Goal: Task Accomplishment & Management: Manage account settings

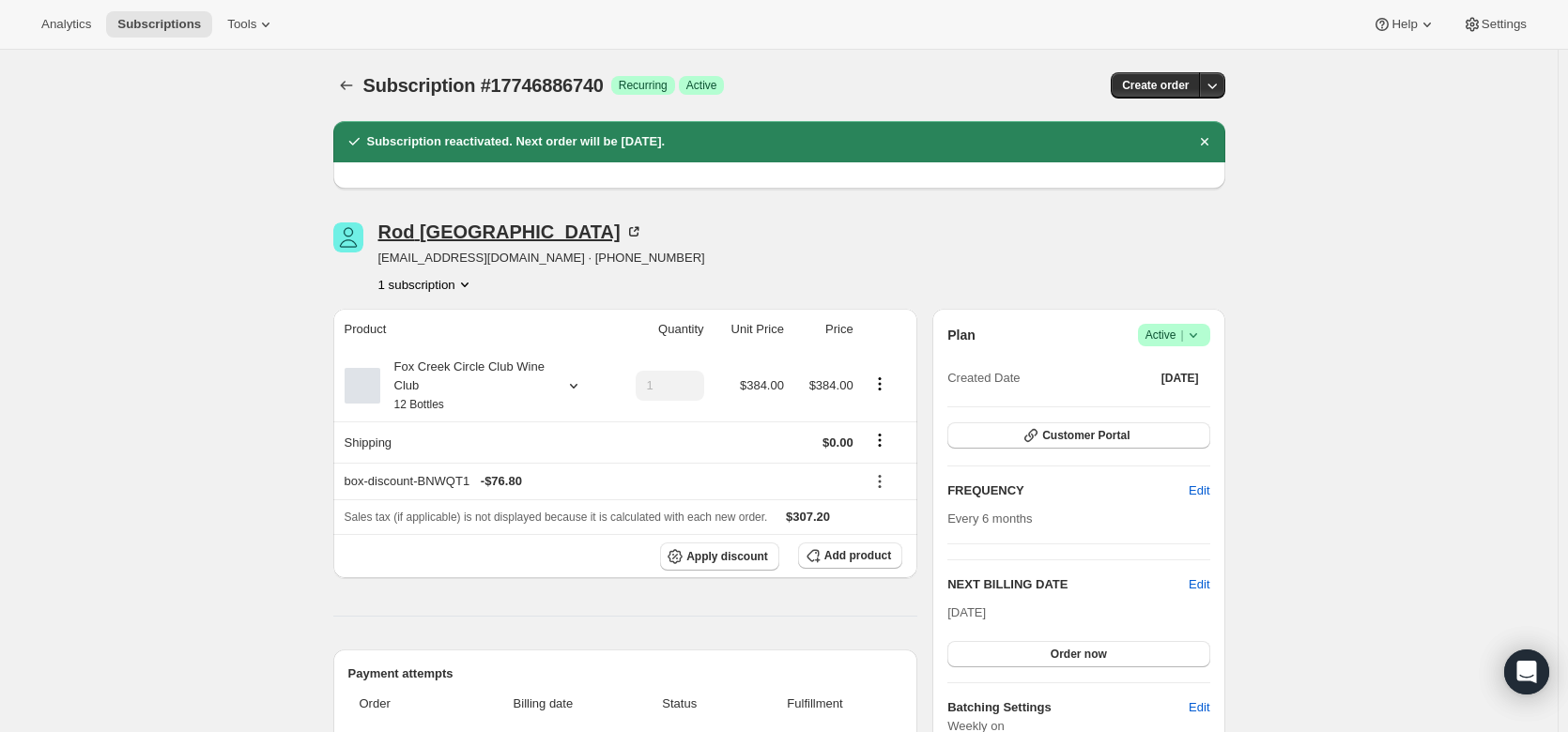
click at [625, 231] on icon at bounding box center [633, 231] width 18 height 18
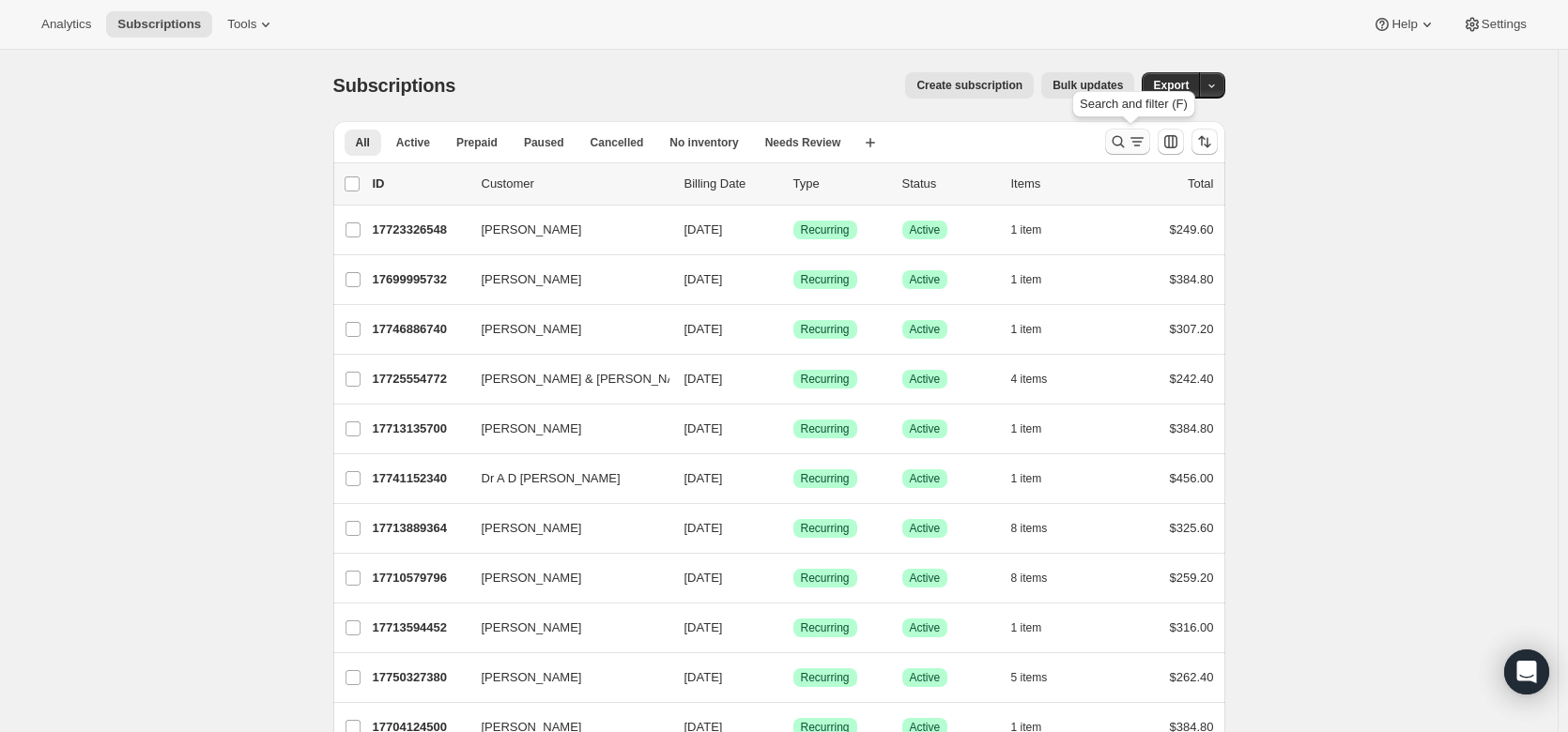
click at [1127, 139] on icon "Search and filter results" at bounding box center [1118, 141] width 18 height 18
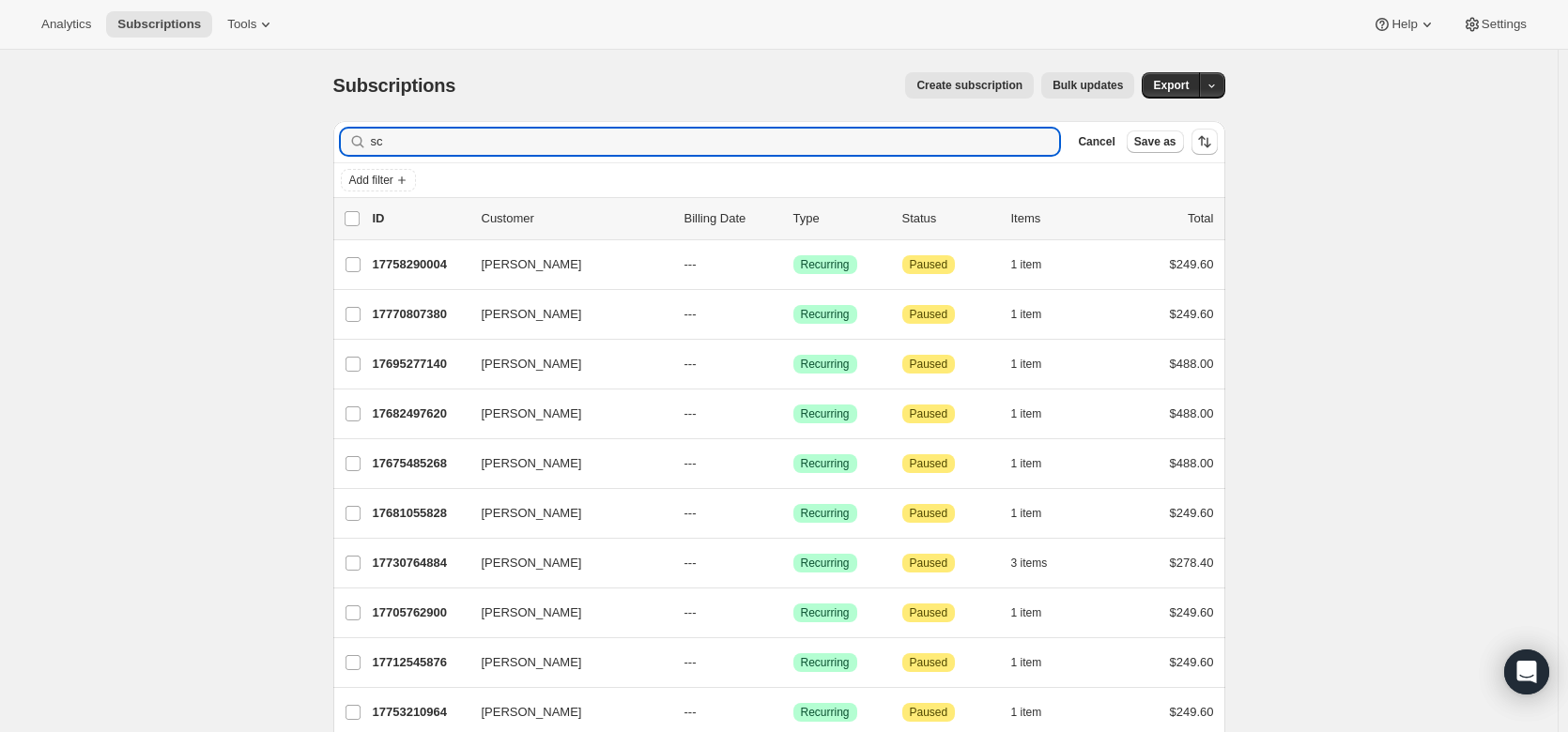
type input "s"
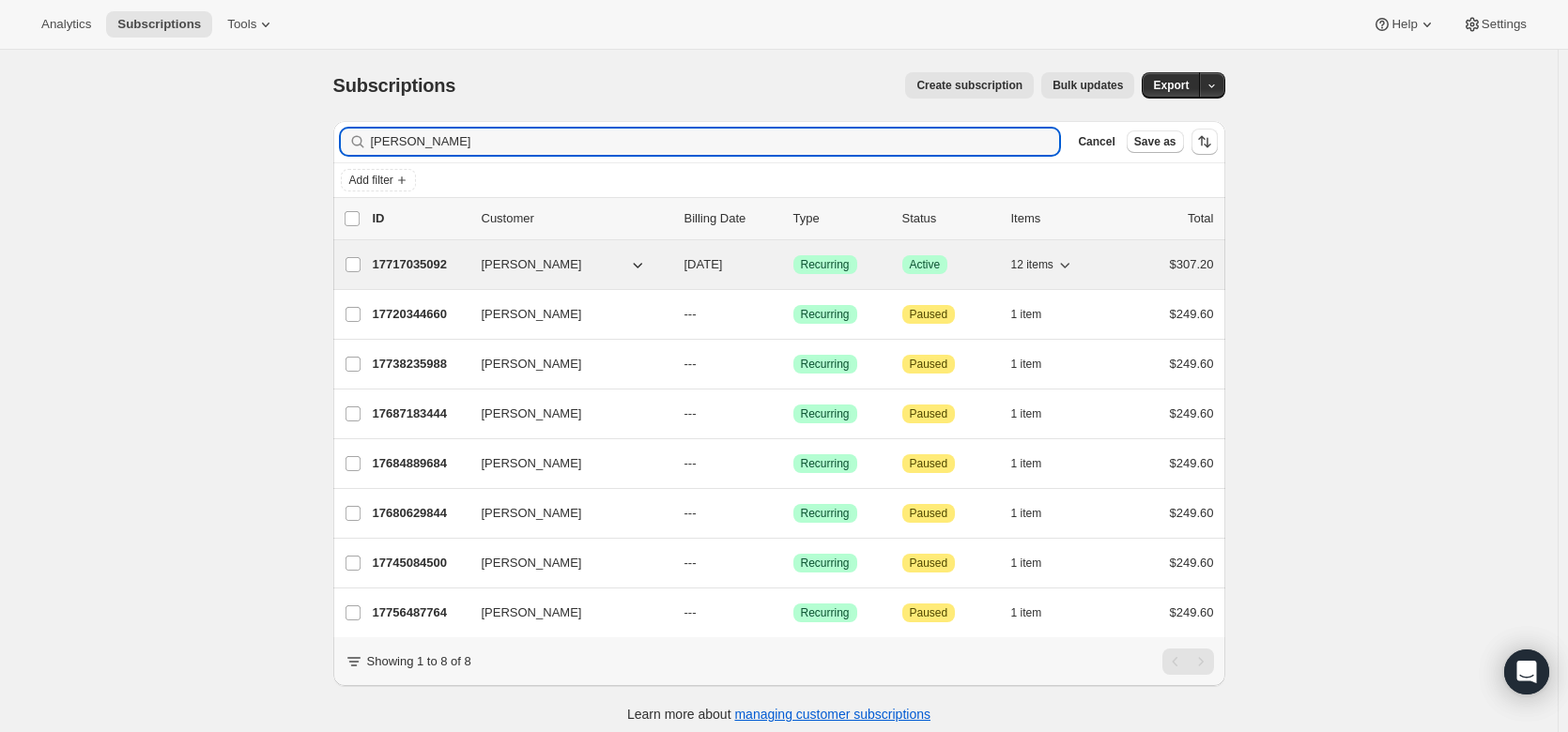
type input "davis"
click at [411, 265] on p "17717035092" at bounding box center [419, 264] width 94 height 18
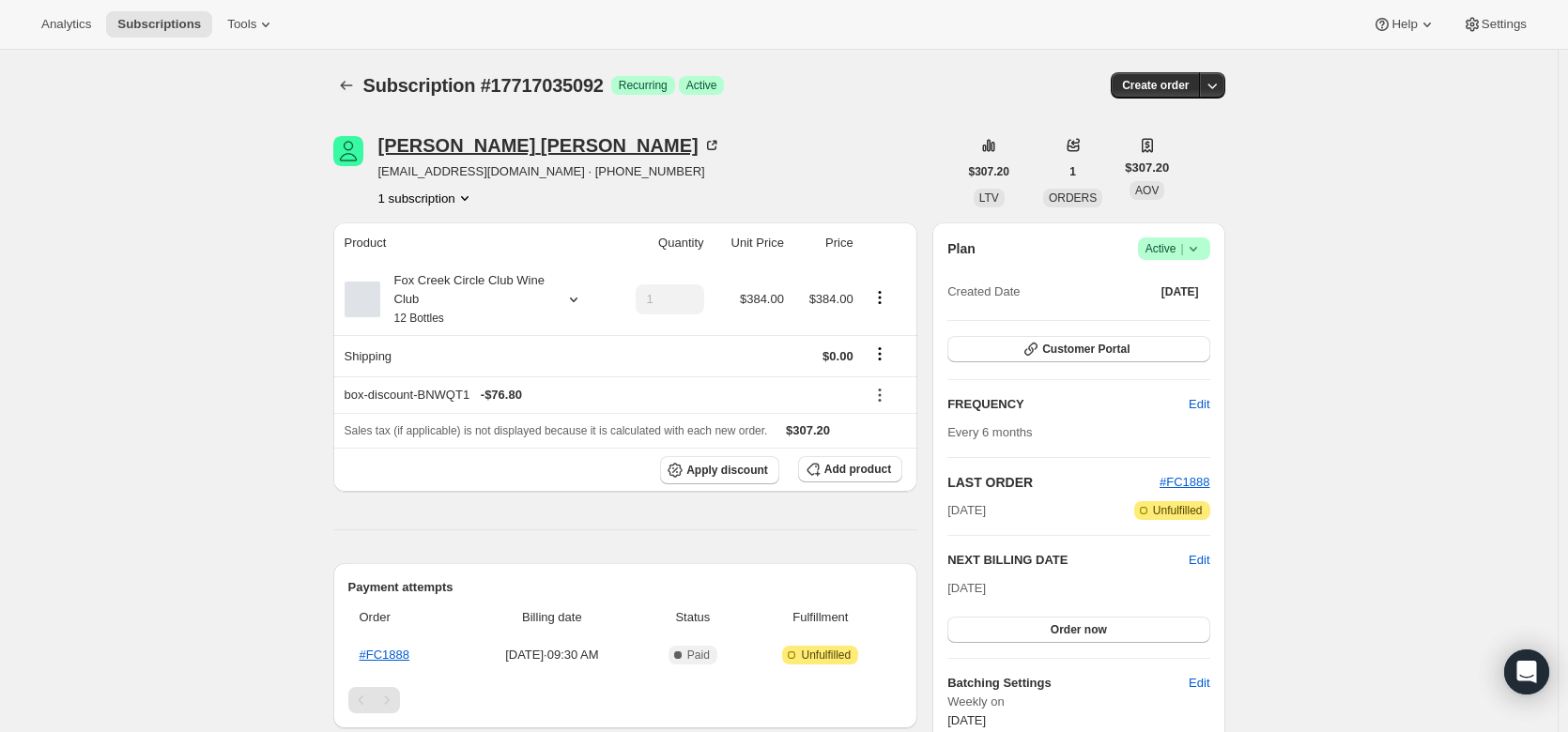
click at [702, 145] on icon at bounding box center [711, 145] width 18 height 18
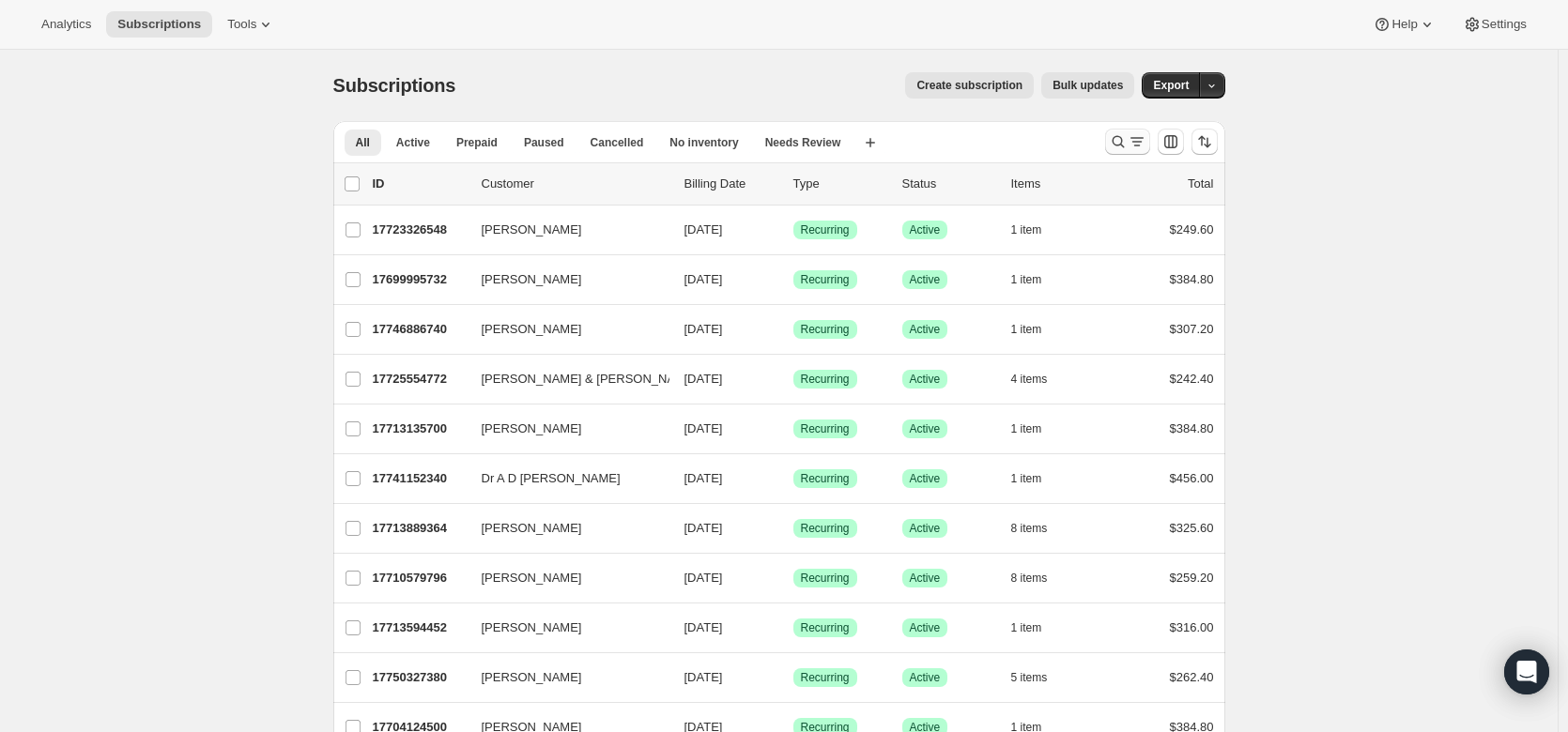
click at [1136, 145] on icon "Search and filter results" at bounding box center [1136, 141] width 18 height 18
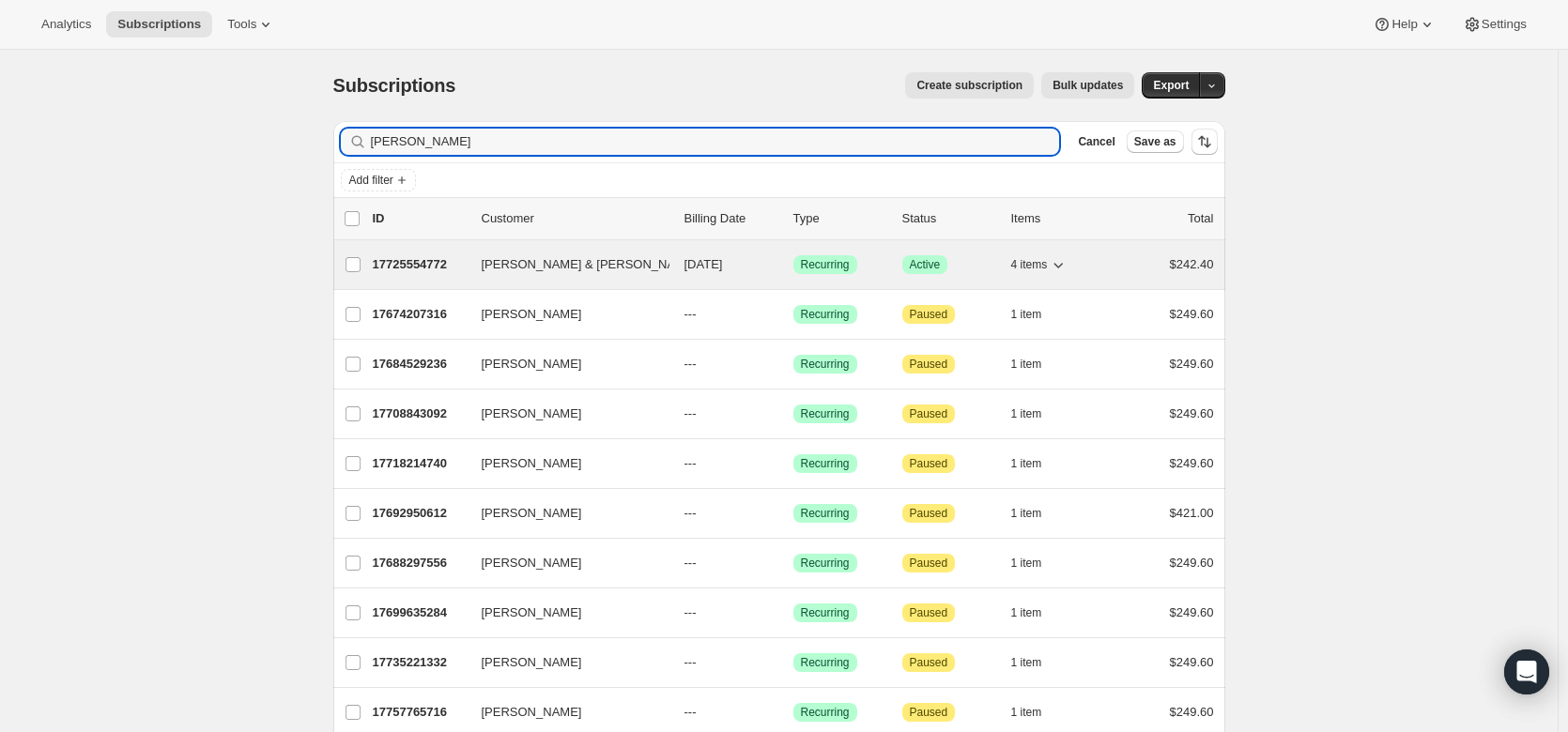
type input "williams"
click at [429, 266] on p "17725554772" at bounding box center [419, 264] width 94 height 18
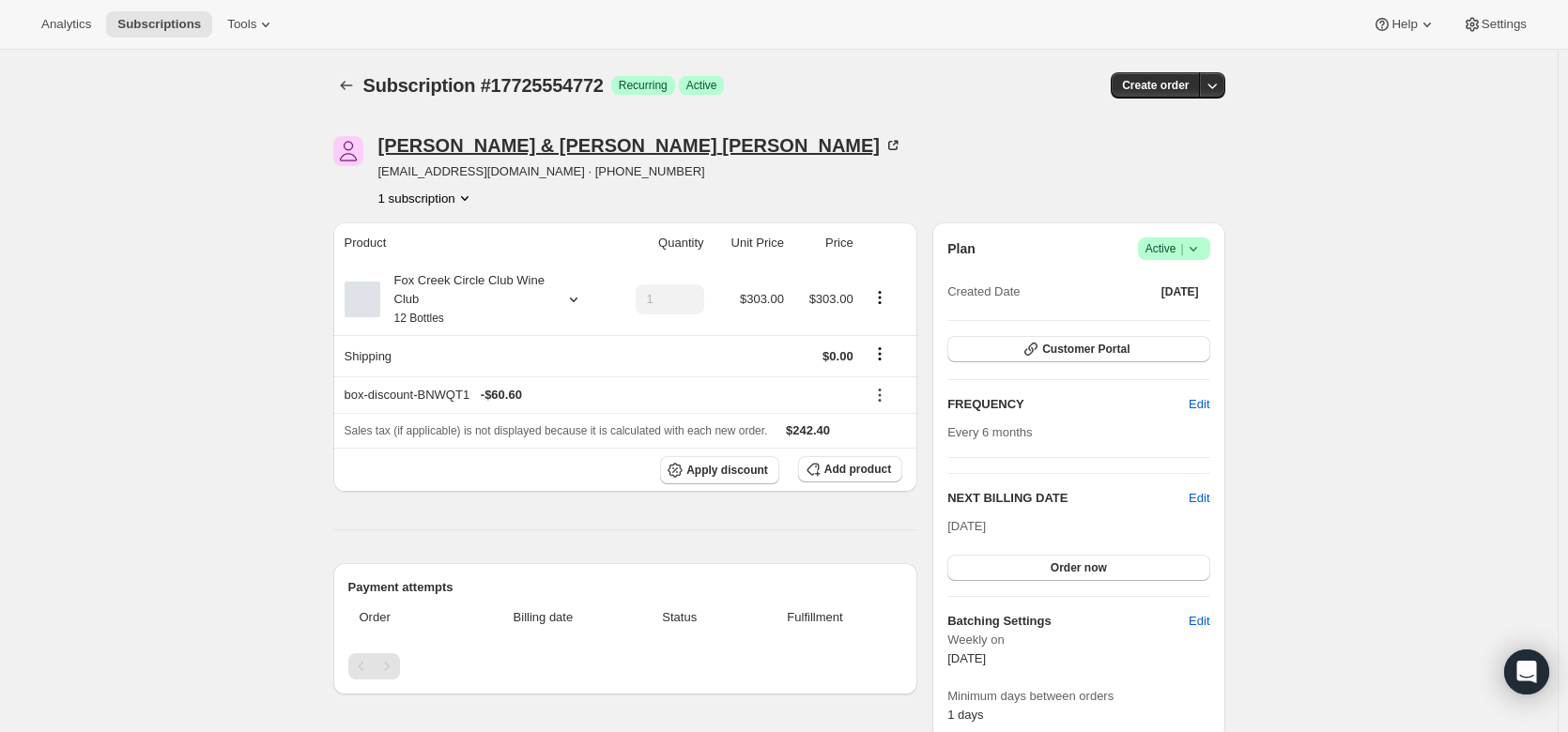
click at [888, 149] on icon at bounding box center [893, 145] width 10 height 10
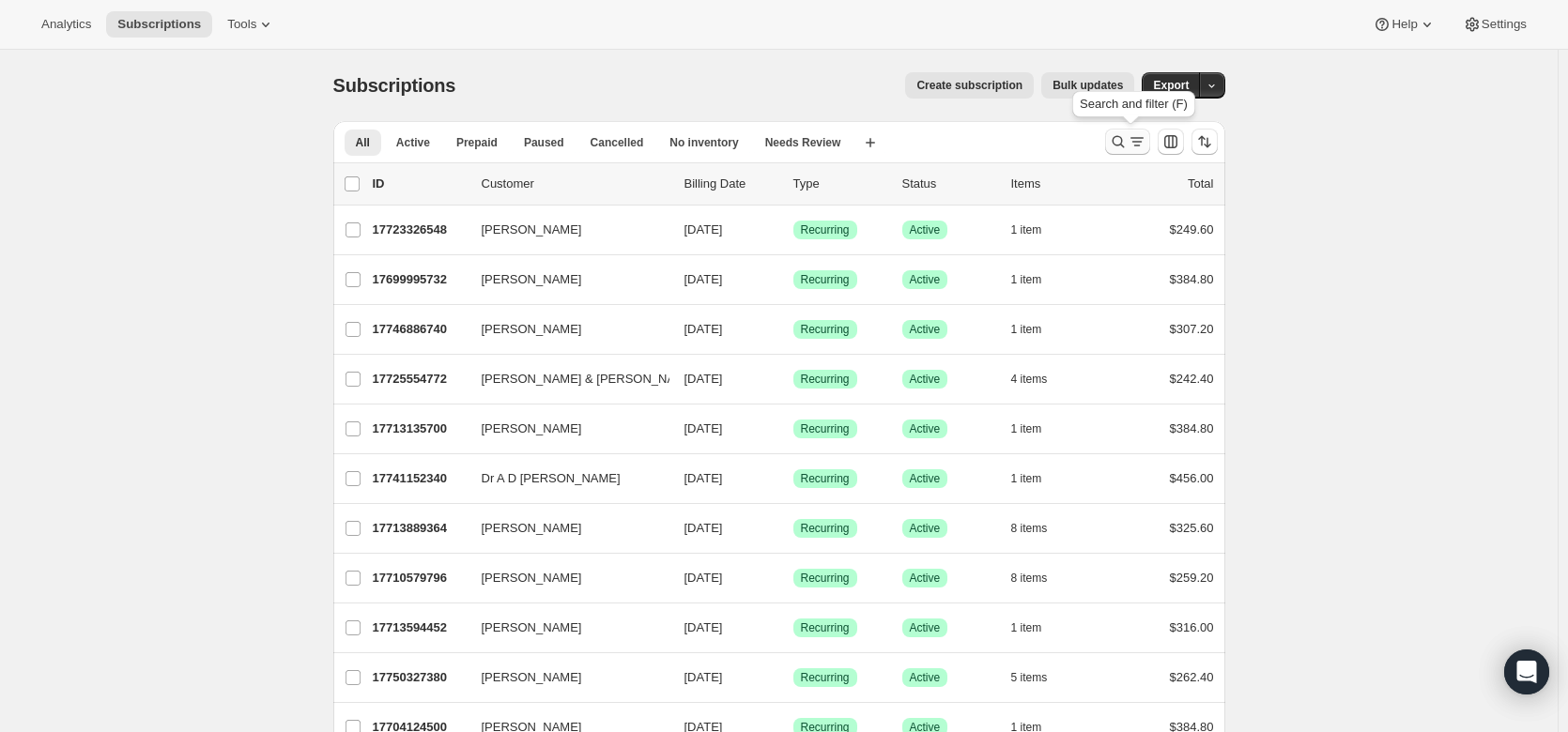
click at [1135, 151] on button "Search and filter results" at bounding box center [1127, 141] width 46 height 26
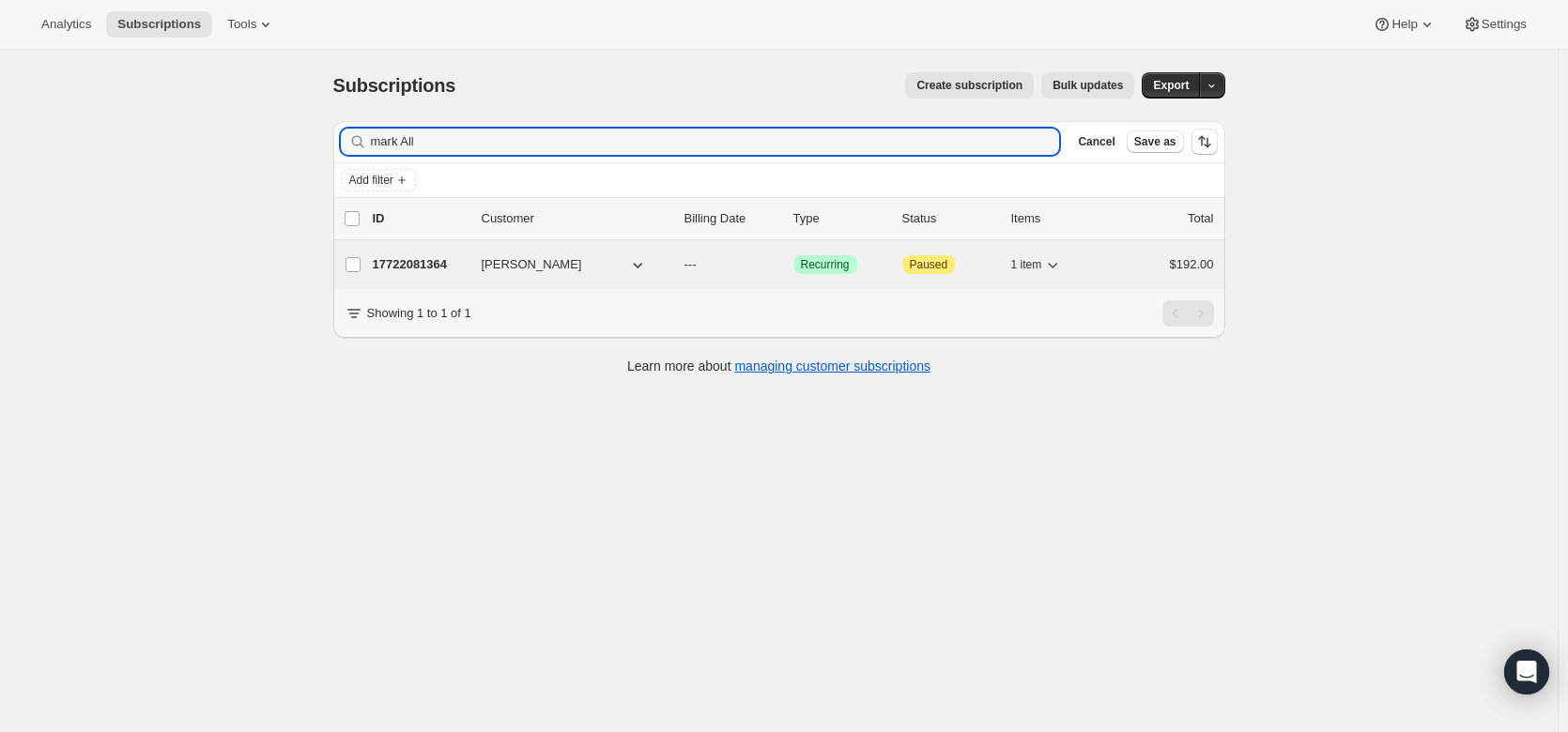
type input "mark All"
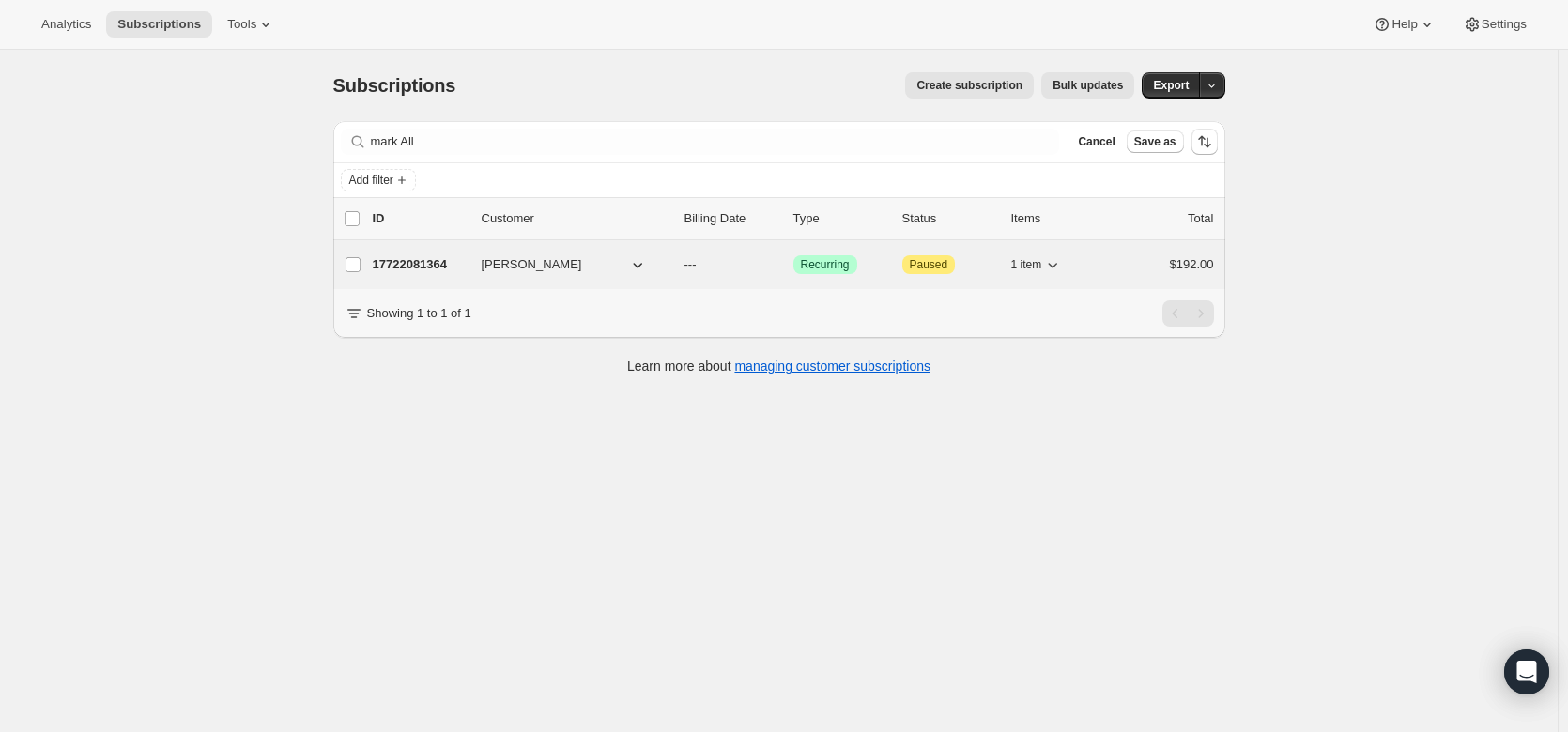
click at [423, 257] on p "17722081364" at bounding box center [419, 264] width 94 height 18
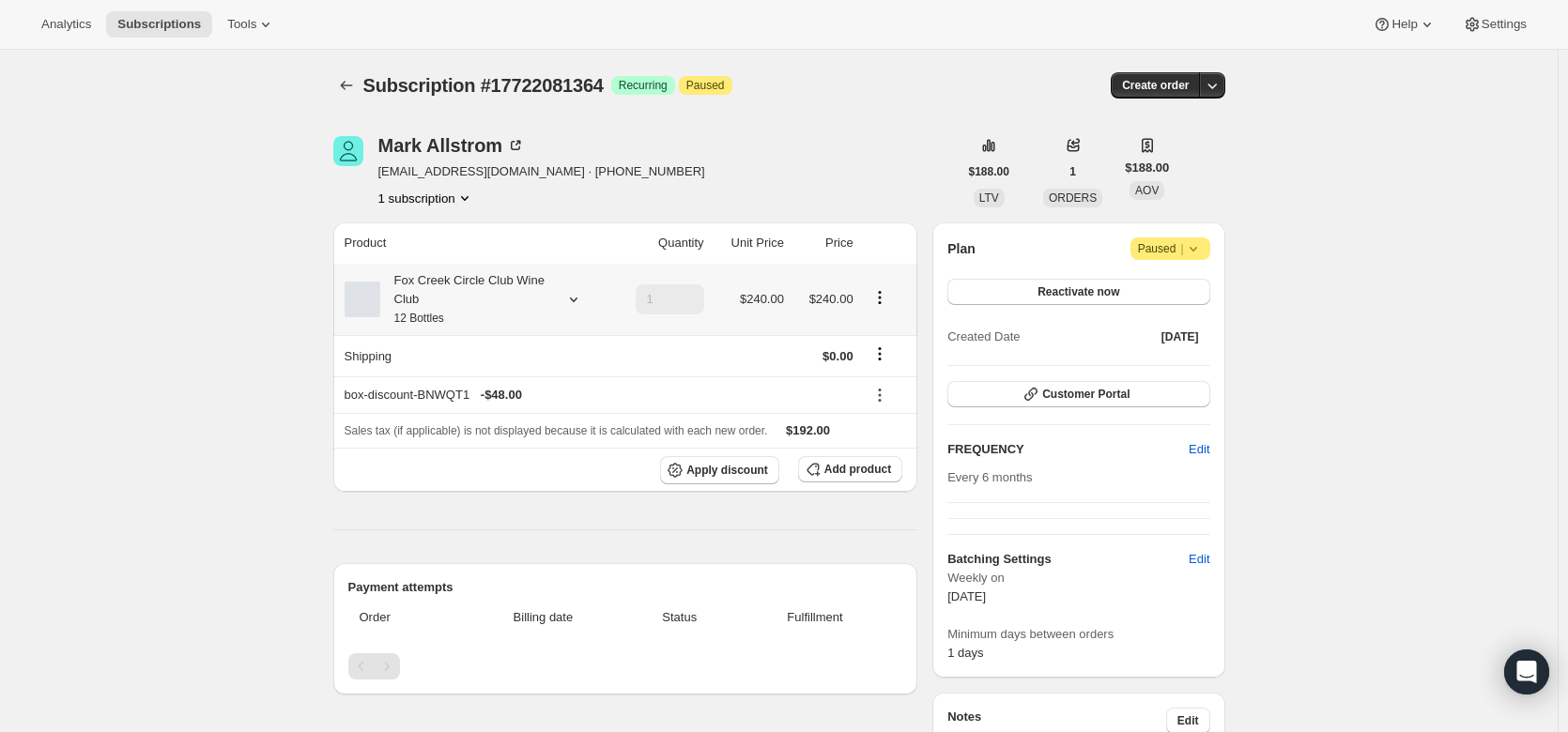
click at [561, 296] on div at bounding box center [569, 299] width 26 height 18
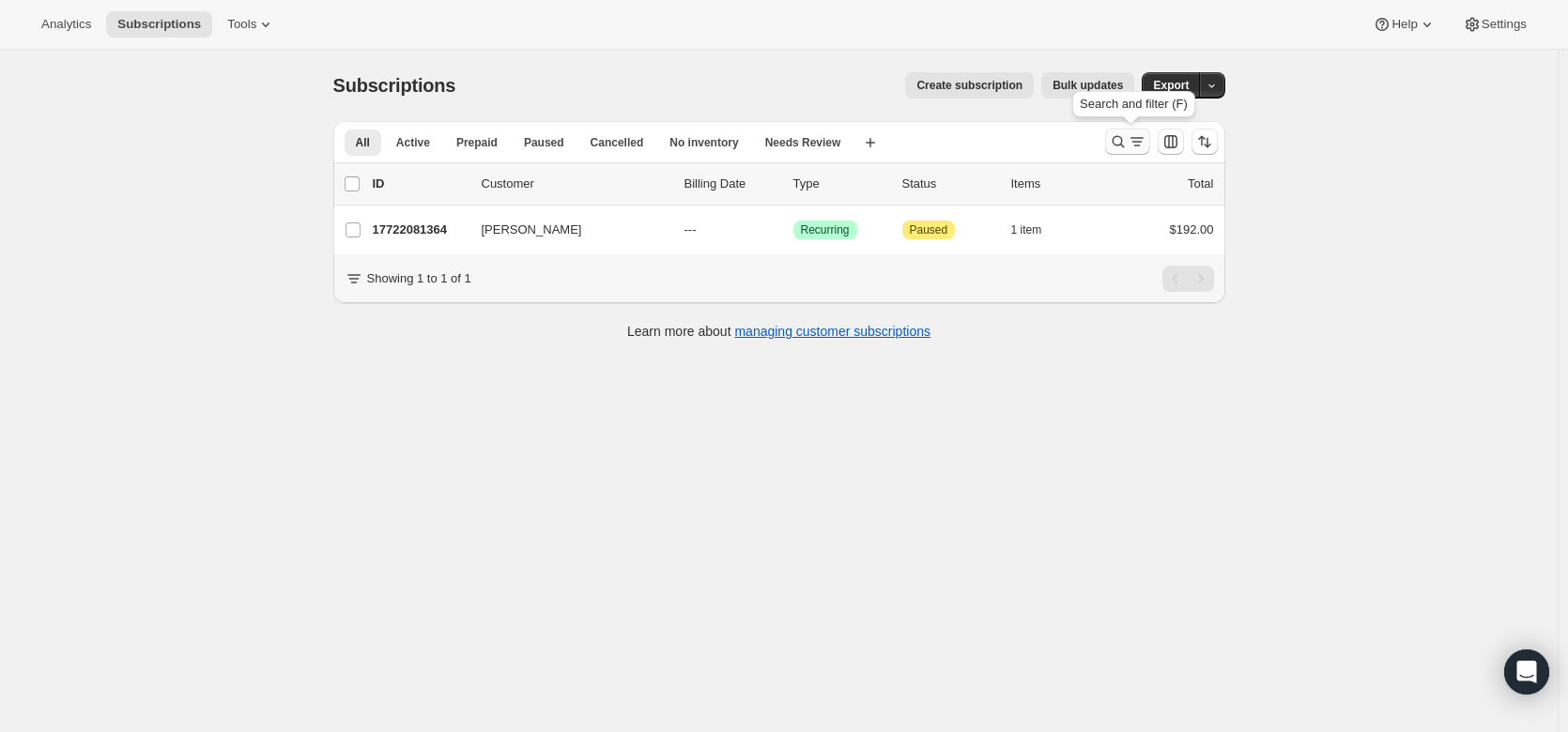
click at [1127, 140] on icon "Search and filter results" at bounding box center [1118, 141] width 18 height 18
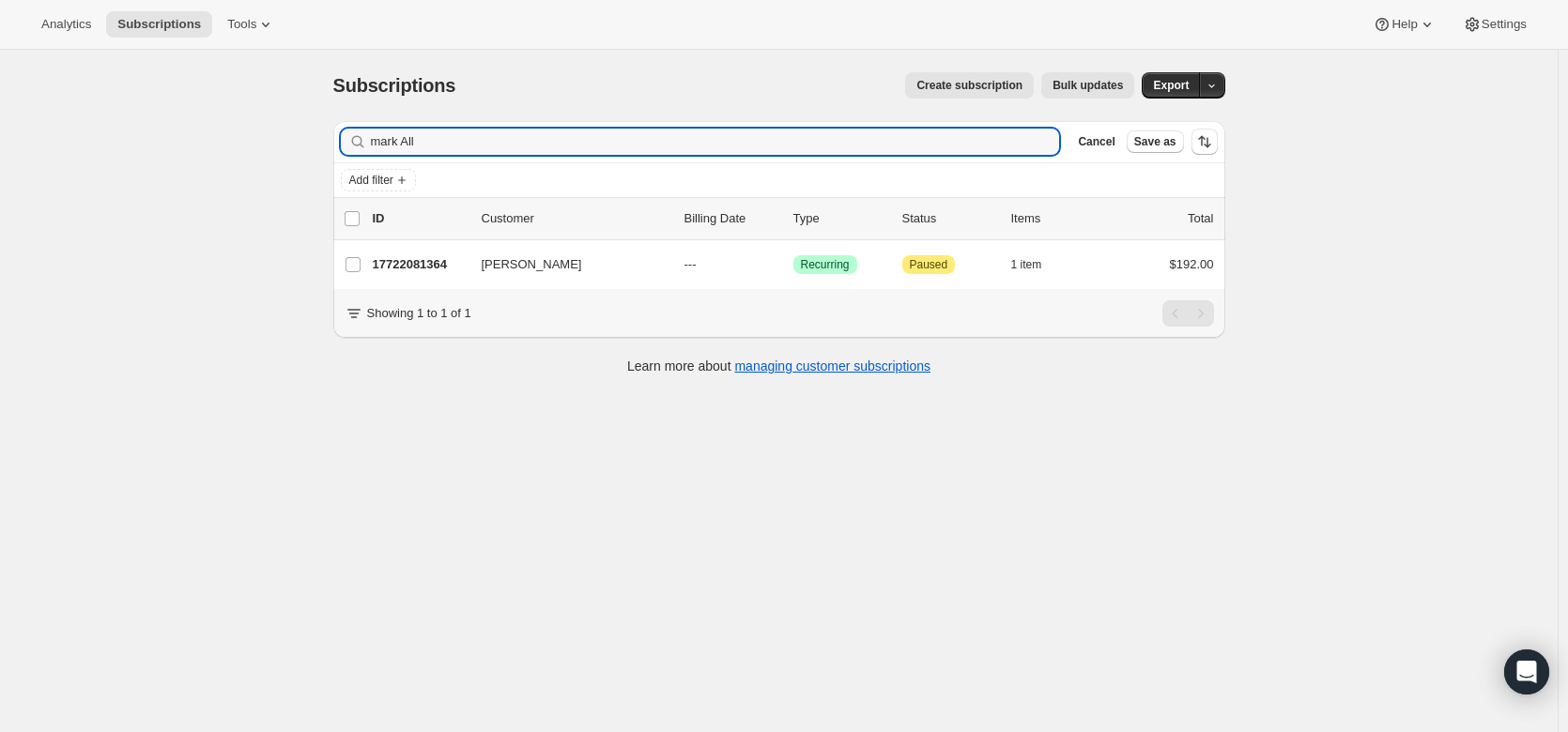
drag, startPoint x: 428, startPoint y: 143, endPoint x: 333, endPoint y: 139, distance: 95.1
click at [333, 139] on div "Filter subscribers mark All Clear Cancel Save as Add filter 0 selected Update n…" at bounding box center [772, 251] width 907 height 289
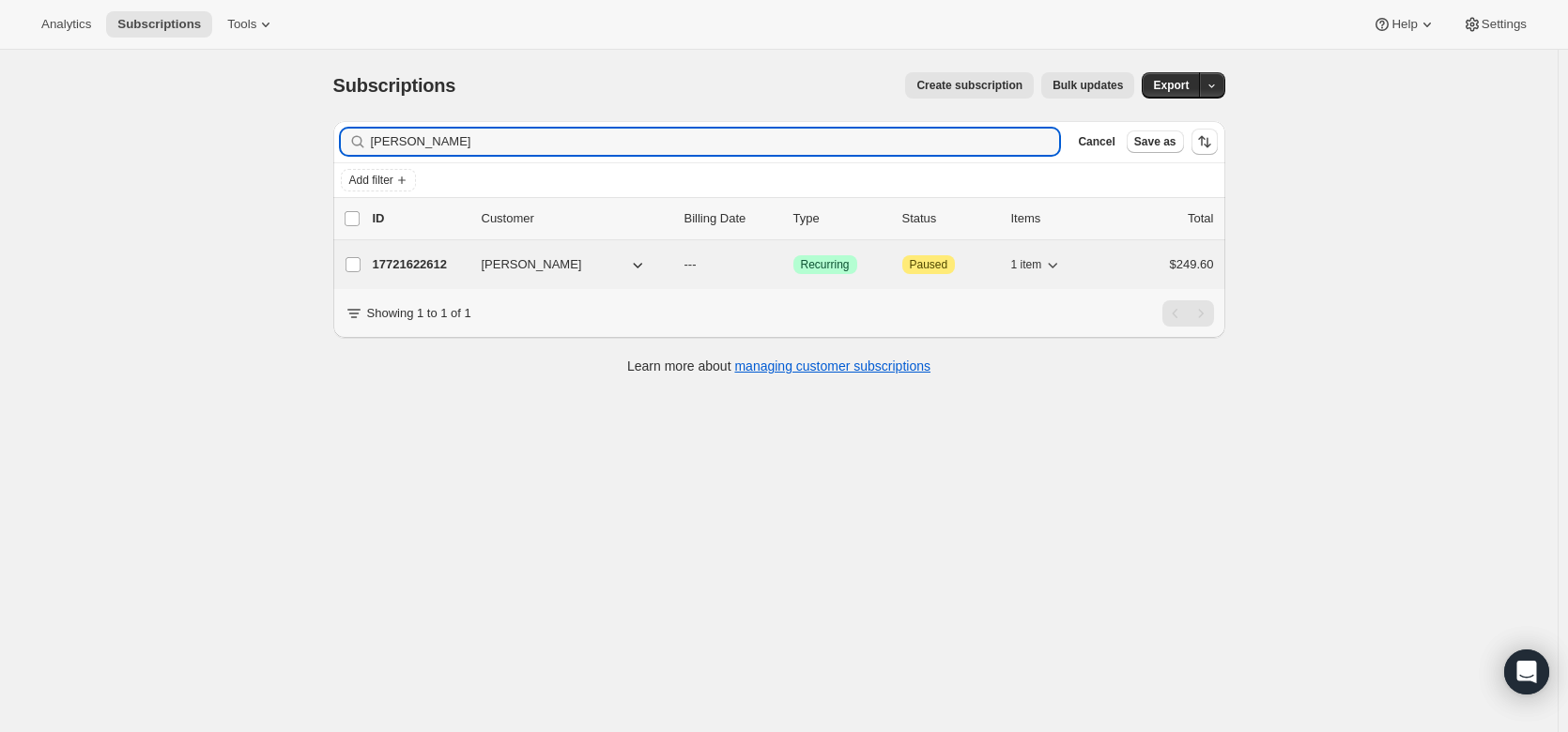
type input "john Mlik"
click at [418, 264] on p "17721622612" at bounding box center [419, 264] width 94 height 18
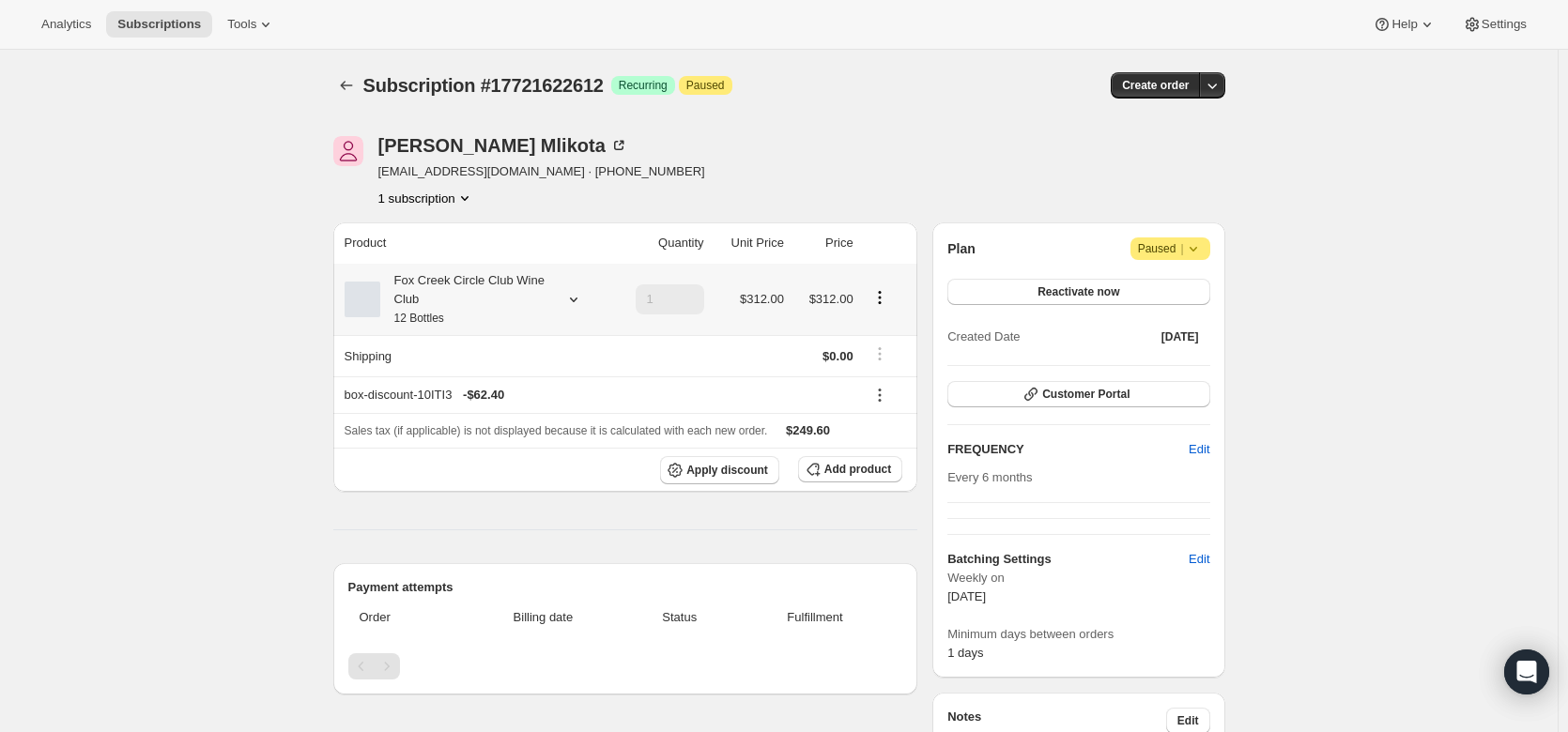
click at [570, 301] on icon at bounding box center [573, 299] width 18 height 18
click at [256, 239] on div "Subscription #17721622612. This page is ready Subscription #17721622612 Success…" at bounding box center [779, 694] width 1557 height 1290
click at [574, 300] on icon at bounding box center [573, 299] width 18 height 18
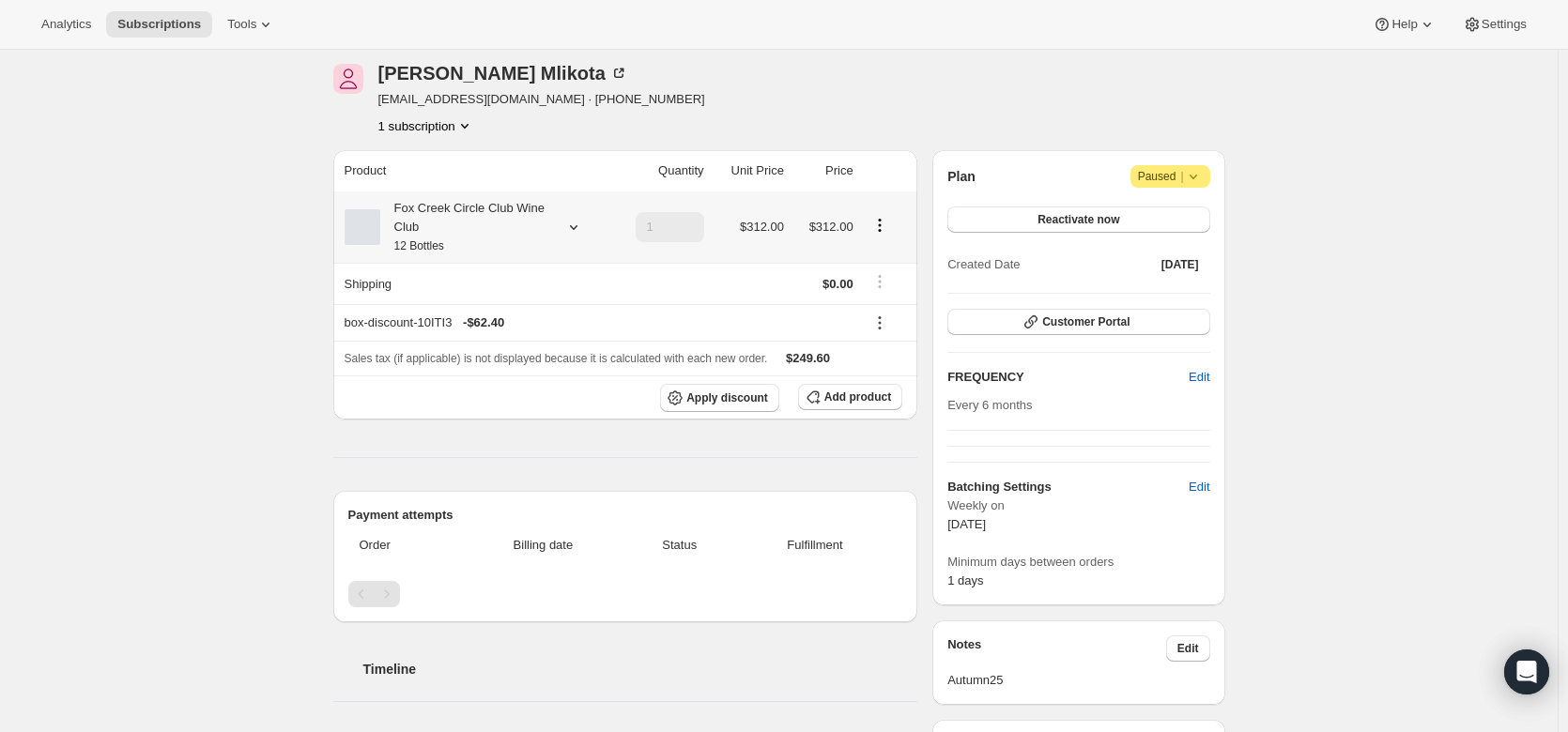
click at [569, 223] on icon at bounding box center [573, 227] width 18 height 18
click at [579, 229] on icon at bounding box center [573, 227] width 18 height 18
click at [495, 345] on button "Edit box" at bounding box center [471, 351] width 184 height 26
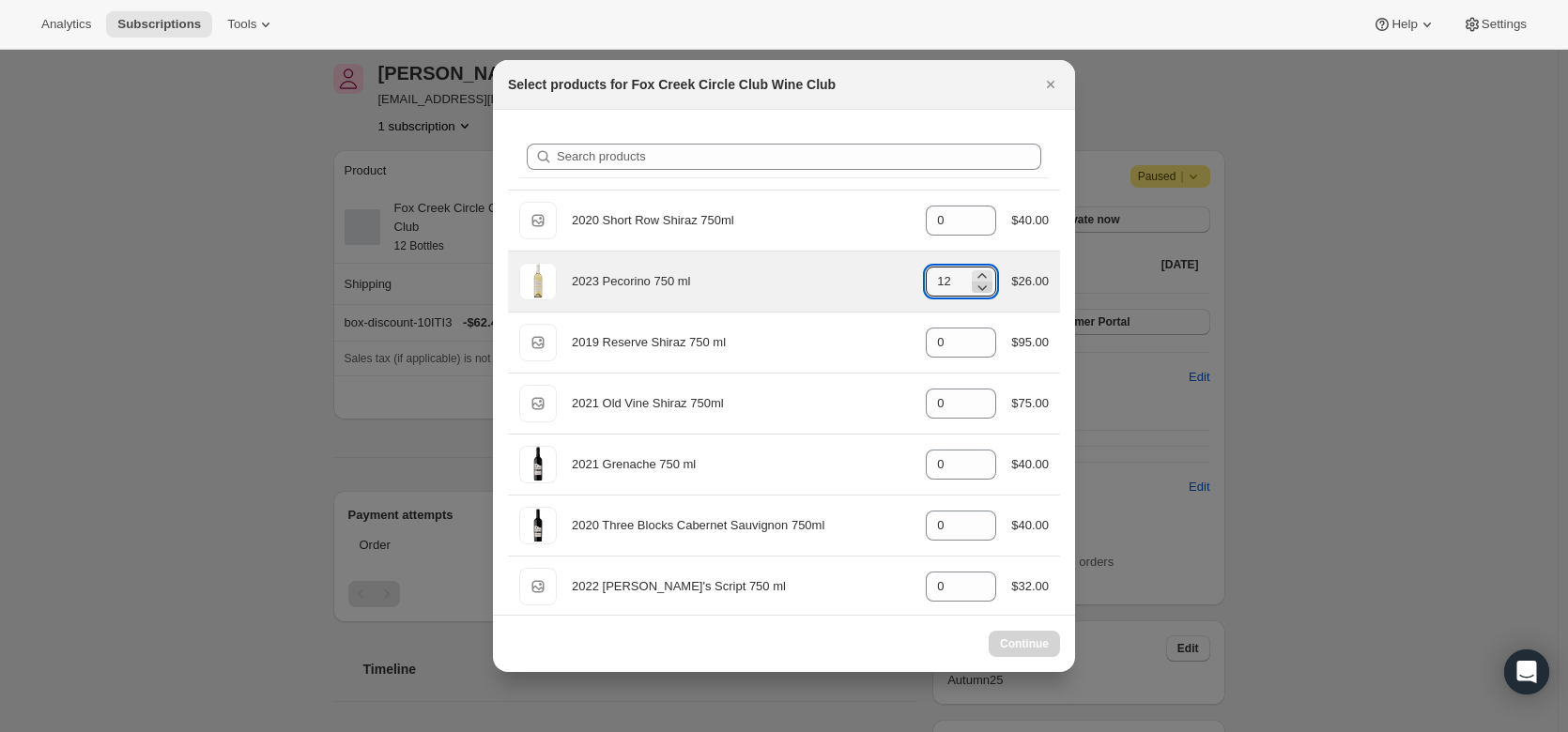
click at [976, 291] on icon ":rnb:" at bounding box center [981, 287] width 18 height 18
click at [981, 293] on icon ":rnb:" at bounding box center [981, 287] width 18 height 18
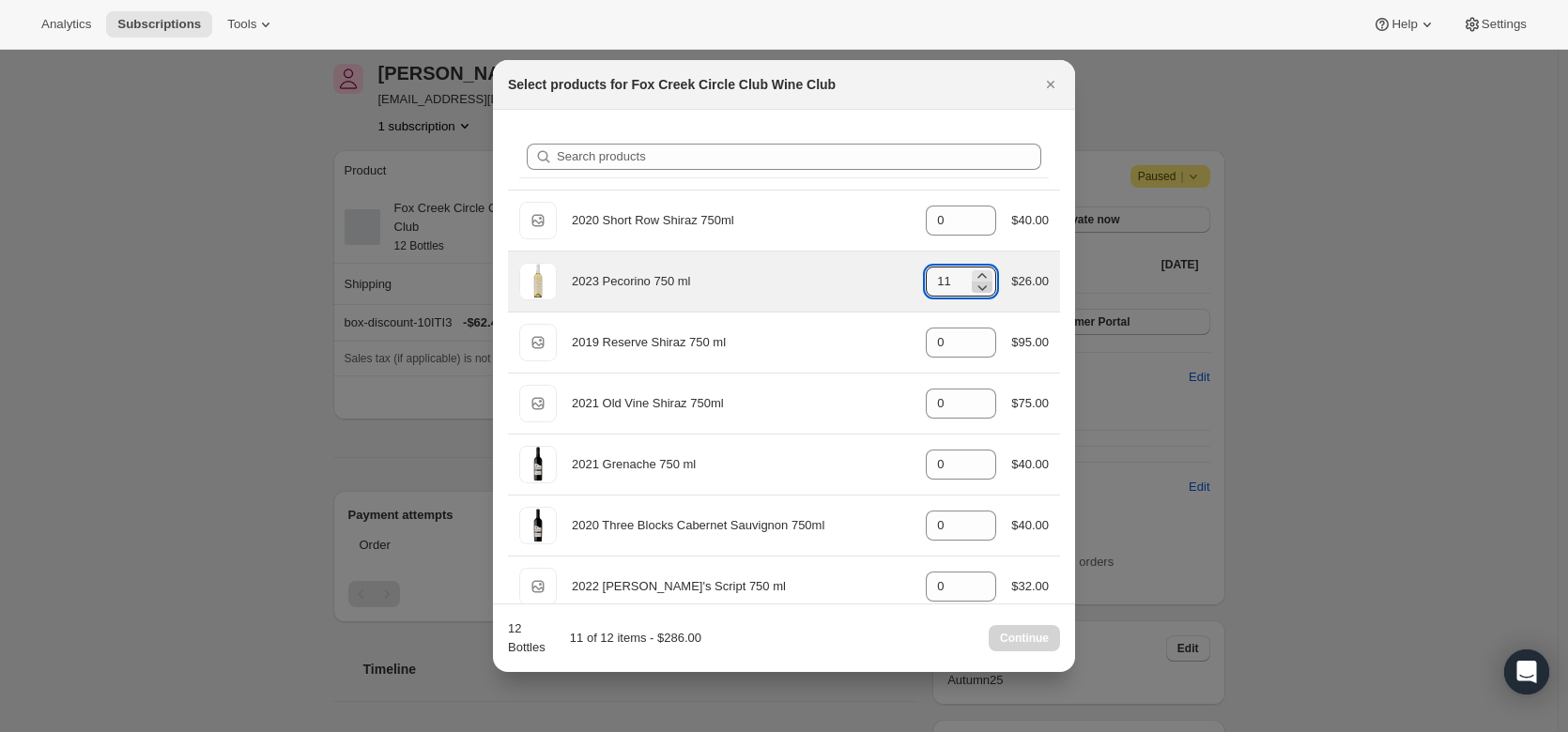
click at [981, 293] on icon ":rnb:" at bounding box center [981, 287] width 18 height 18
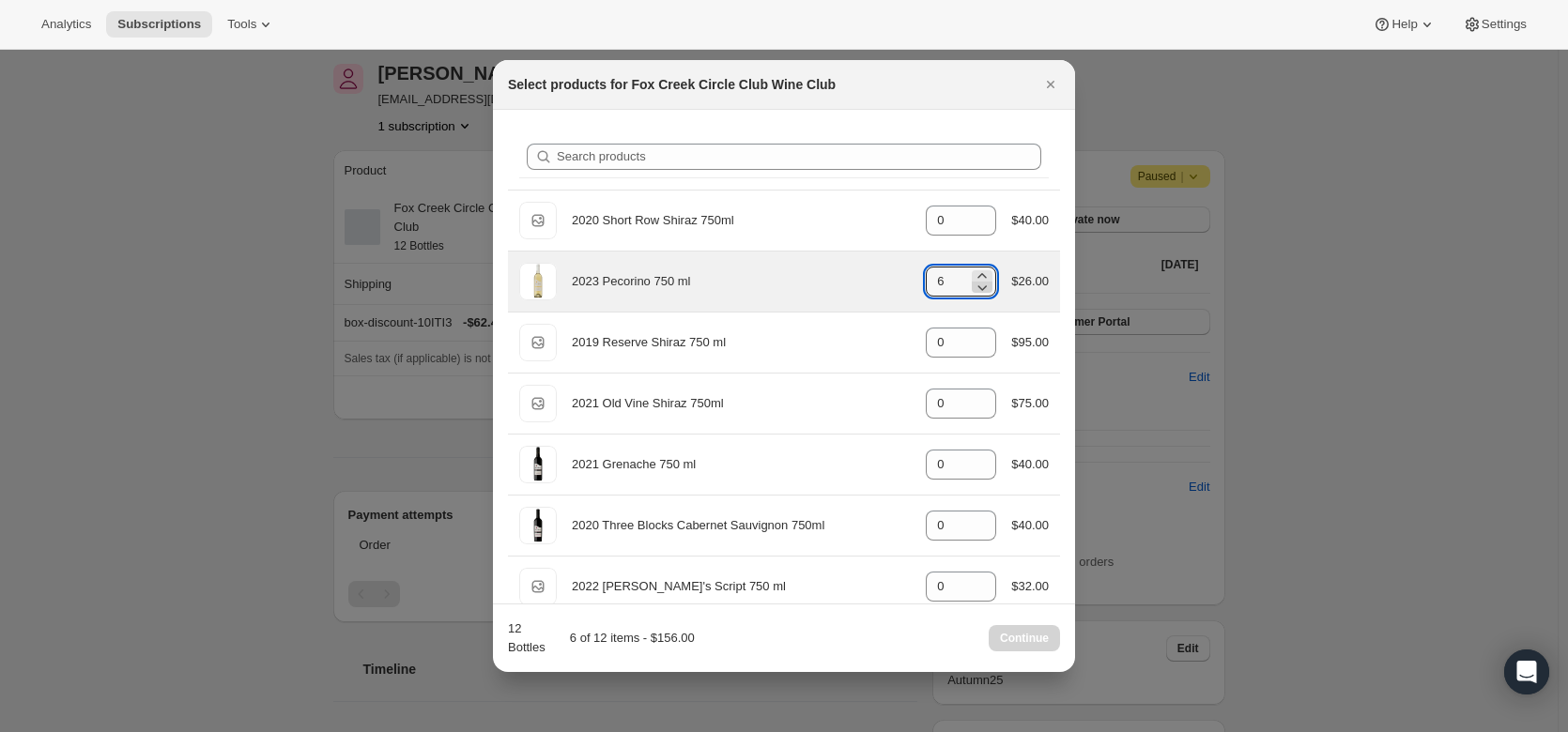
click at [981, 293] on icon ":rnb:" at bounding box center [981, 287] width 18 height 18
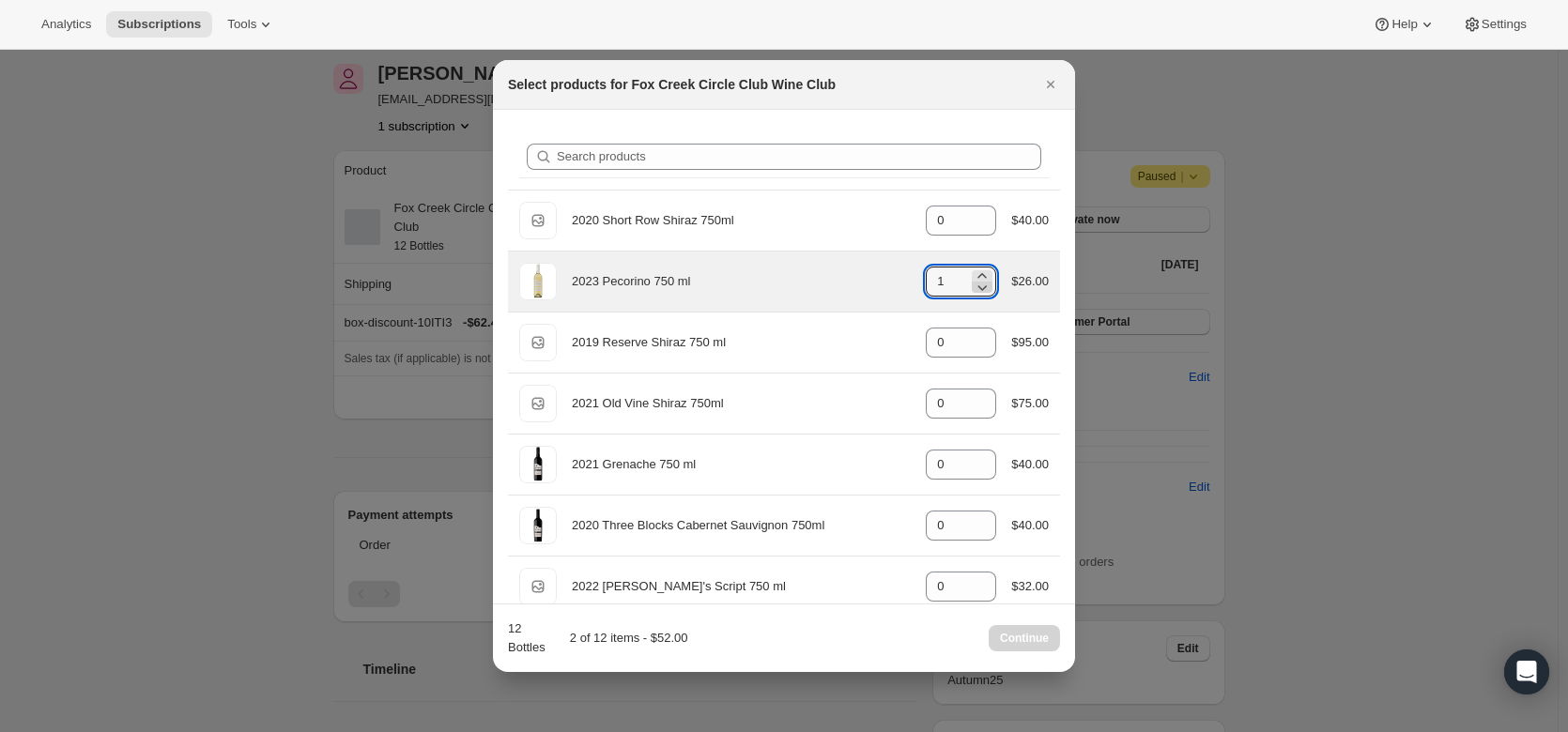
click at [981, 293] on icon ":rnb:" at bounding box center [981, 287] width 18 height 18
type input "0"
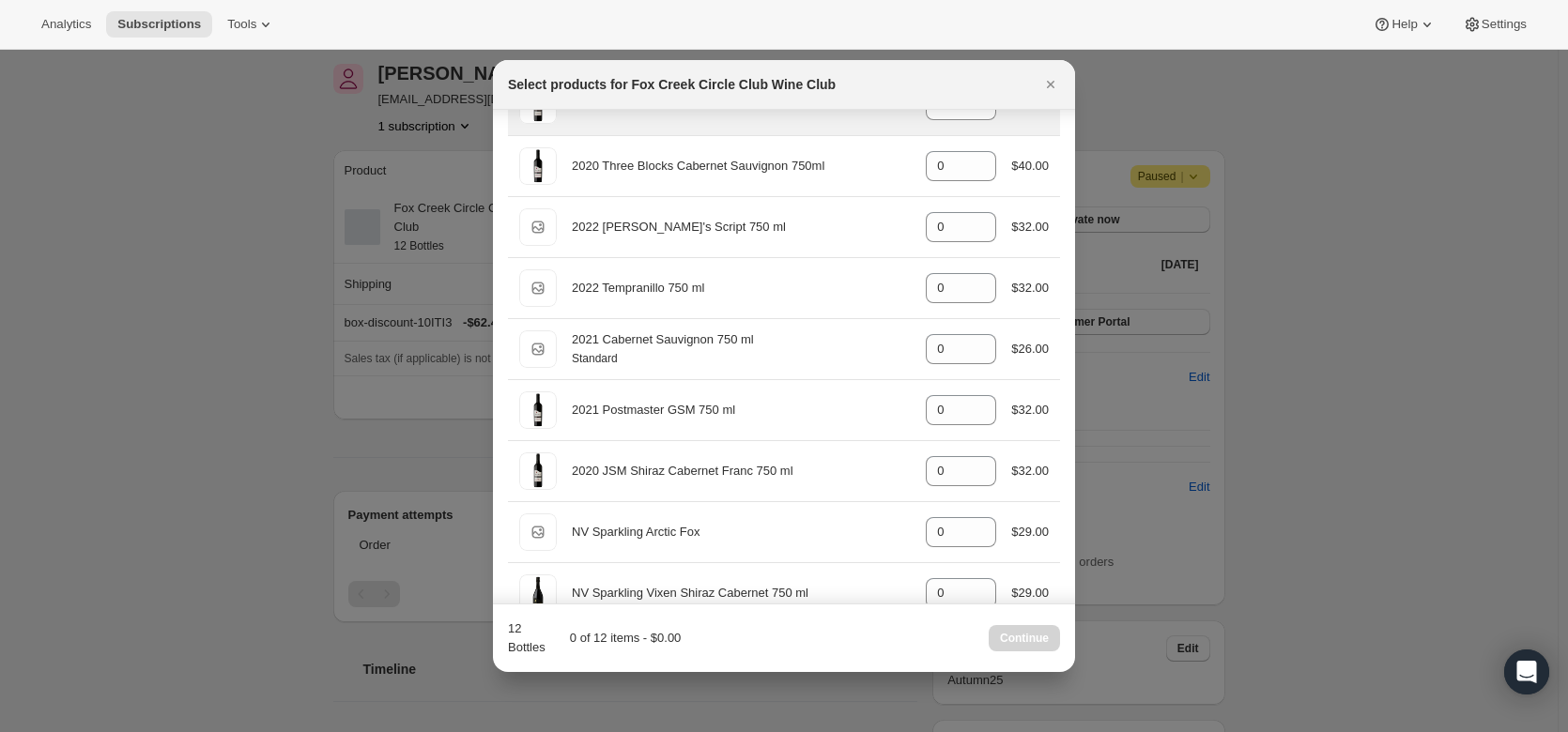
scroll to position [374, 0]
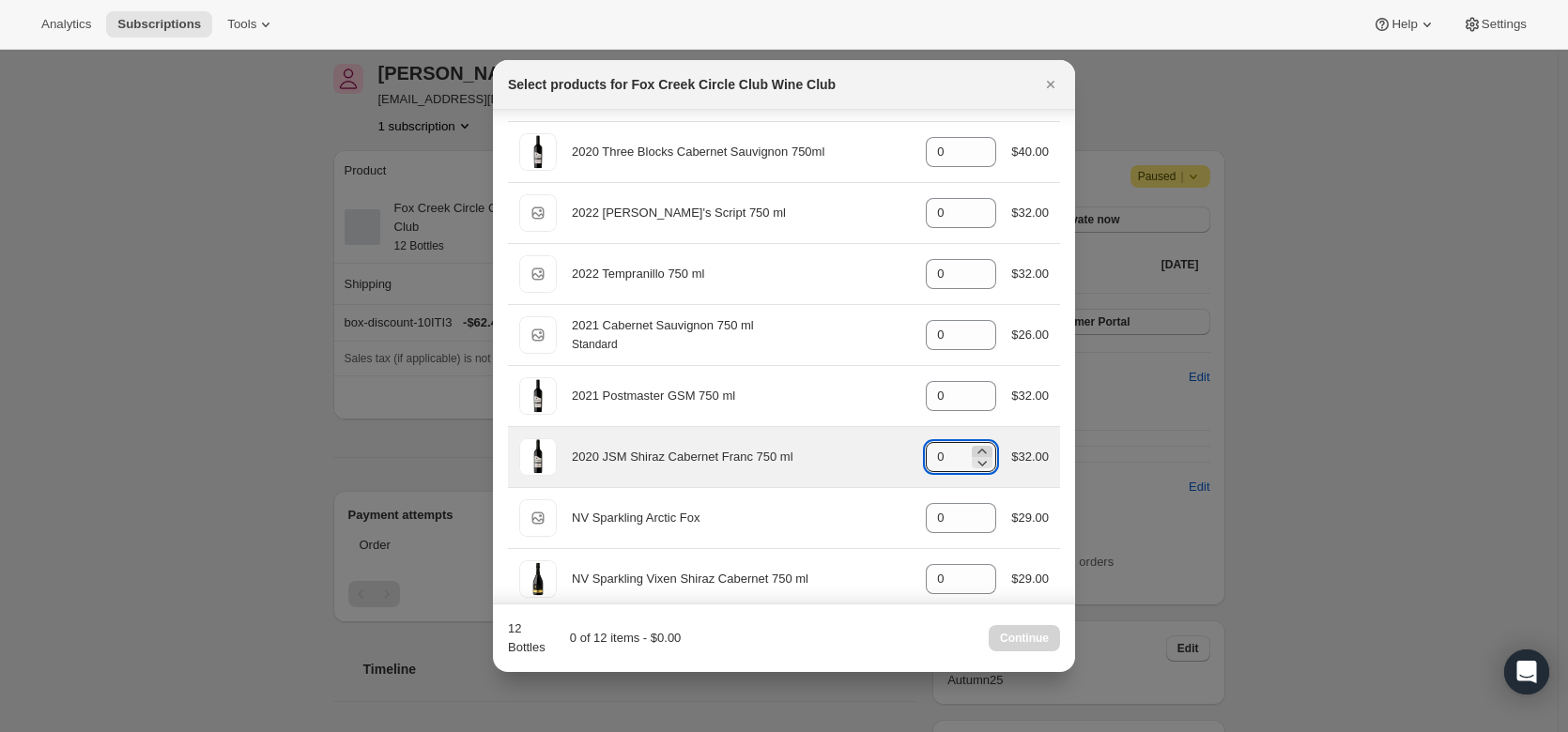
click at [975, 447] on icon ":rnb:" at bounding box center [981, 451] width 18 height 18
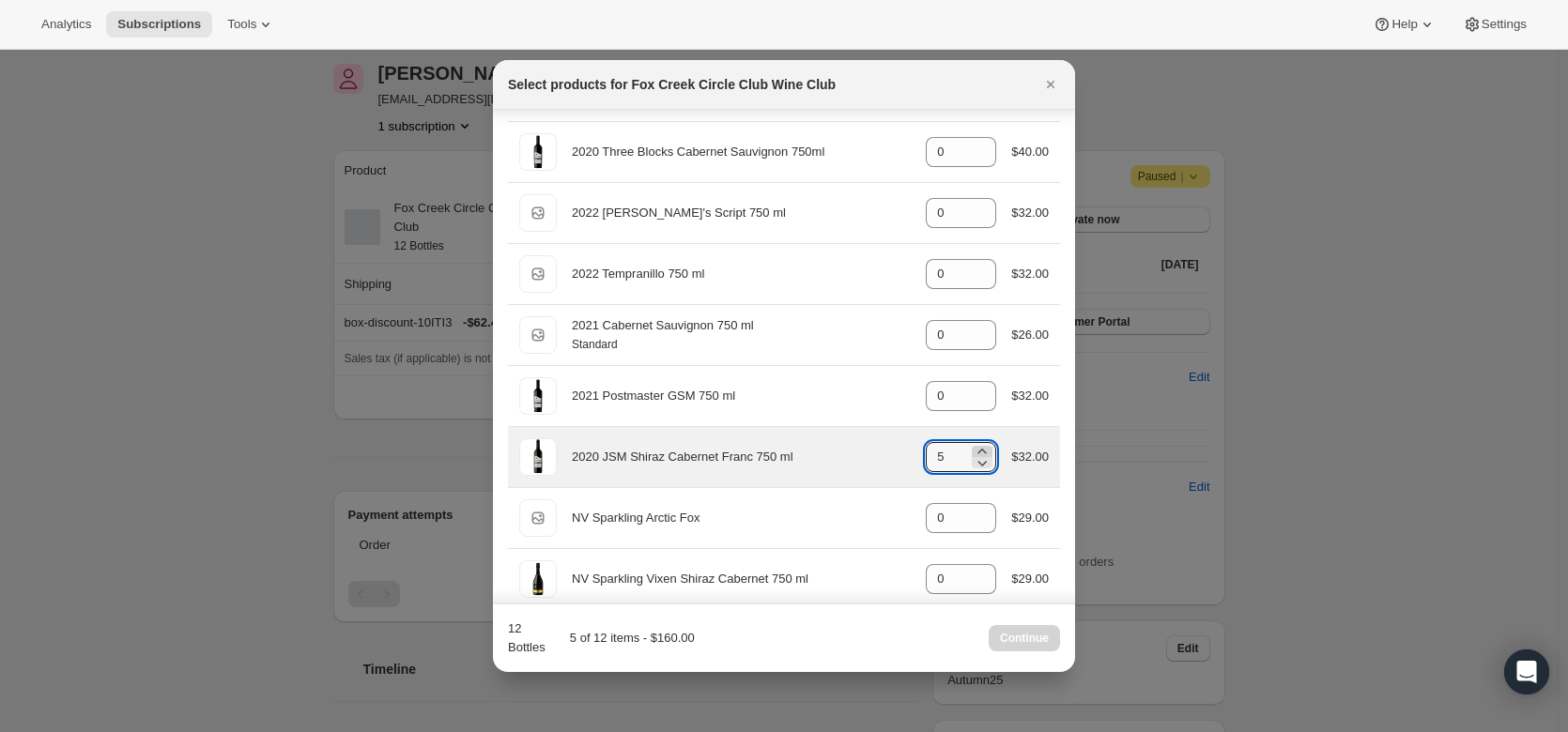
click at [975, 447] on icon ":rnb:" at bounding box center [981, 451] width 18 height 18
type input "6"
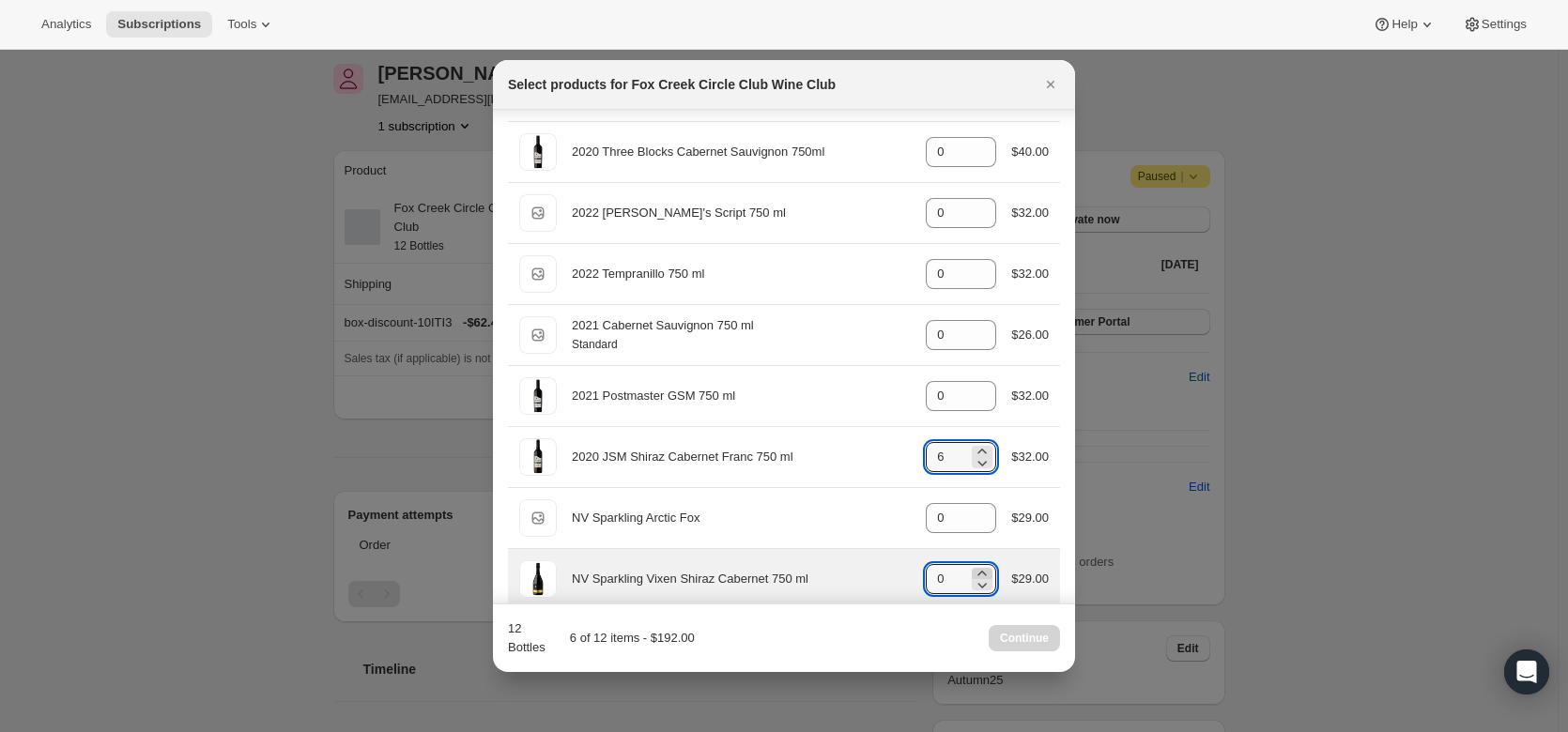
click at [978, 571] on icon ":rnb:" at bounding box center [982, 572] width 9 height 5
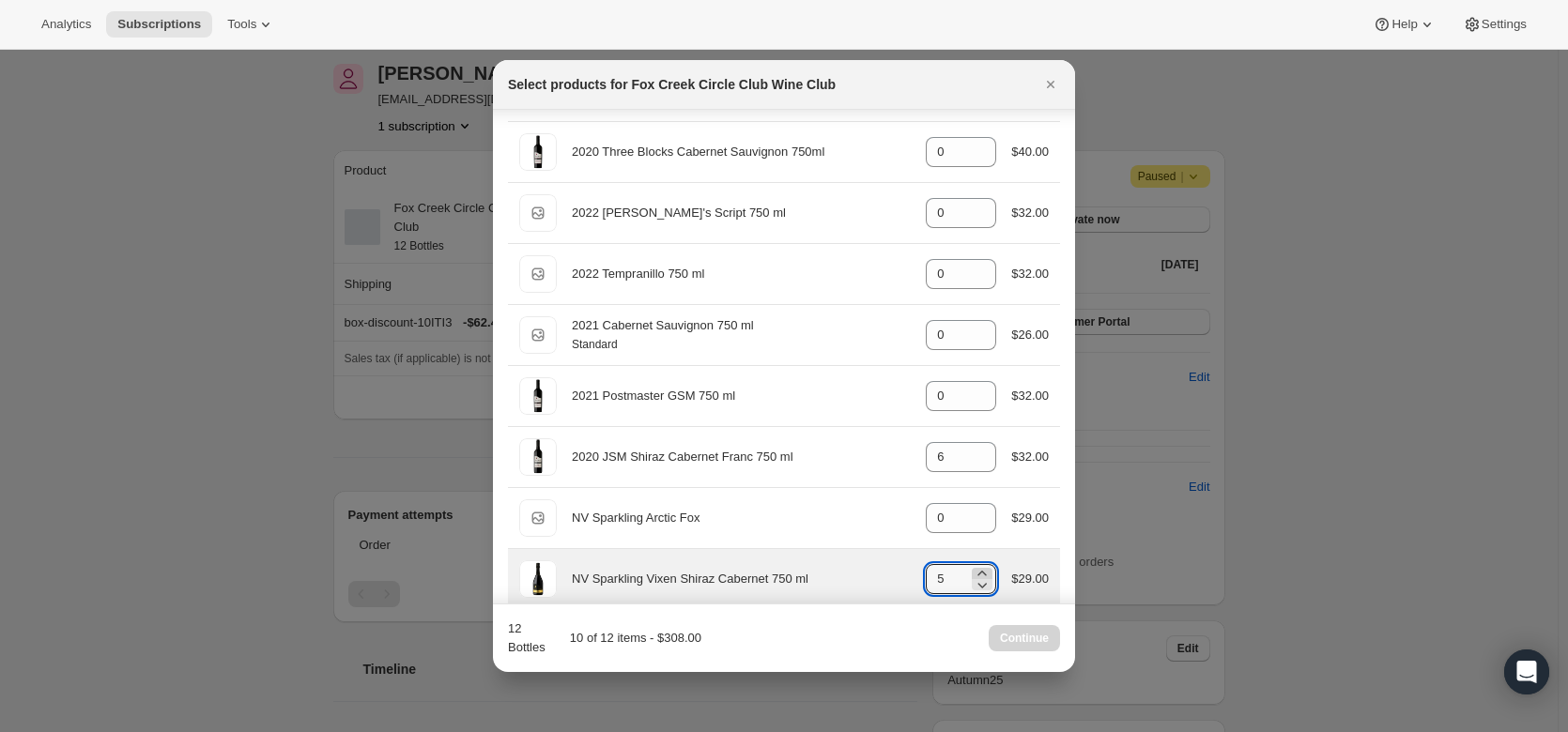
click at [978, 571] on icon ":rnb:" at bounding box center [982, 572] width 9 height 5
type input "6"
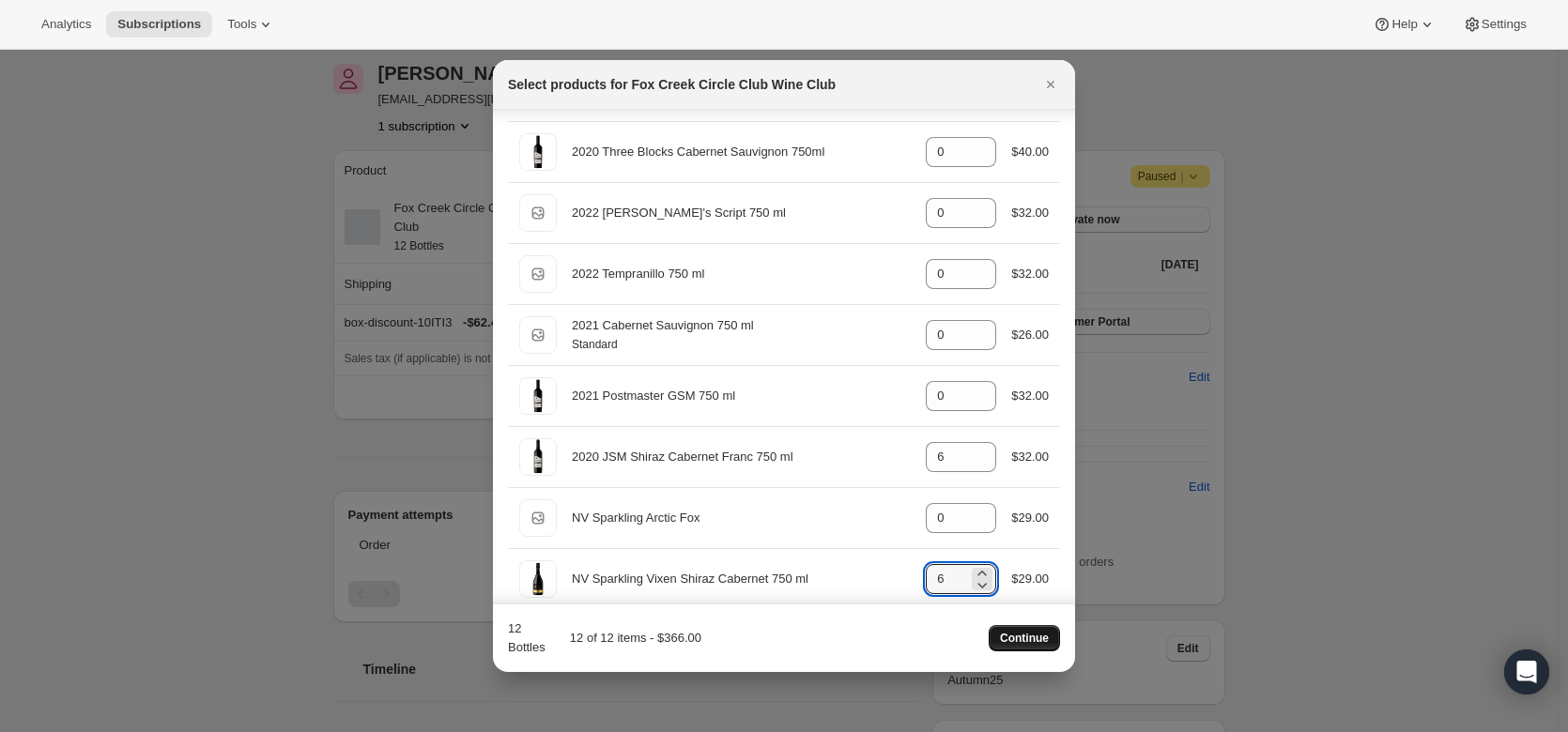
click at [1016, 636] on span "Continue" at bounding box center [1024, 638] width 48 height 15
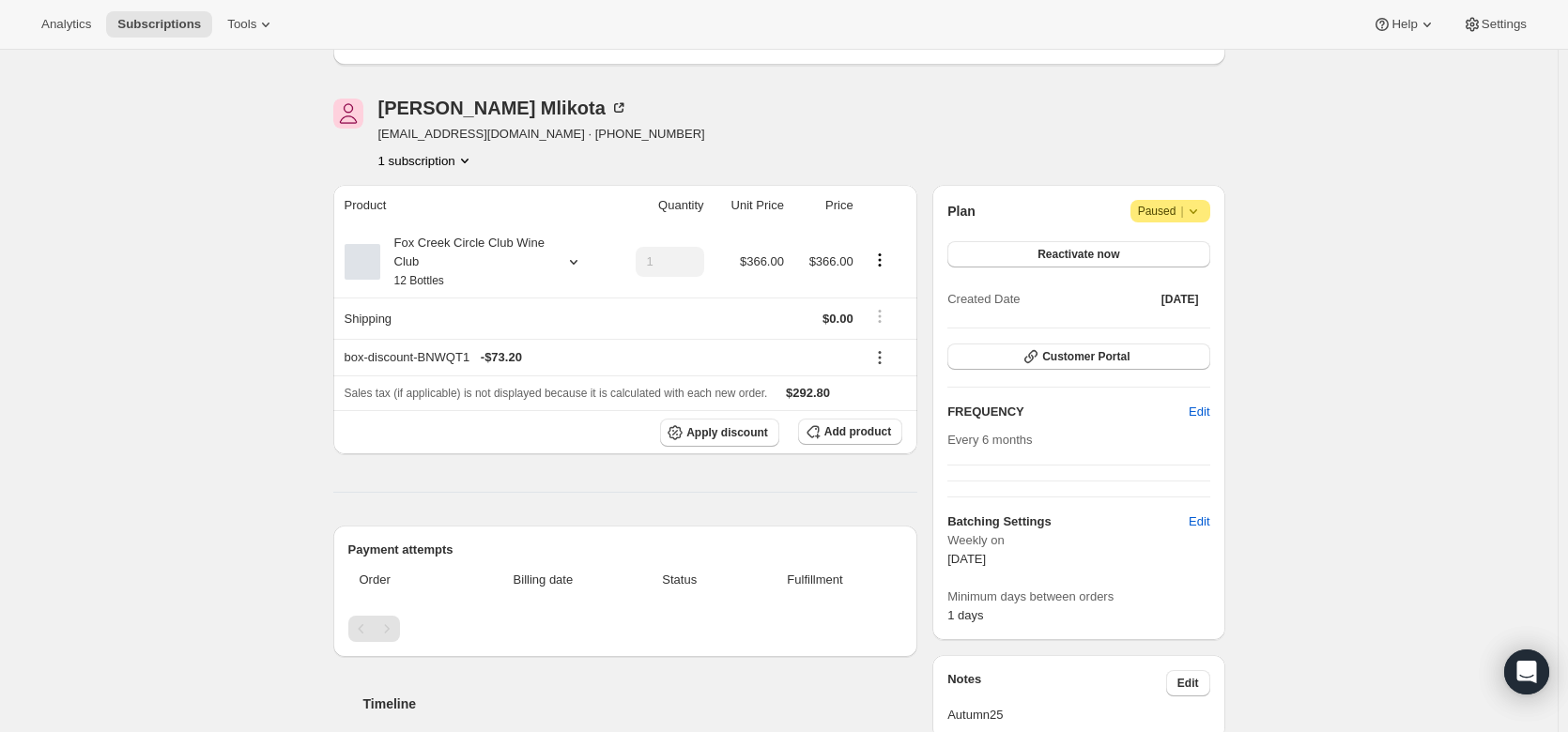
scroll to position [123, 0]
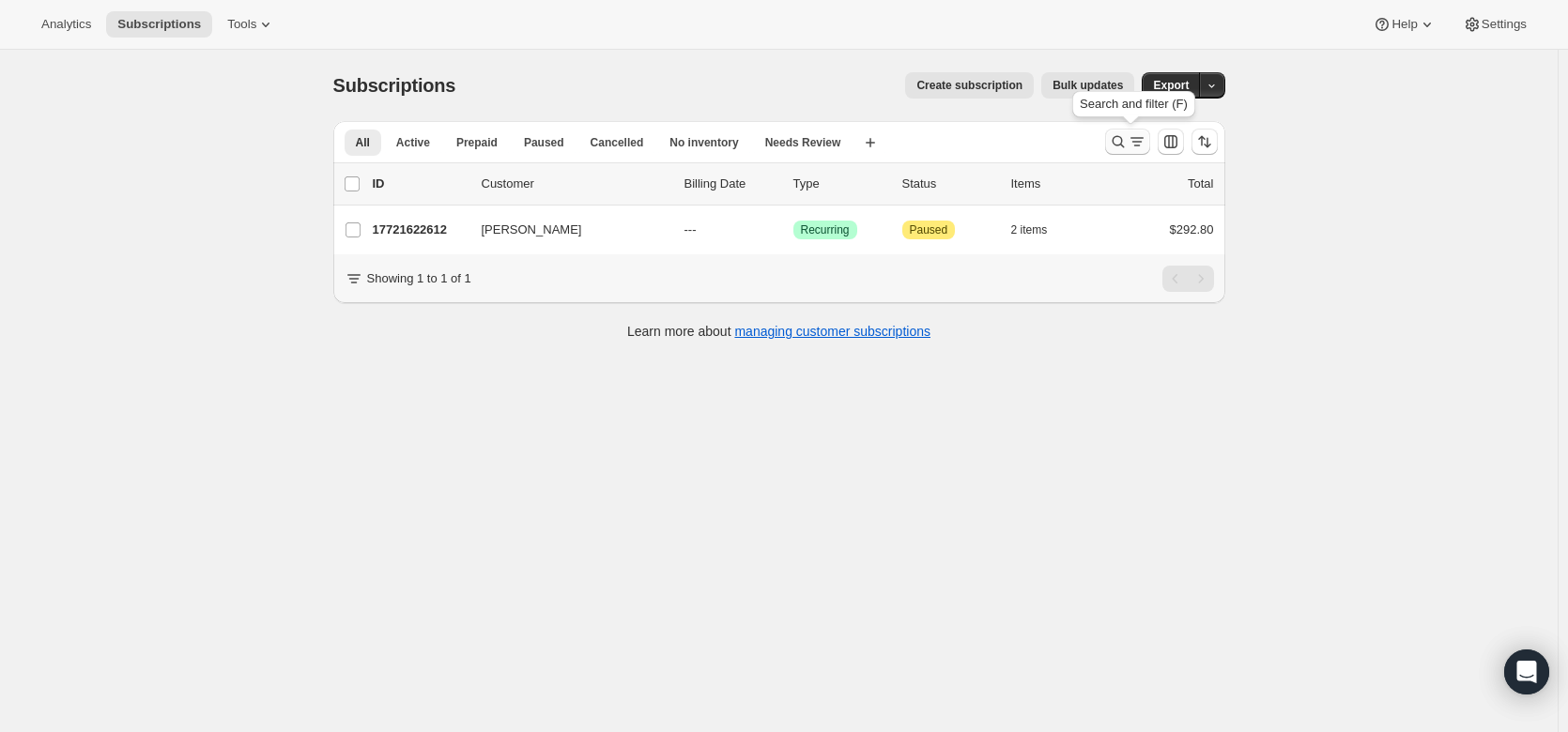
click at [1124, 145] on icon "Search and filter results" at bounding box center [1118, 141] width 18 height 18
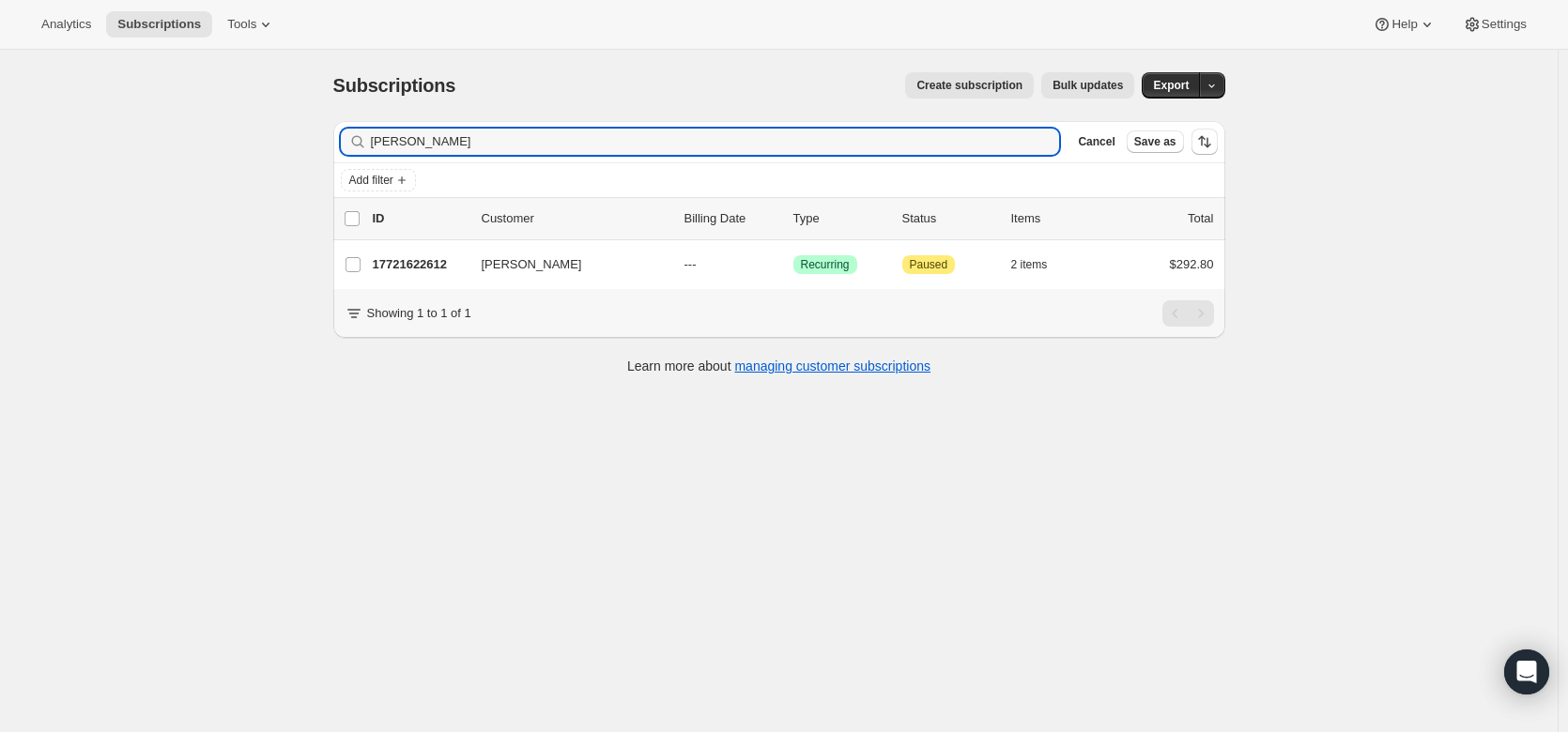
drag, startPoint x: 447, startPoint y: 143, endPoint x: 270, endPoint y: 137, distance: 177.1
click at [270, 137] on div "Subscriptions. This page is ready Subscriptions Create subscription Bulk update…" at bounding box center [779, 415] width 1557 height 732
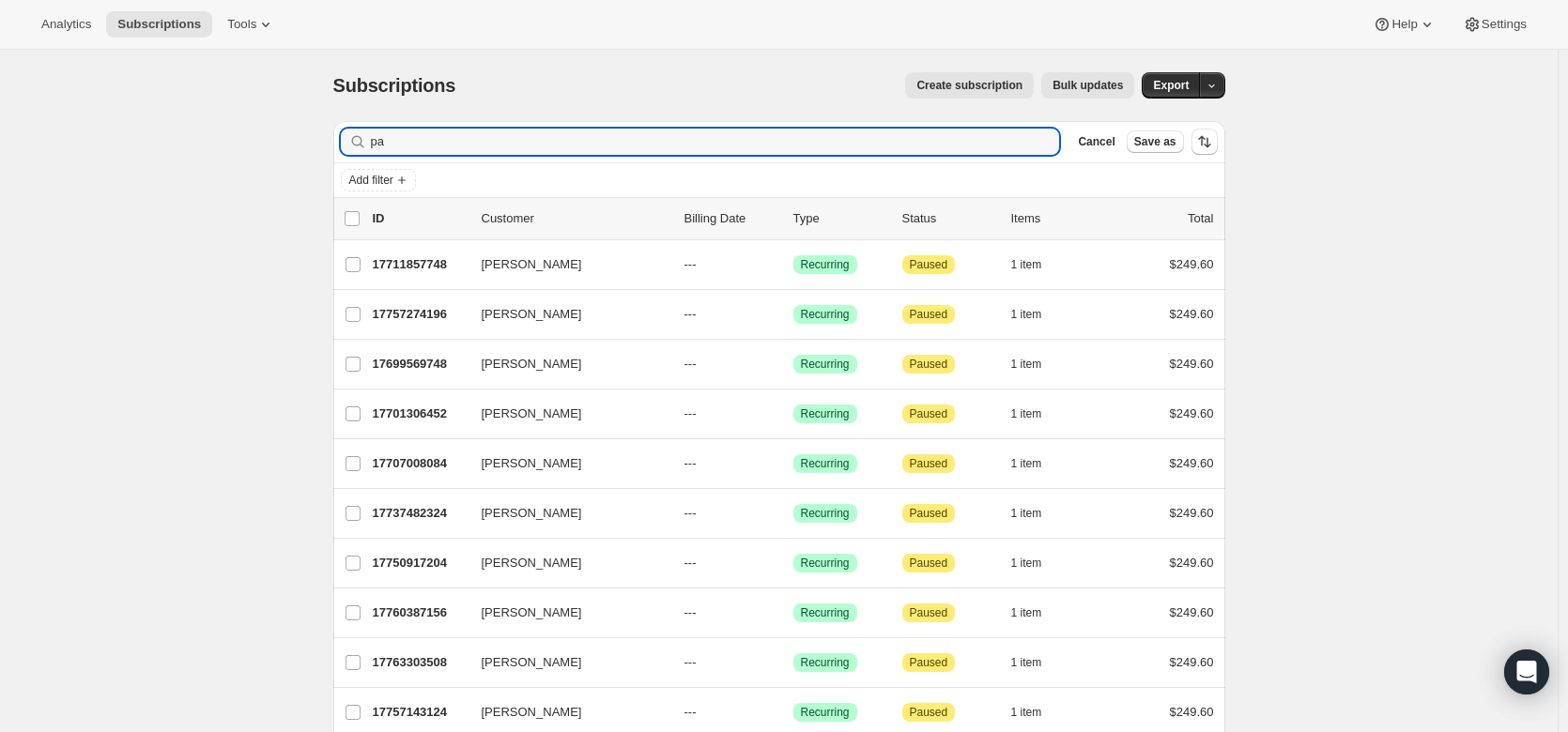
type input "p"
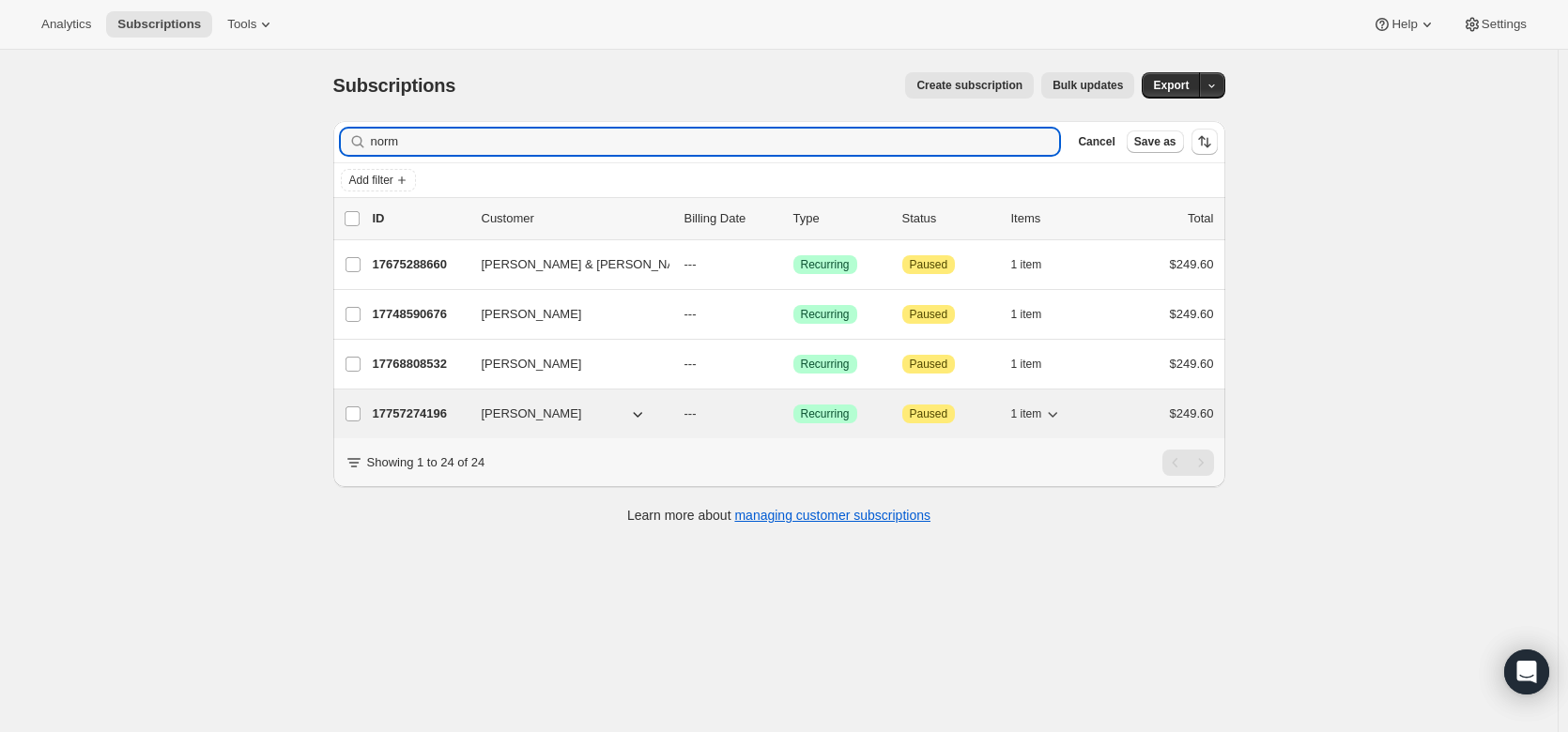
type input "norm"
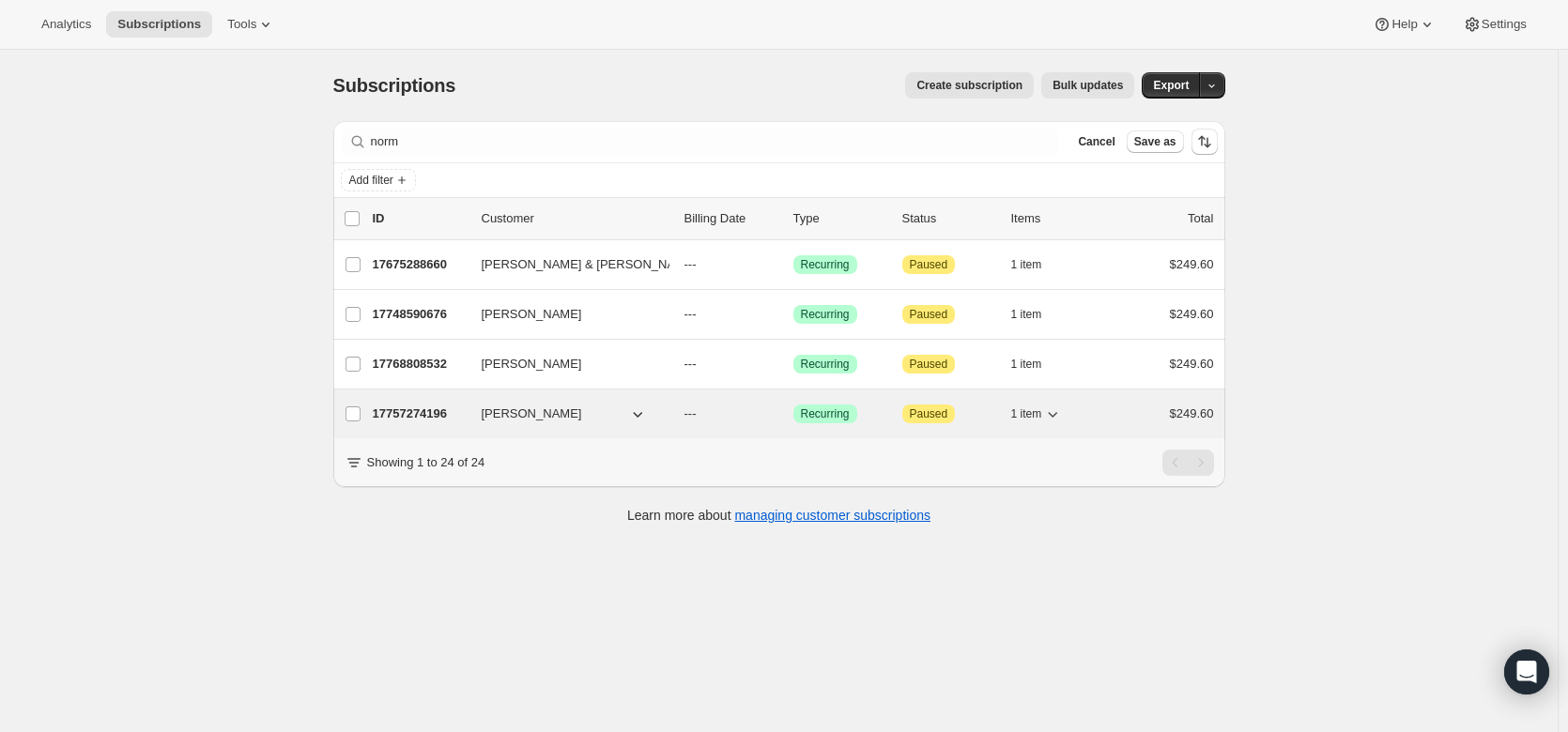
click at [404, 415] on p "17757274196" at bounding box center [419, 413] width 94 height 18
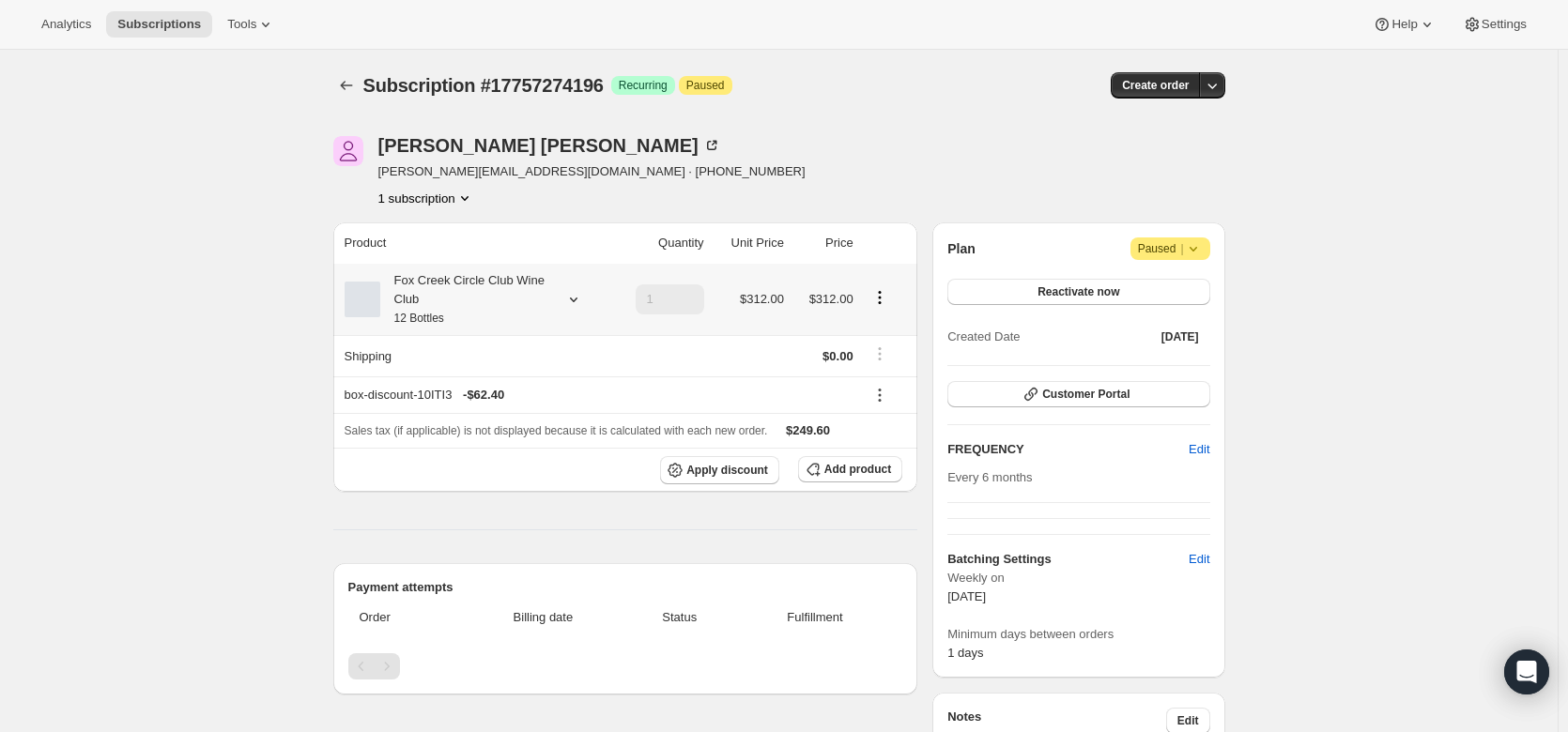
click at [573, 297] on icon at bounding box center [573, 299] width 18 height 18
click at [579, 292] on icon at bounding box center [573, 299] width 18 height 18
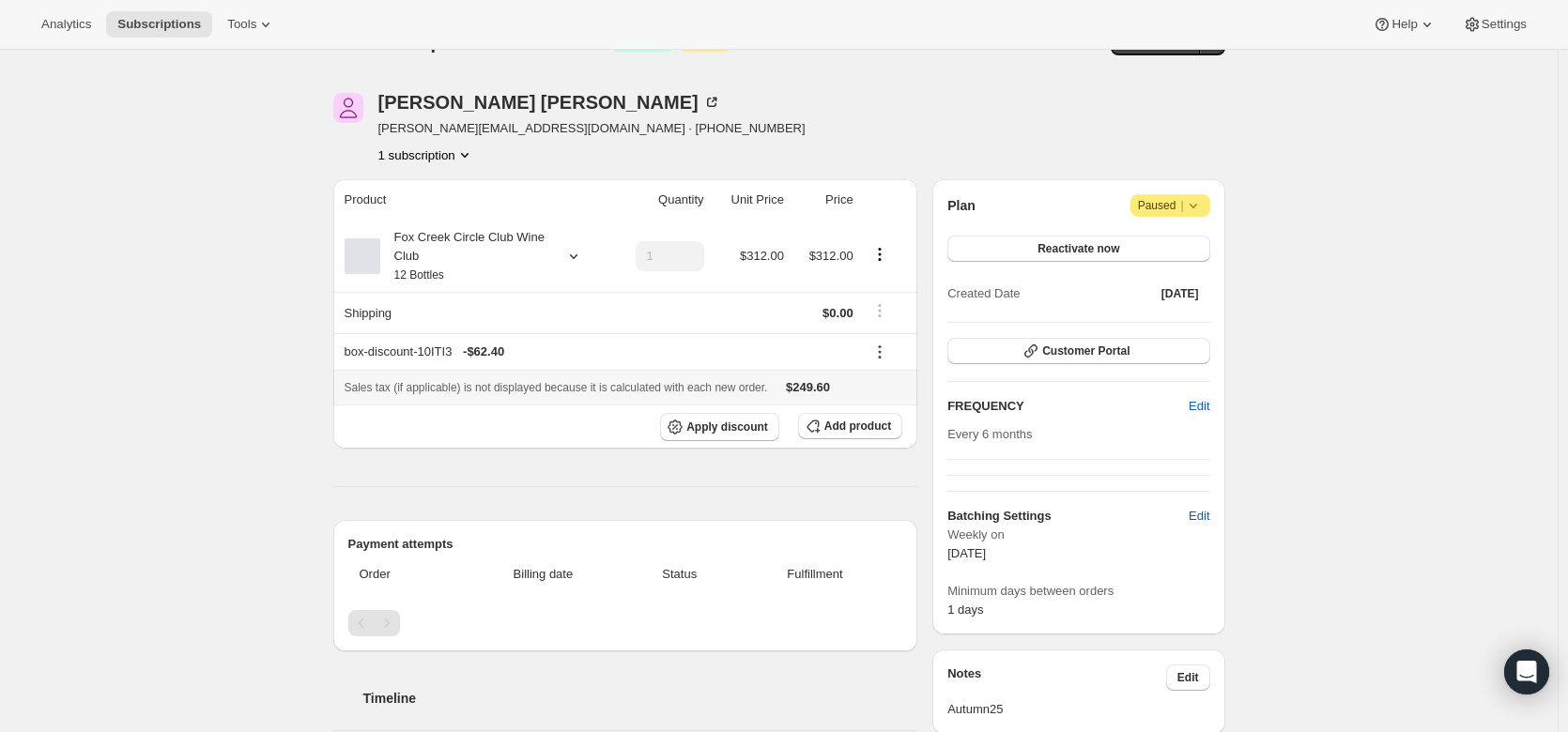
scroll to position [43, 0]
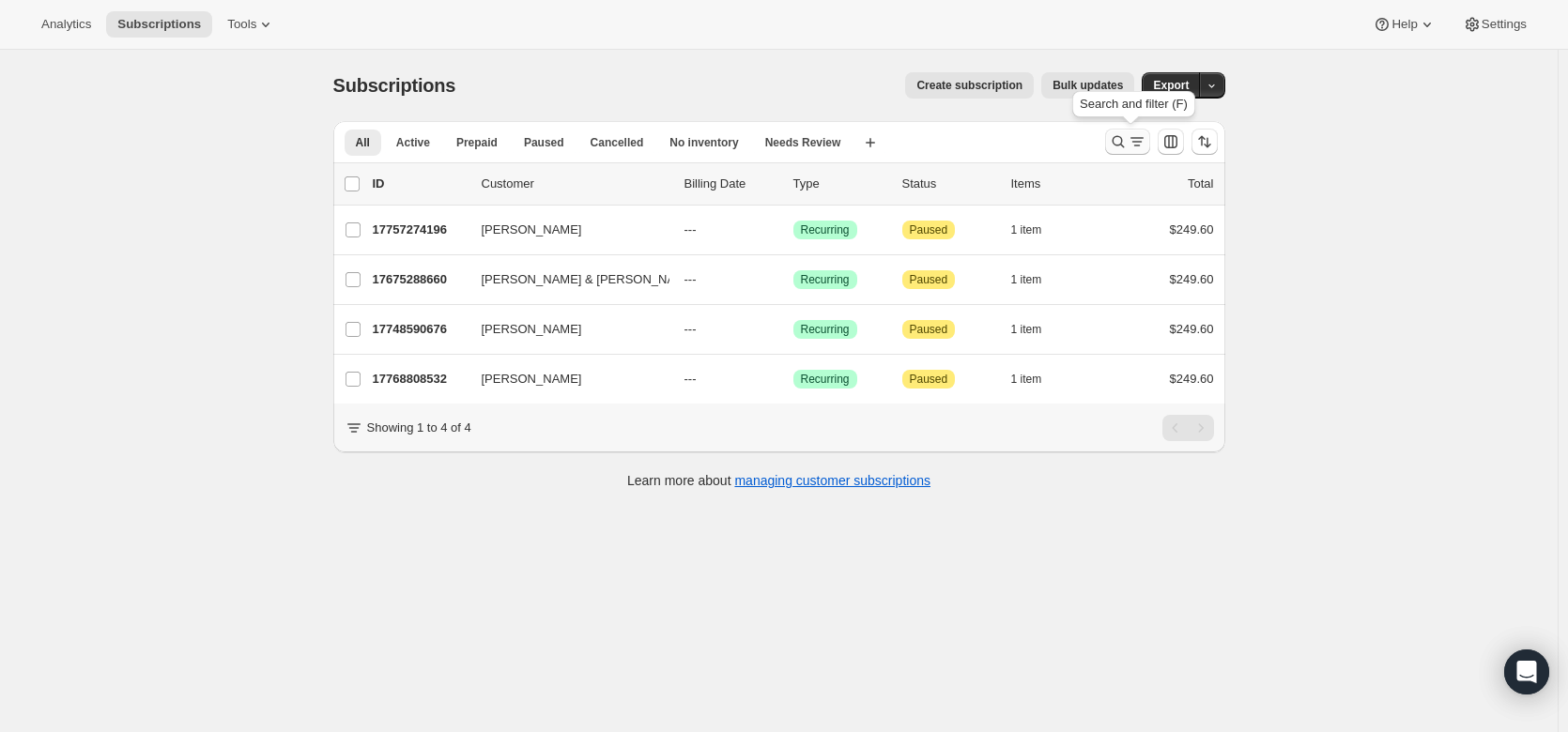
click at [1117, 141] on icon "Search and filter results" at bounding box center [1118, 141] width 18 height 18
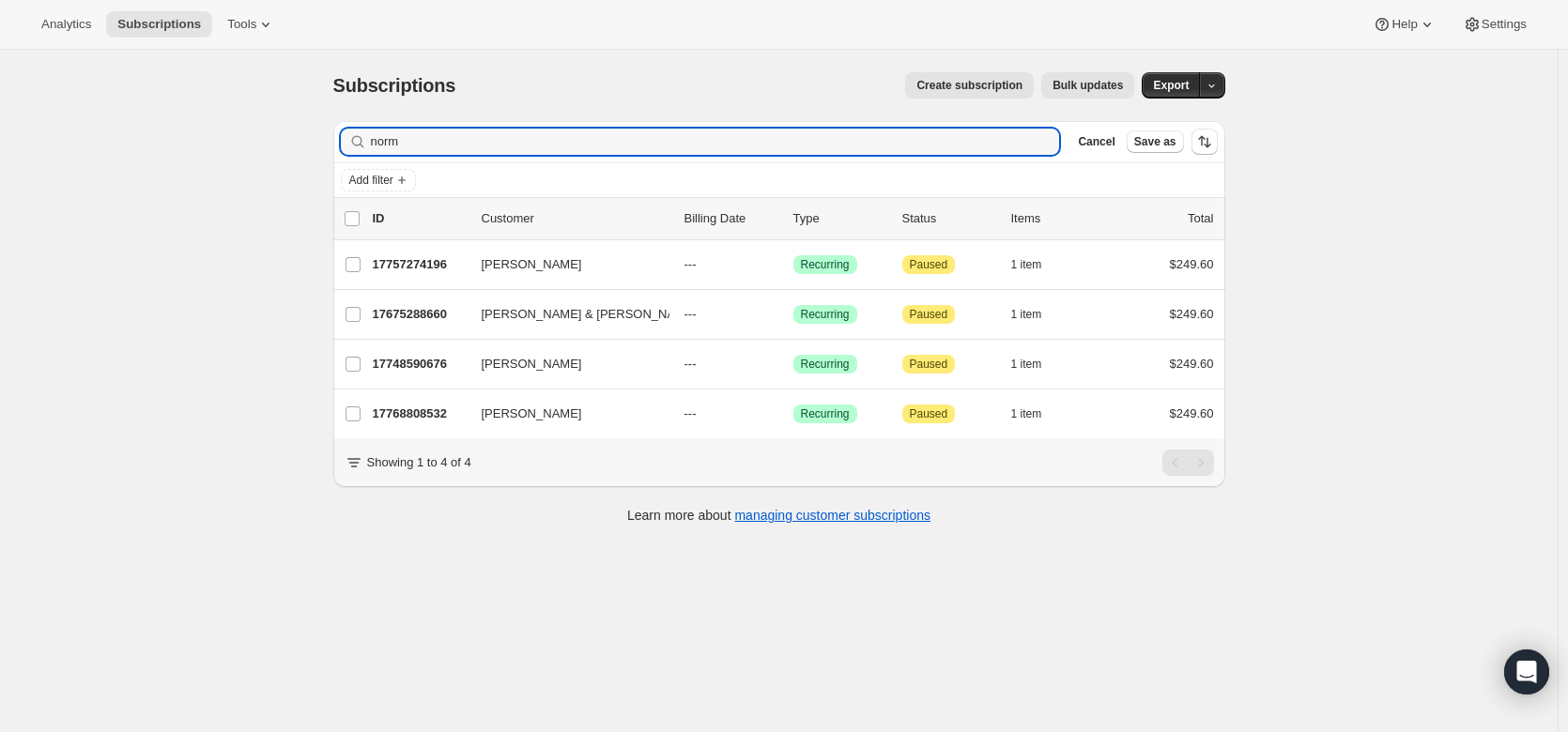
drag, startPoint x: 413, startPoint y: 140, endPoint x: 337, endPoint y: 146, distance: 76.2
click at [337, 146] on div "Filter subscribers norm Clear Cancel Save as" at bounding box center [779, 141] width 892 height 42
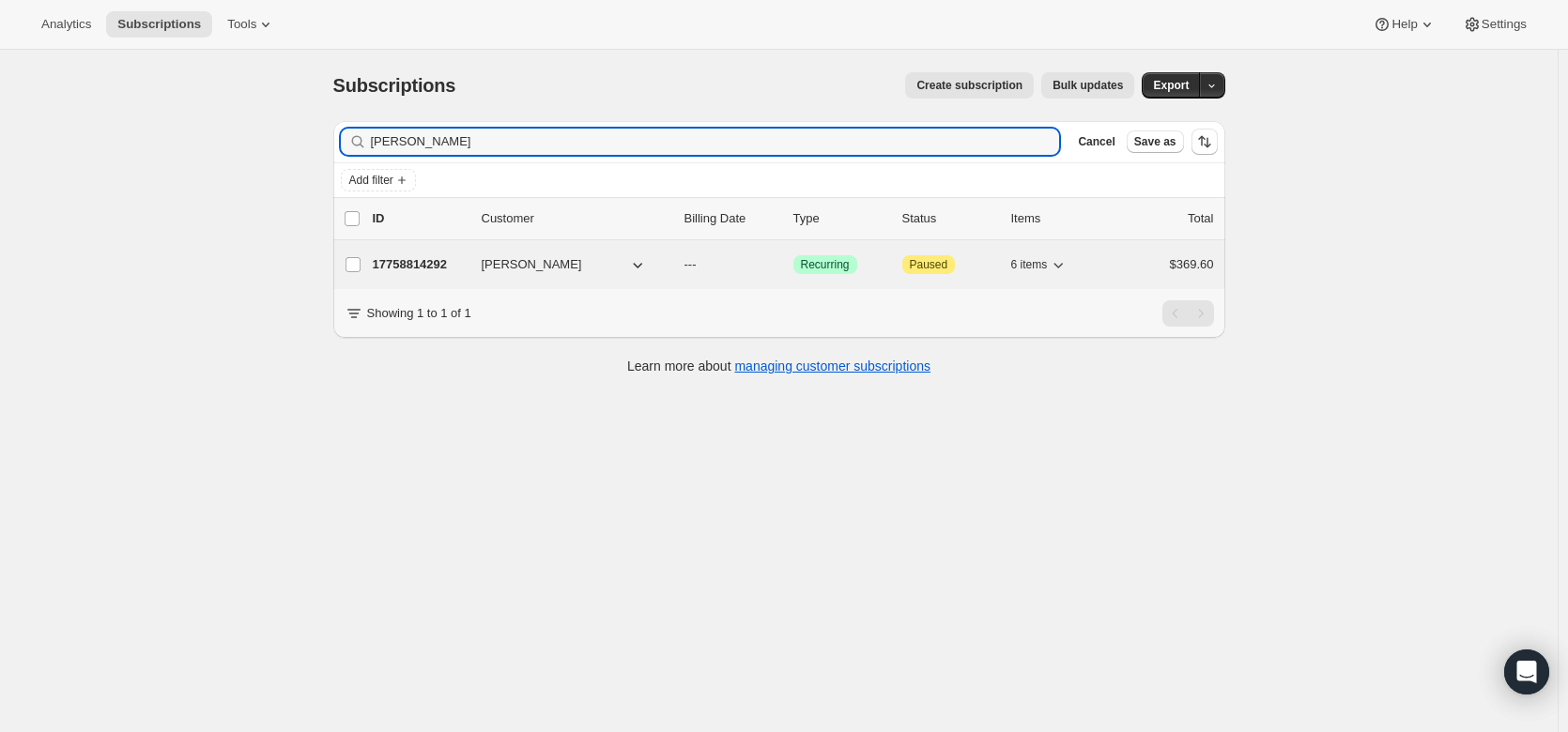
type input "Dan Little"
click at [422, 261] on p "17758814292" at bounding box center [419, 264] width 94 height 18
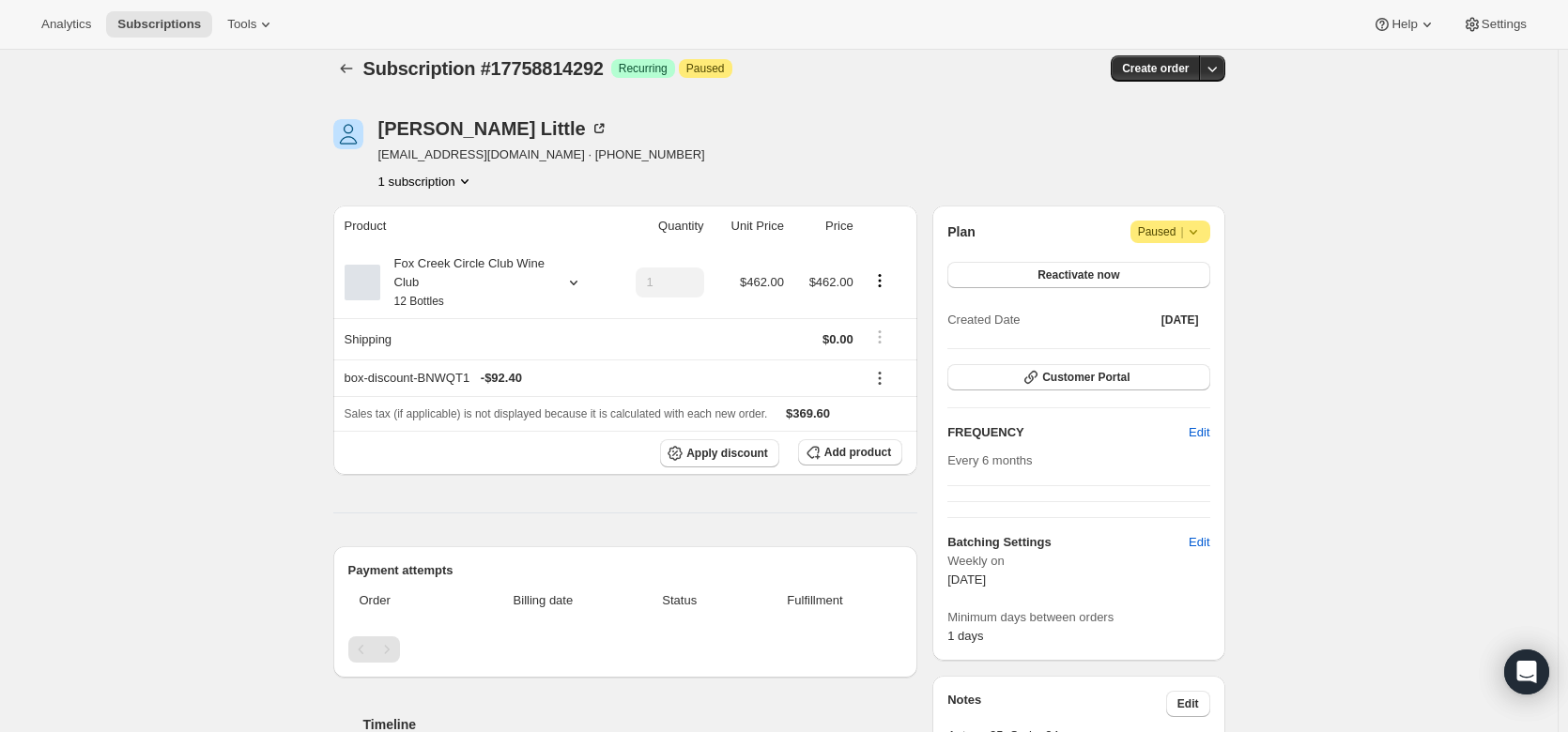
scroll to position [4, 0]
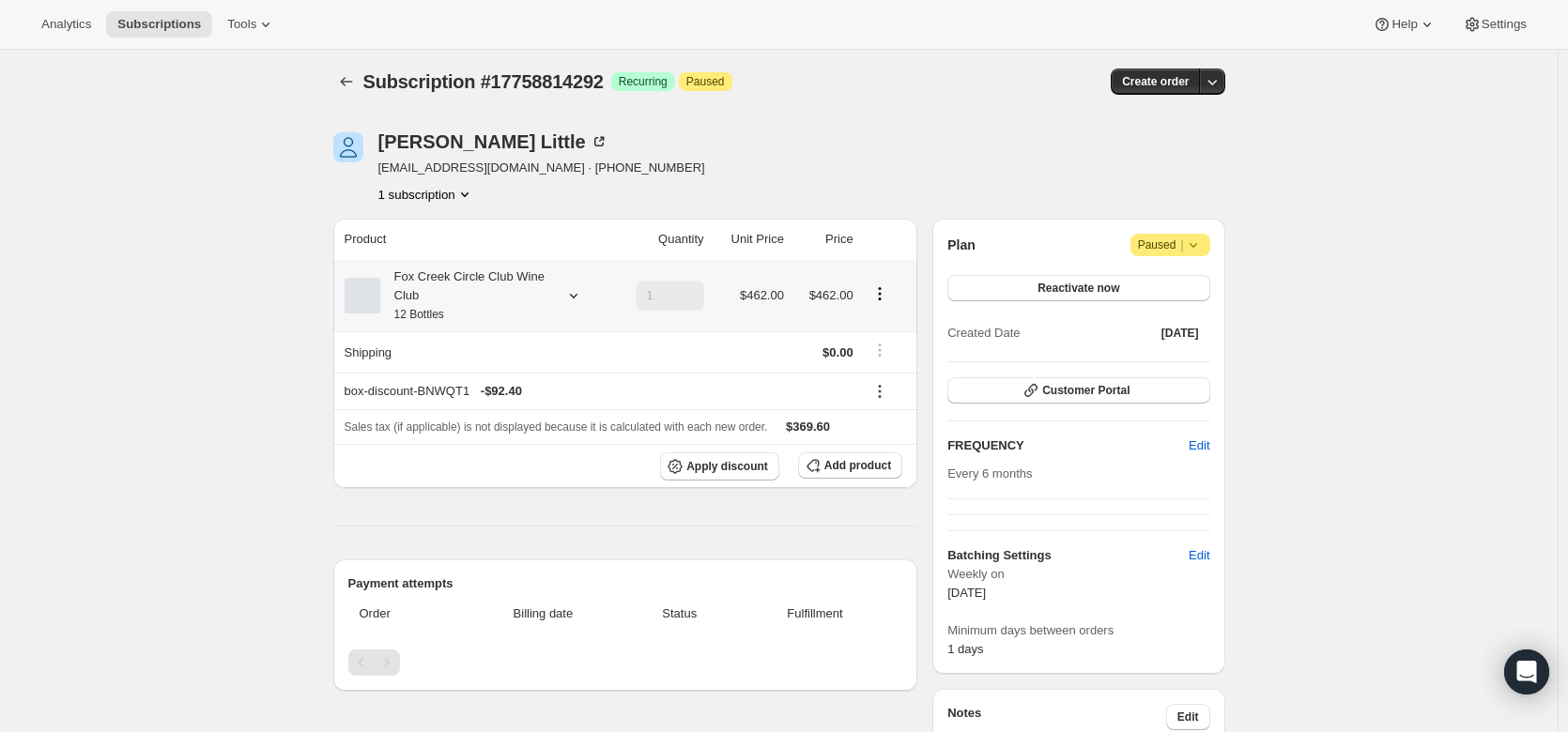
click at [594, 290] on div "Fox Creek Circle Club Wine Club 12 Bottles" at bounding box center [475, 295] width 261 height 56
click at [583, 291] on icon at bounding box center [573, 295] width 18 height 18
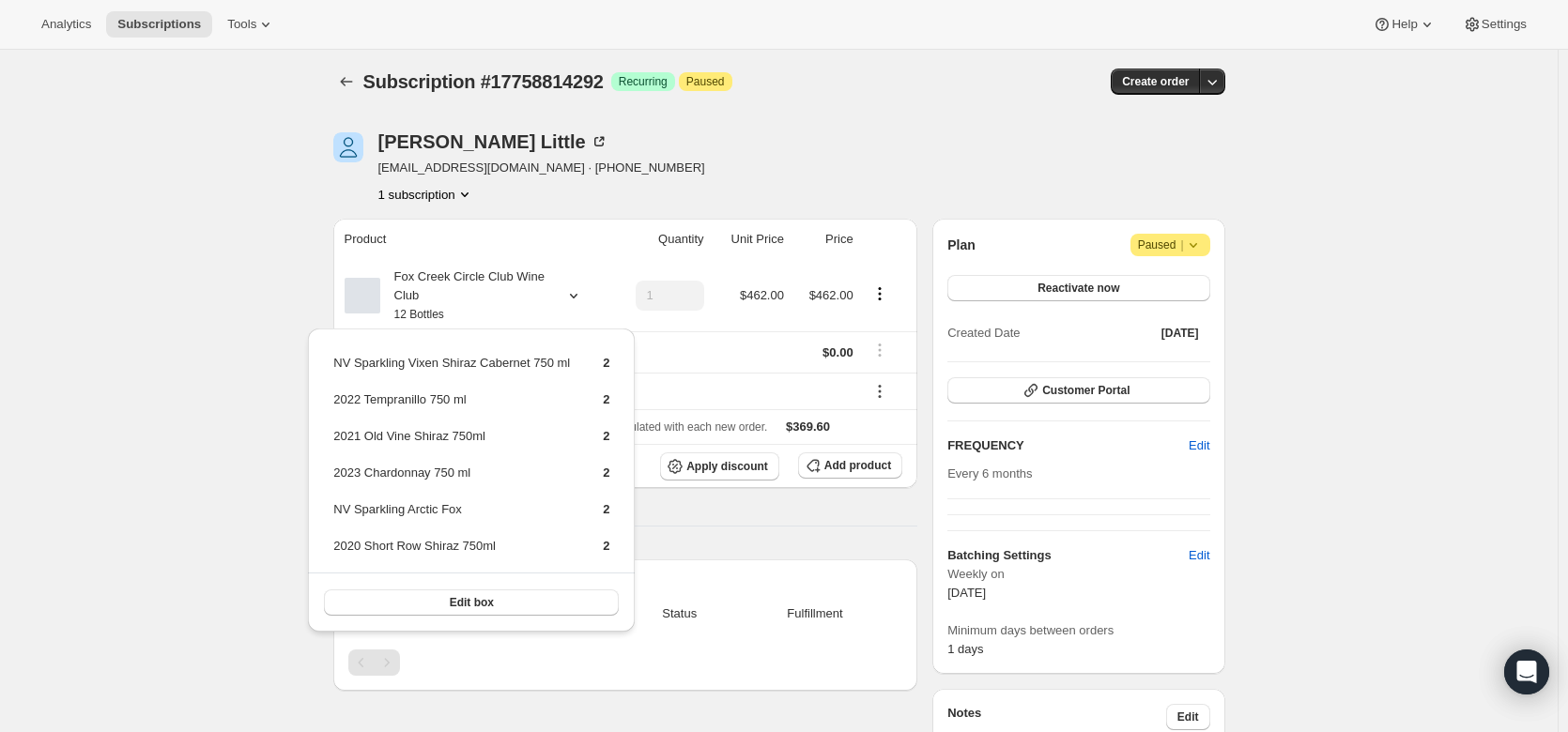
click at [266, 286] on div "Subscription #17758814292. This page is ready Subscription #17758814292 Success…" at bounding box center [779, 706] width 1557 height 1320
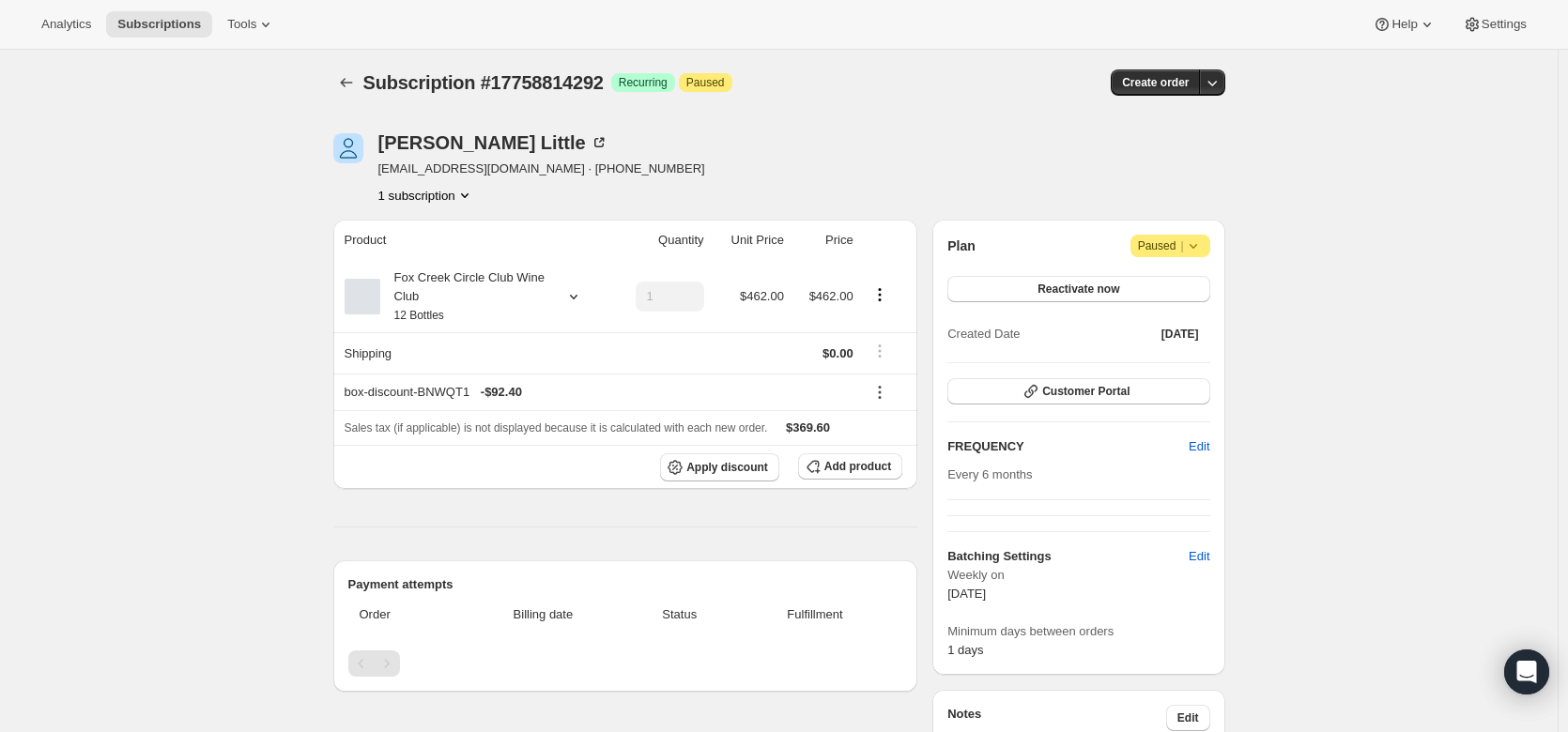
scroll to position [0, 0]
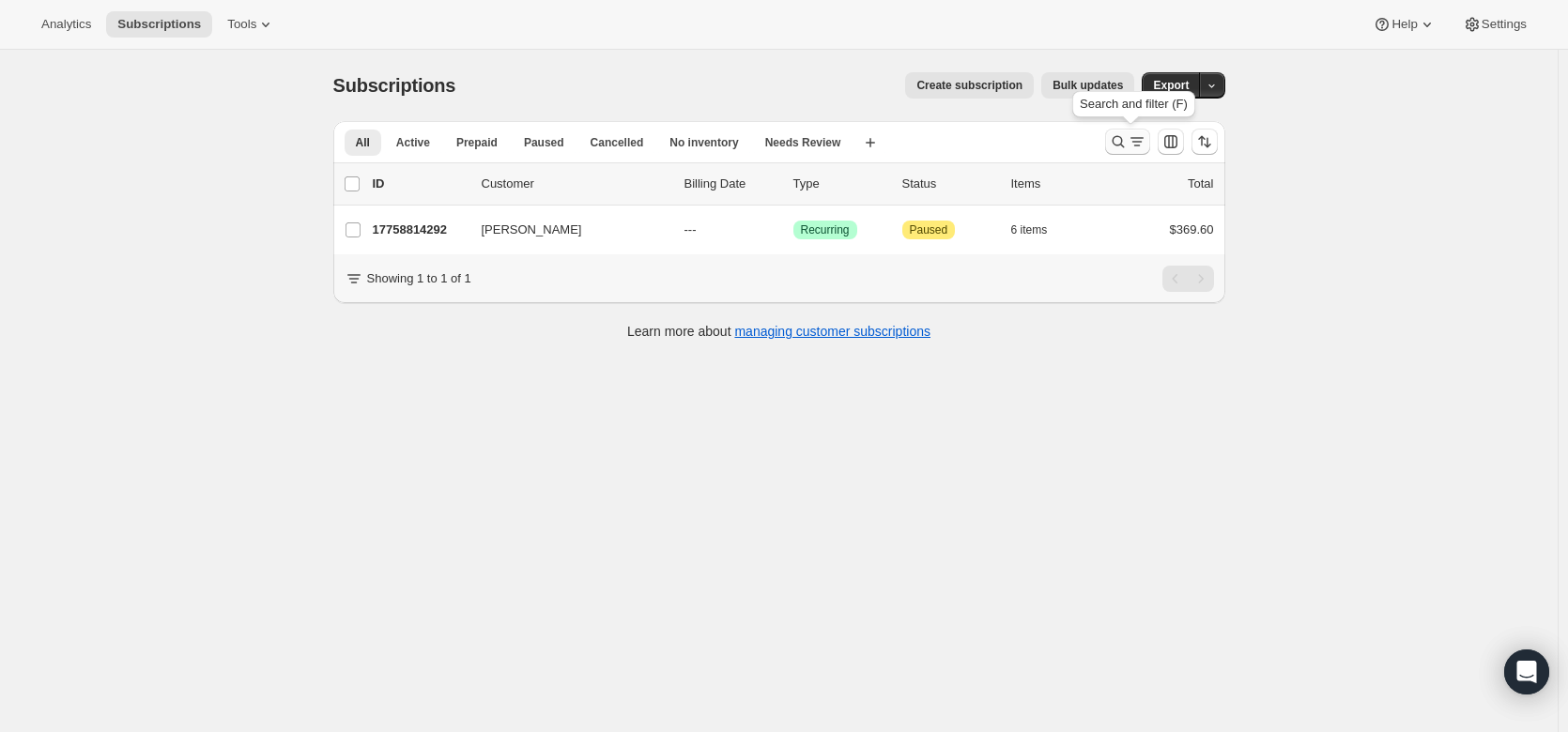
click at [1144, 148] on icon "Search and filter results" at bounding box center [1136, 141] width 18 height 18
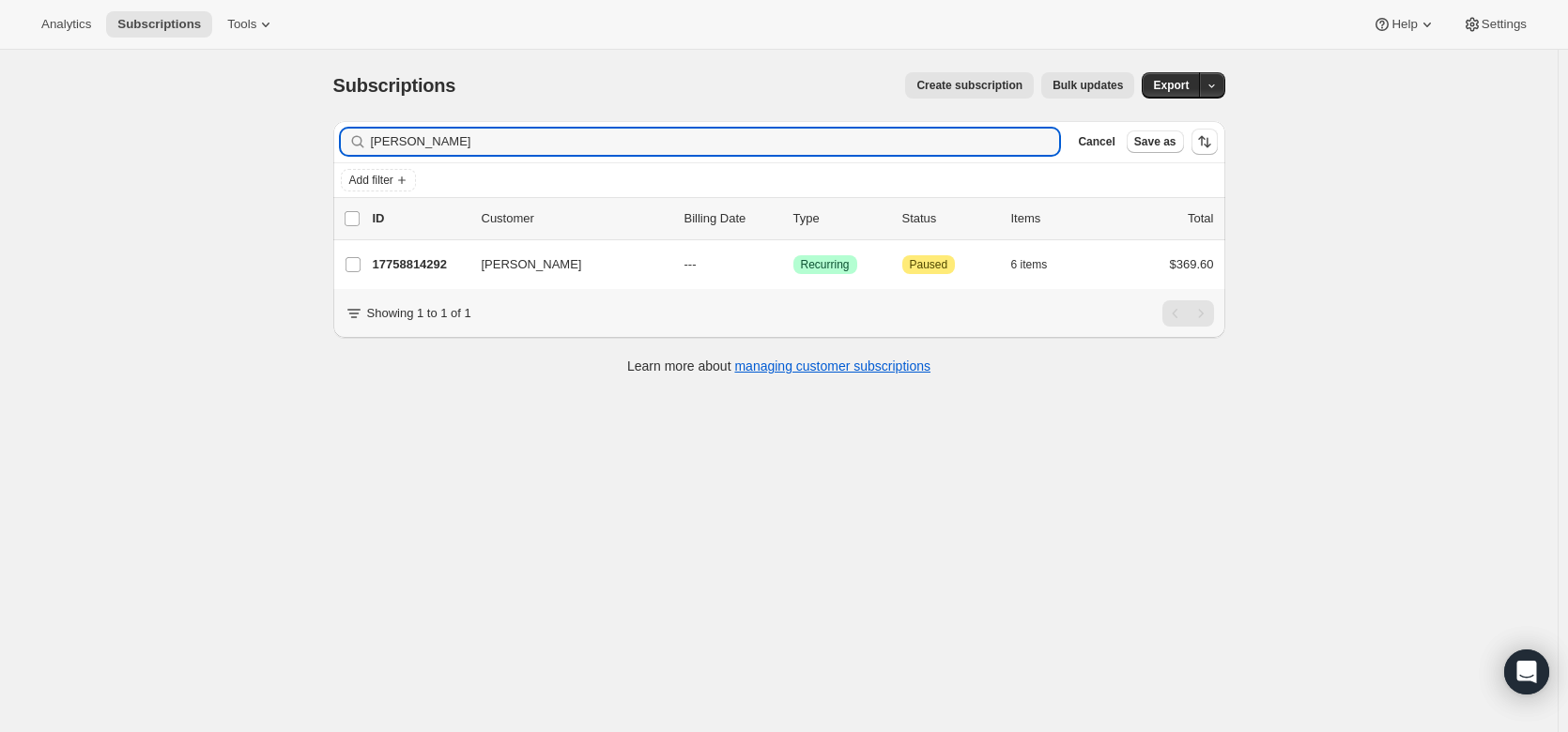
drag, startPoint x: 430, startPoint y: 135, endPoint x: 329, endPoint y: 139, distance: 101.1
click at [329, 139] on div "Filter subscribers Dan Little Clear Cancel Save as Add filter 0 selected Update…" at bounding box center [772, 251] width 907 height 289
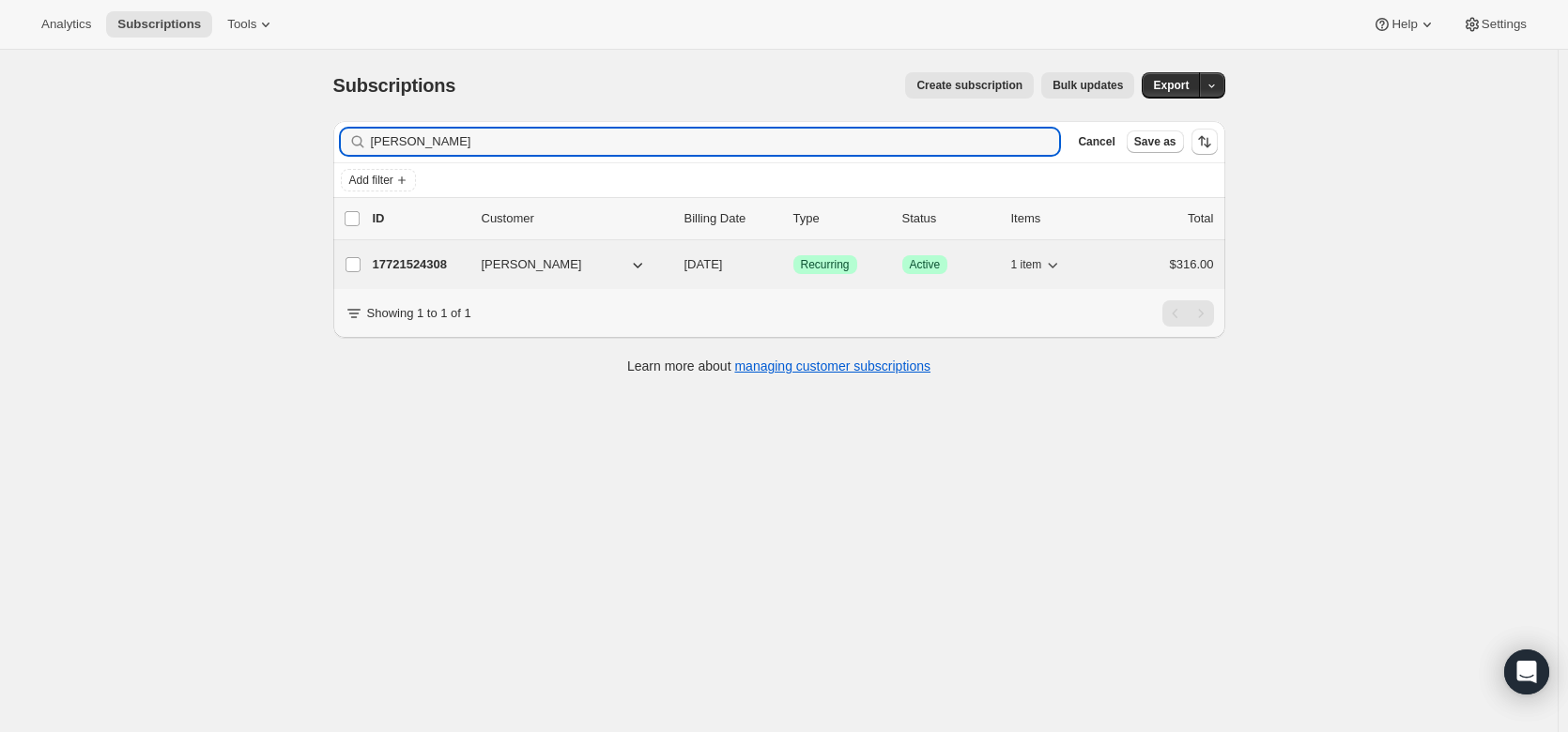
type input "Chris Mac"
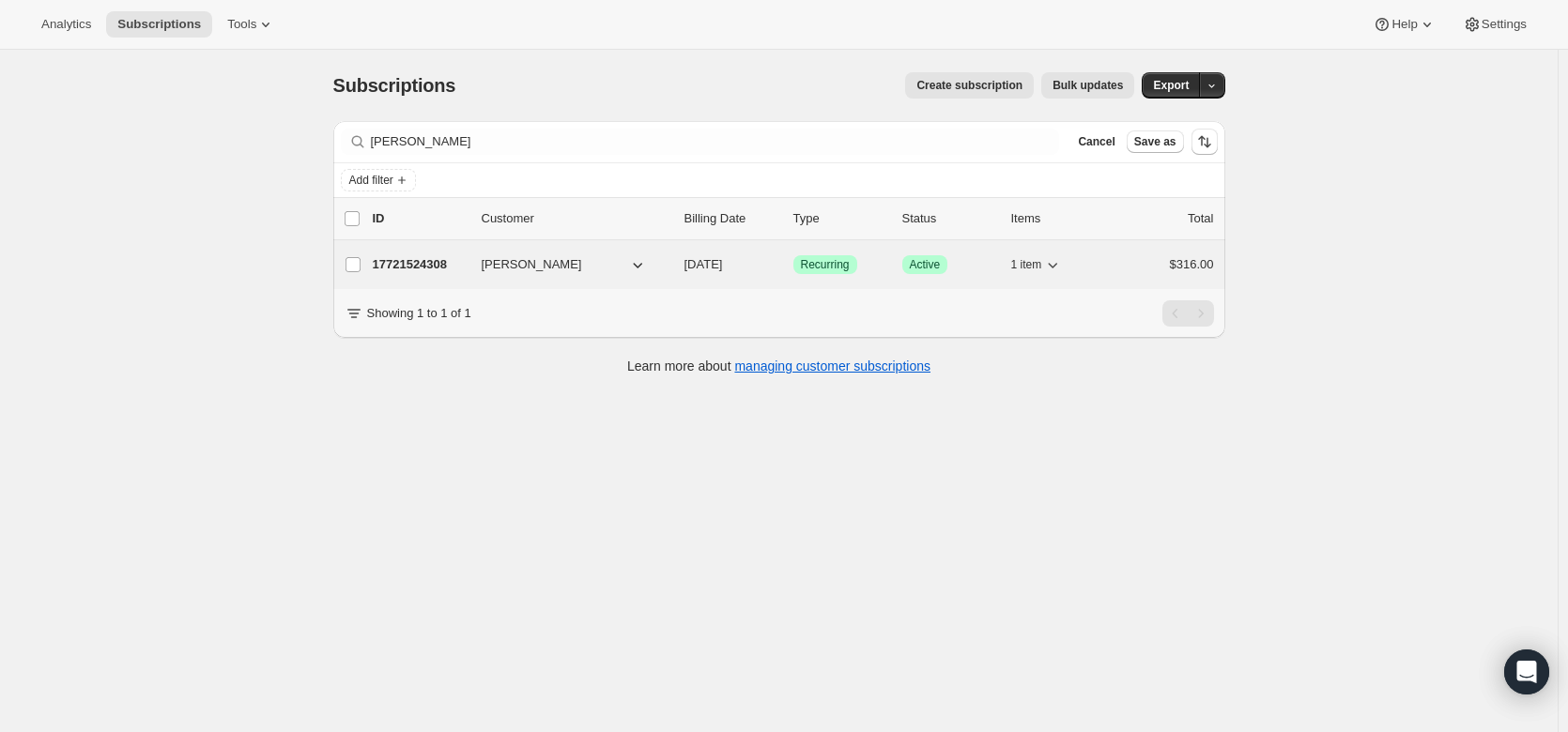
click at [420, 264] on p "17721524308" at bounding box center [419, 264] width 94 height 18
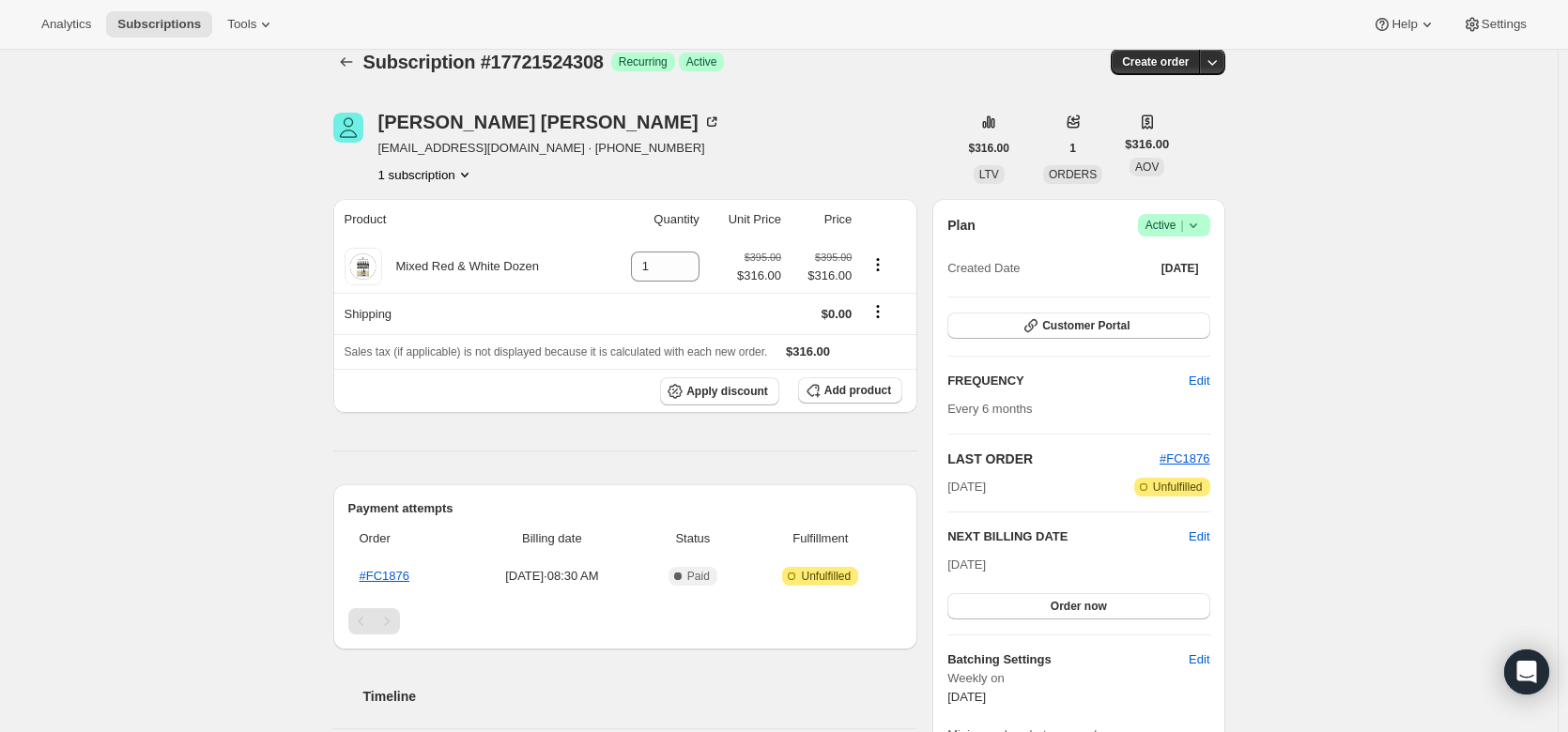
scroll to position [22, 0]
click at [707, 127] on icon at bounding box center [712, 123] width 10 height 10
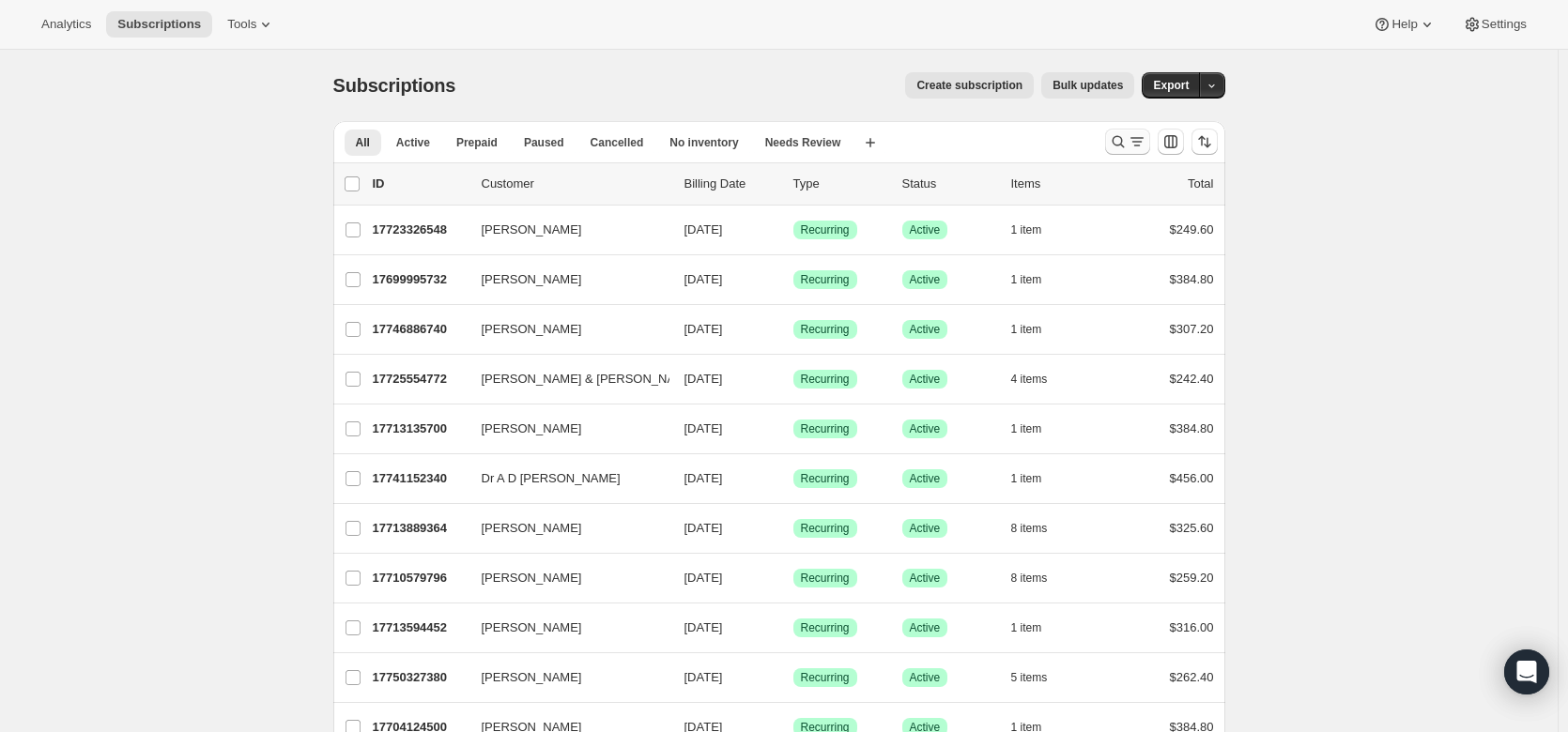
click at [1127, 139] on icon "Search and filter results" at bounding box center [1118, 141] width 18 height 18
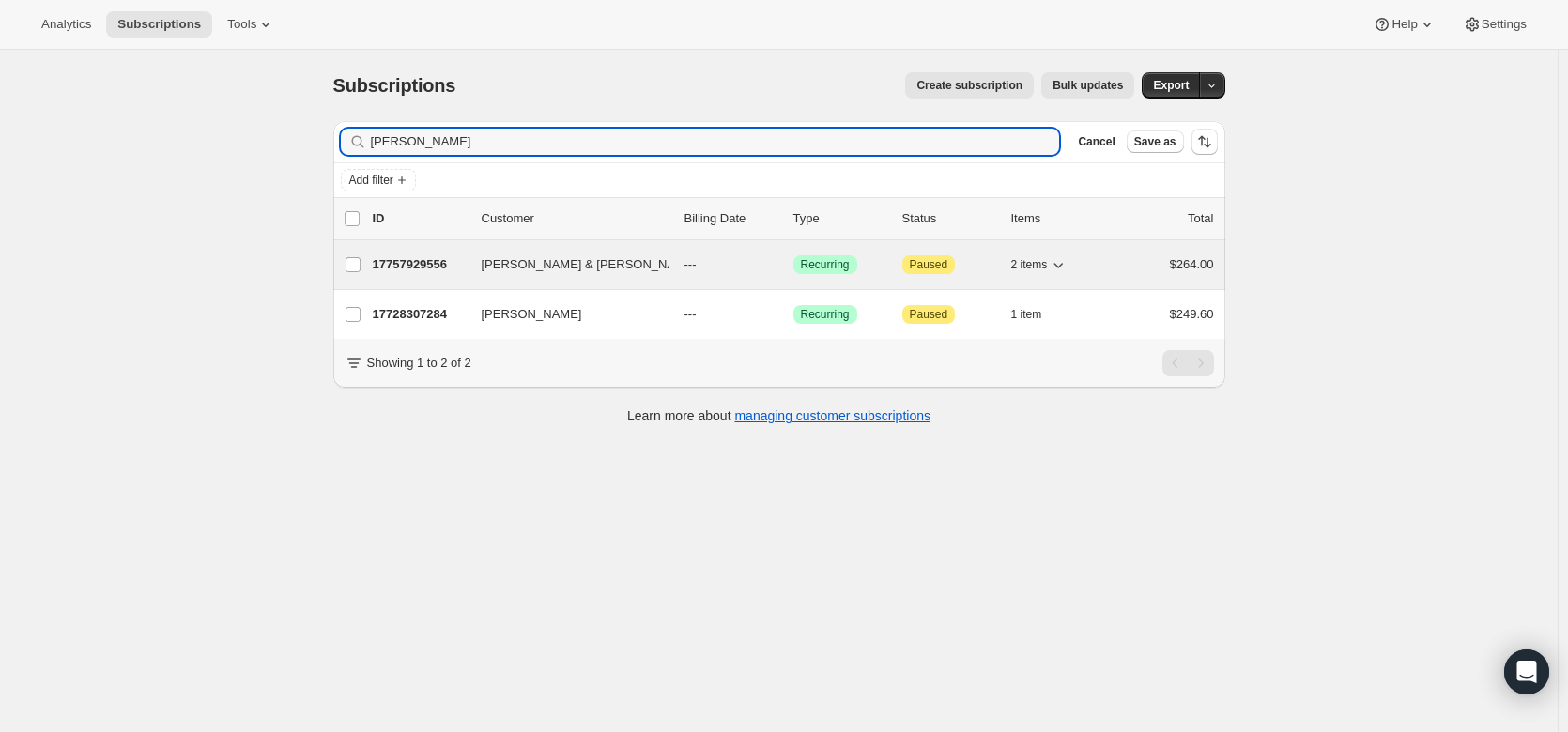
type input "robertson"
click at [428, 260] on p "17757929556" at bounding box center [419, 264] width 94 height 18
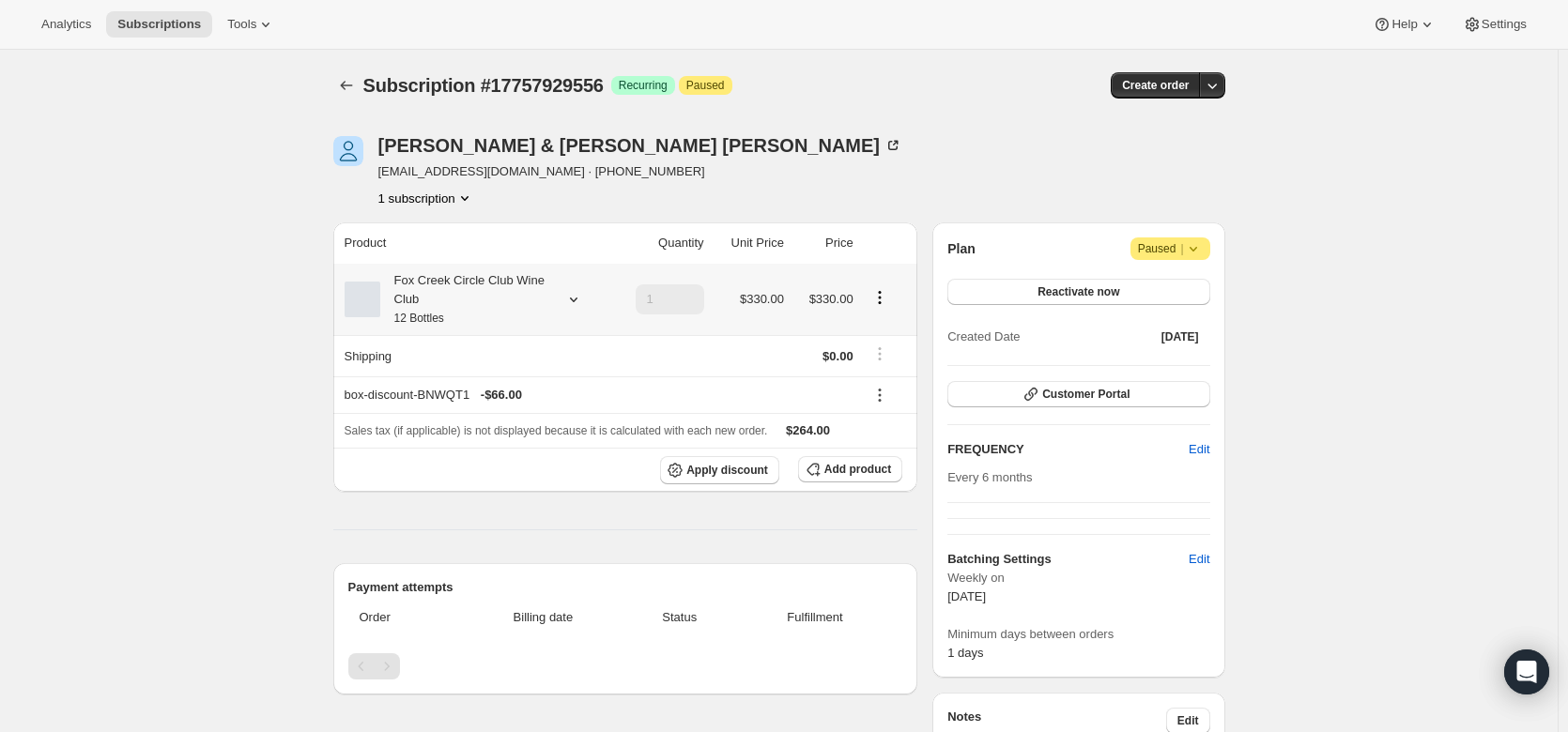
click at [583, 297] on icon at bounding box center [573, 299] width 18 height 18
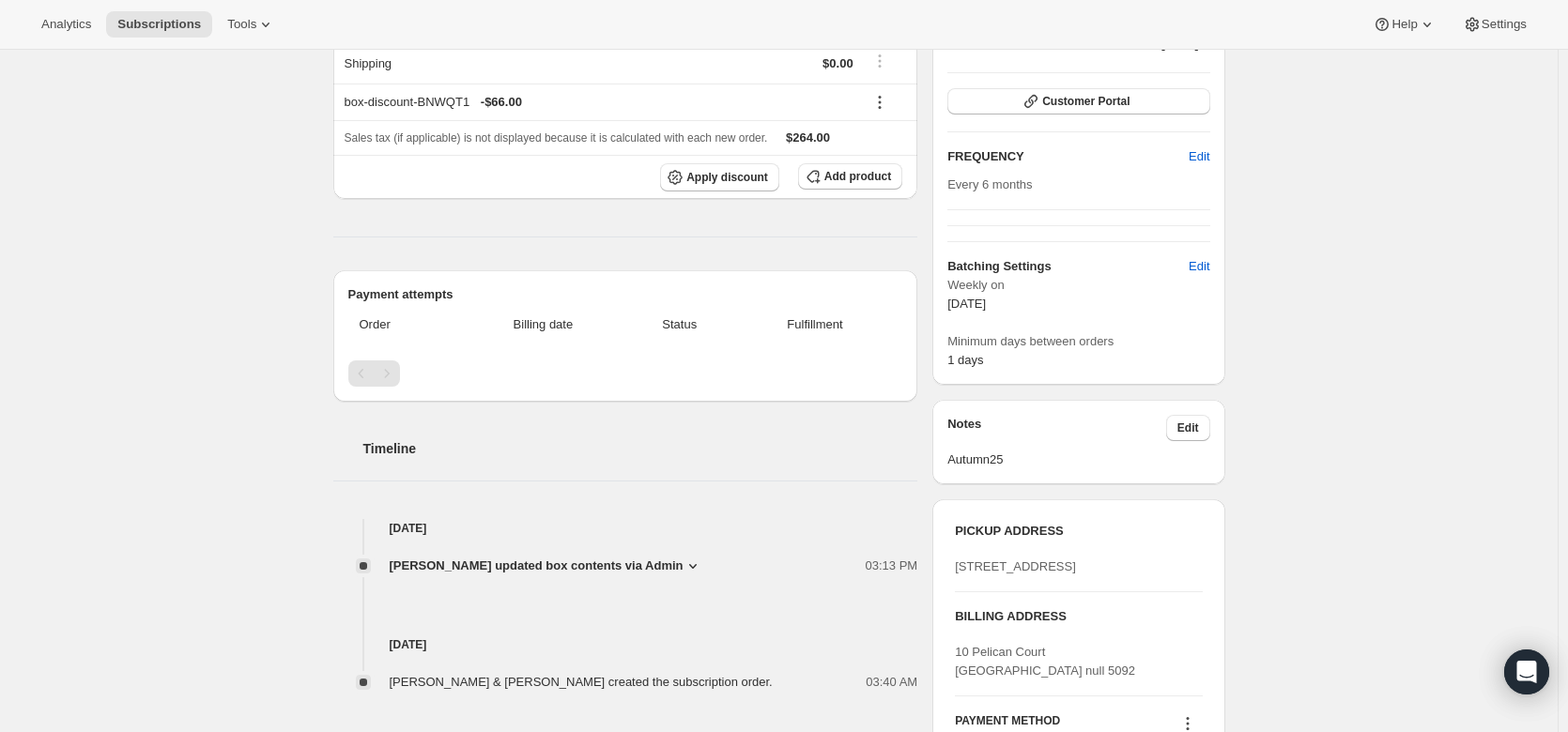
scroll to position [291, 0]
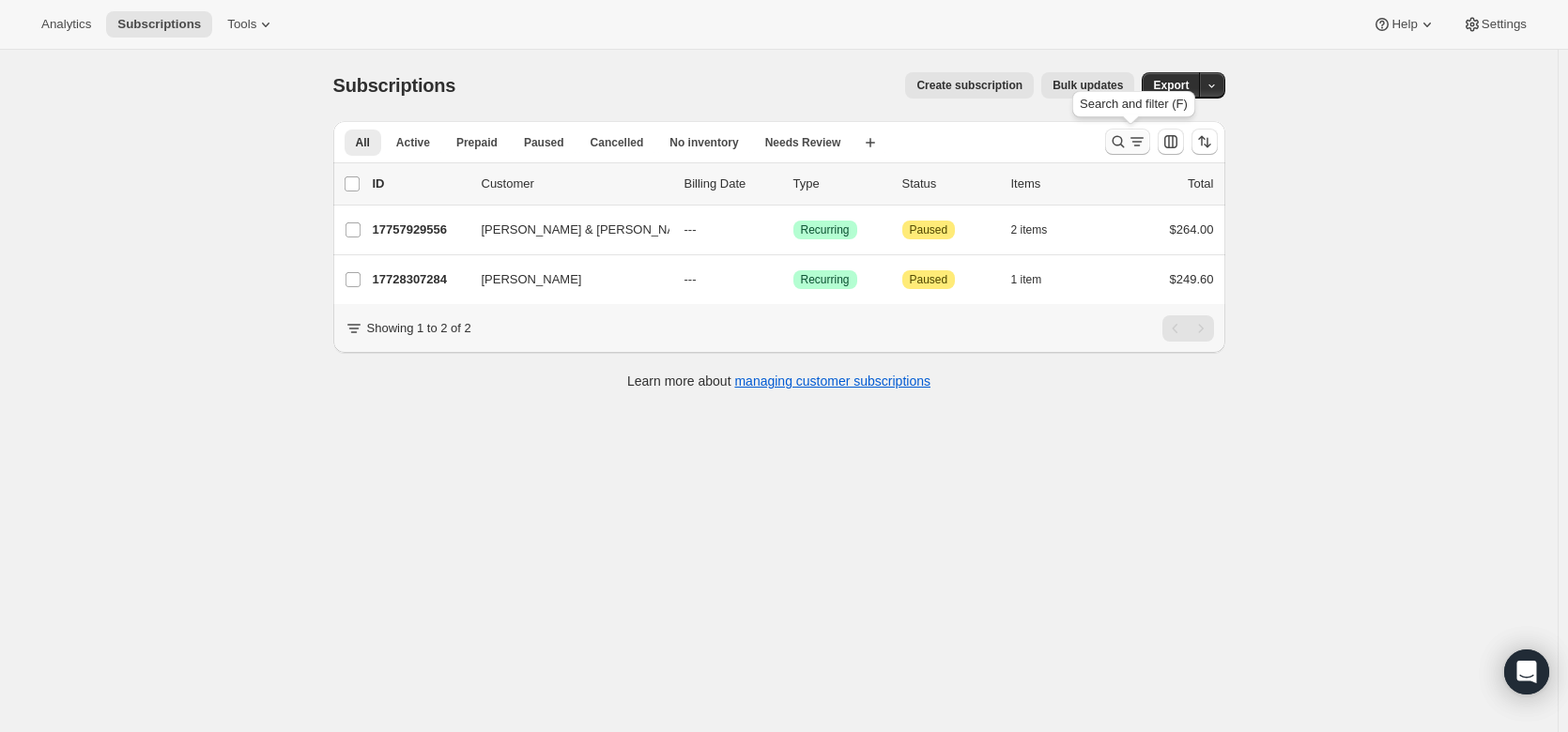
click at [1127, 141] on icon "Search and filter results" at bounding box center [1118, 141] width 18 height 18
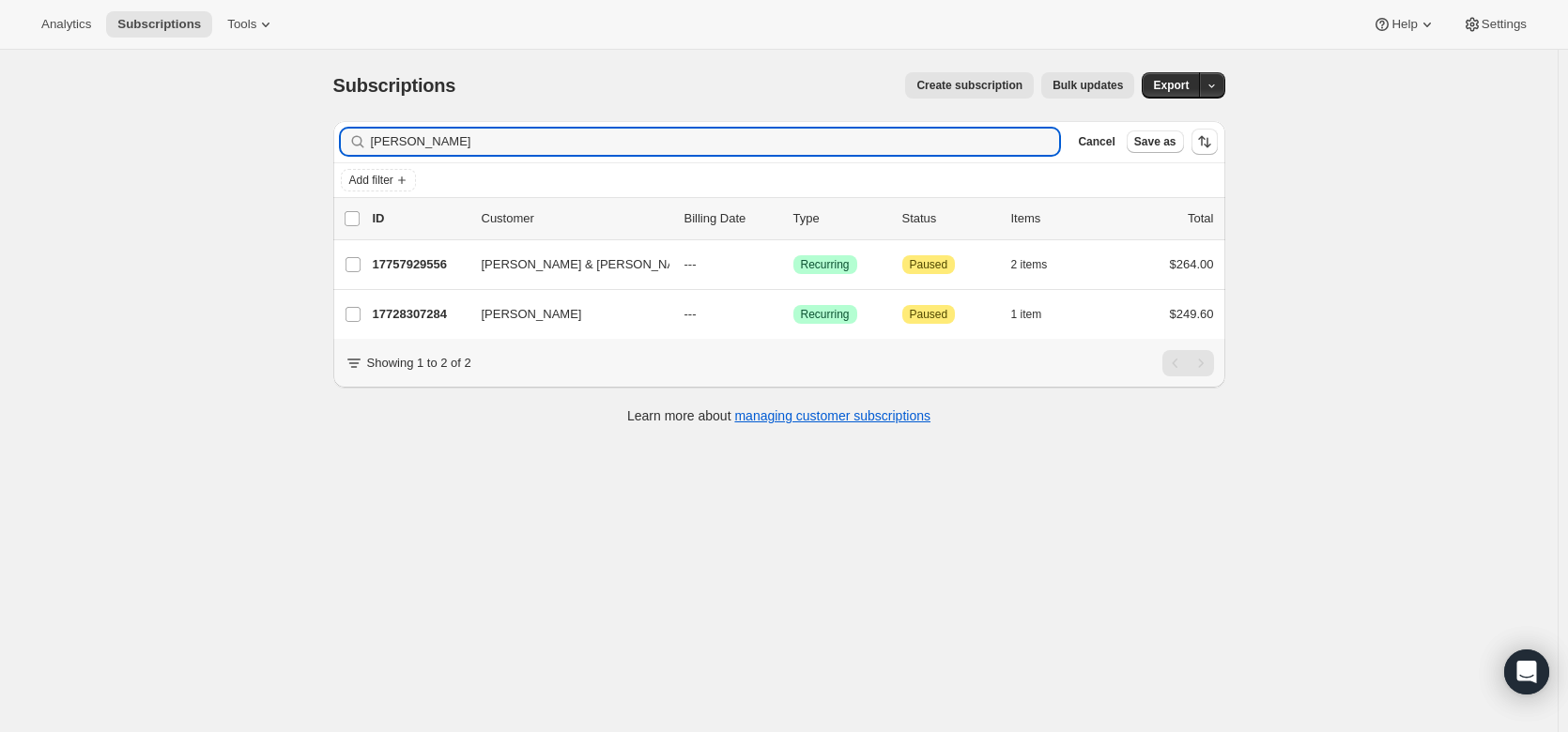
drag, startPoint x: 469, startPoint y: 135, endPoint x: 353, endPoint y: 147, distance: 116.6
click at [353, 147] on div "[PERSON_NAME] Clear" at bounding box center [700, 141] width 720 height 26
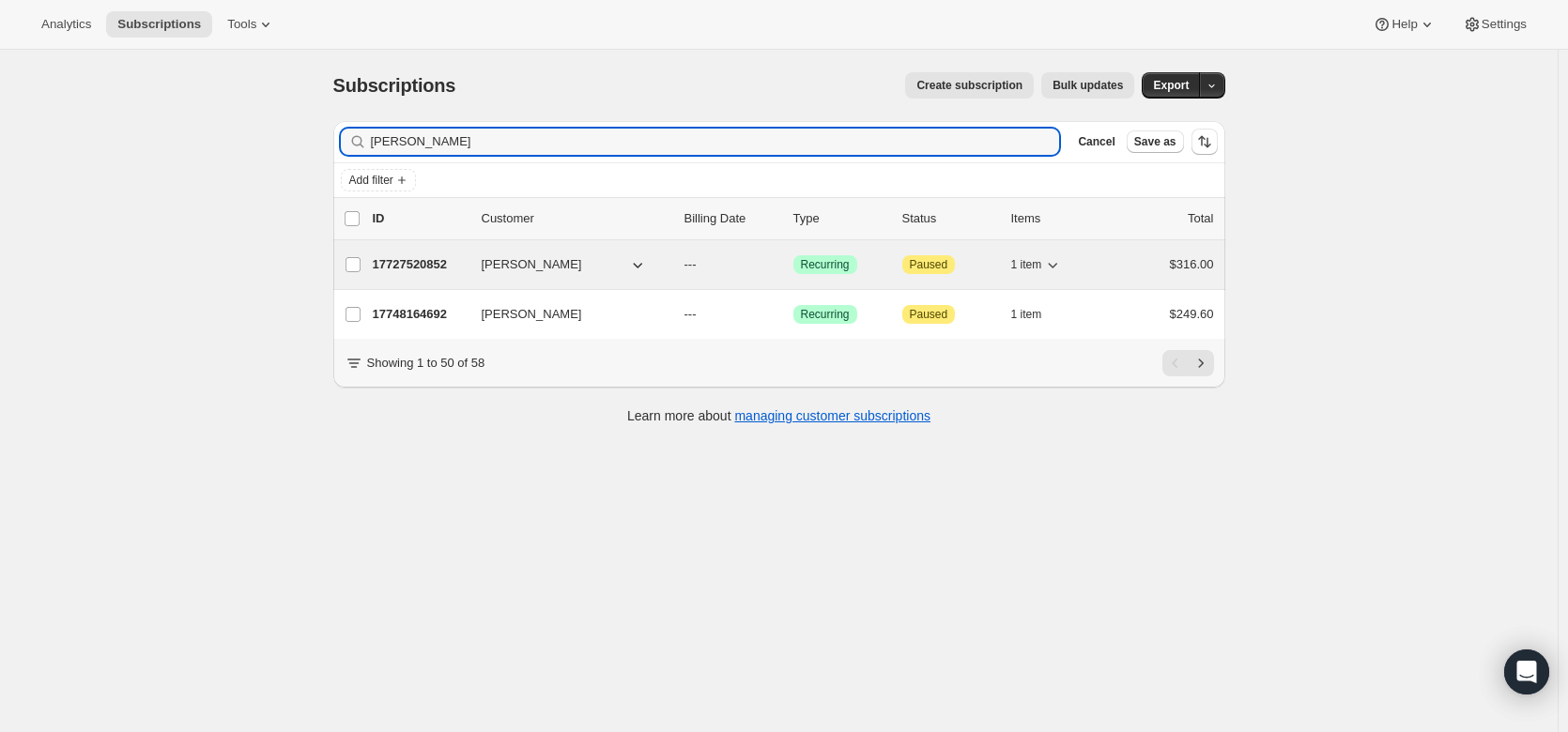
type input "[PERSON_NAME]"
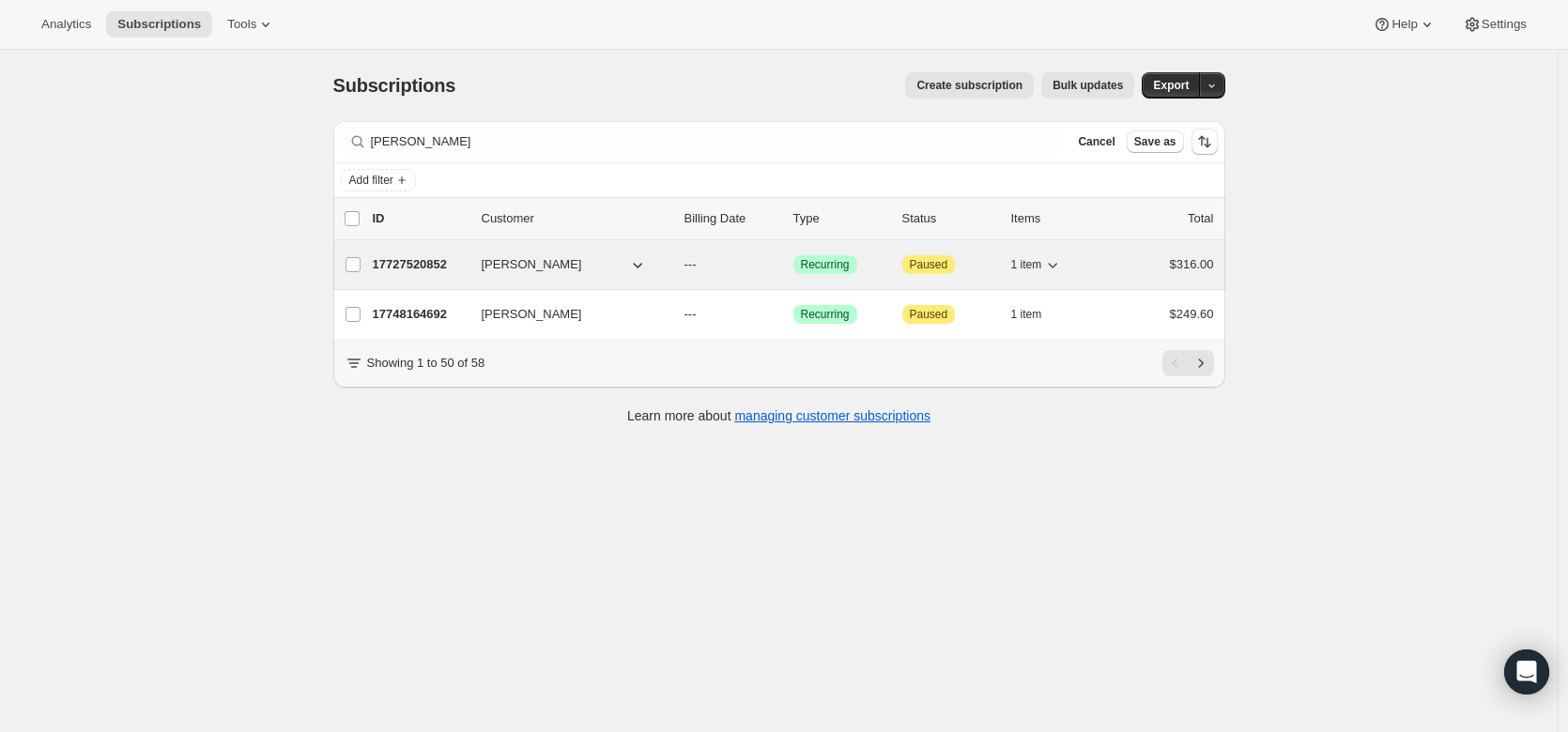
click at [406, 257] on p "17727520852" at bounding box center [419, 264] width 94 height 18
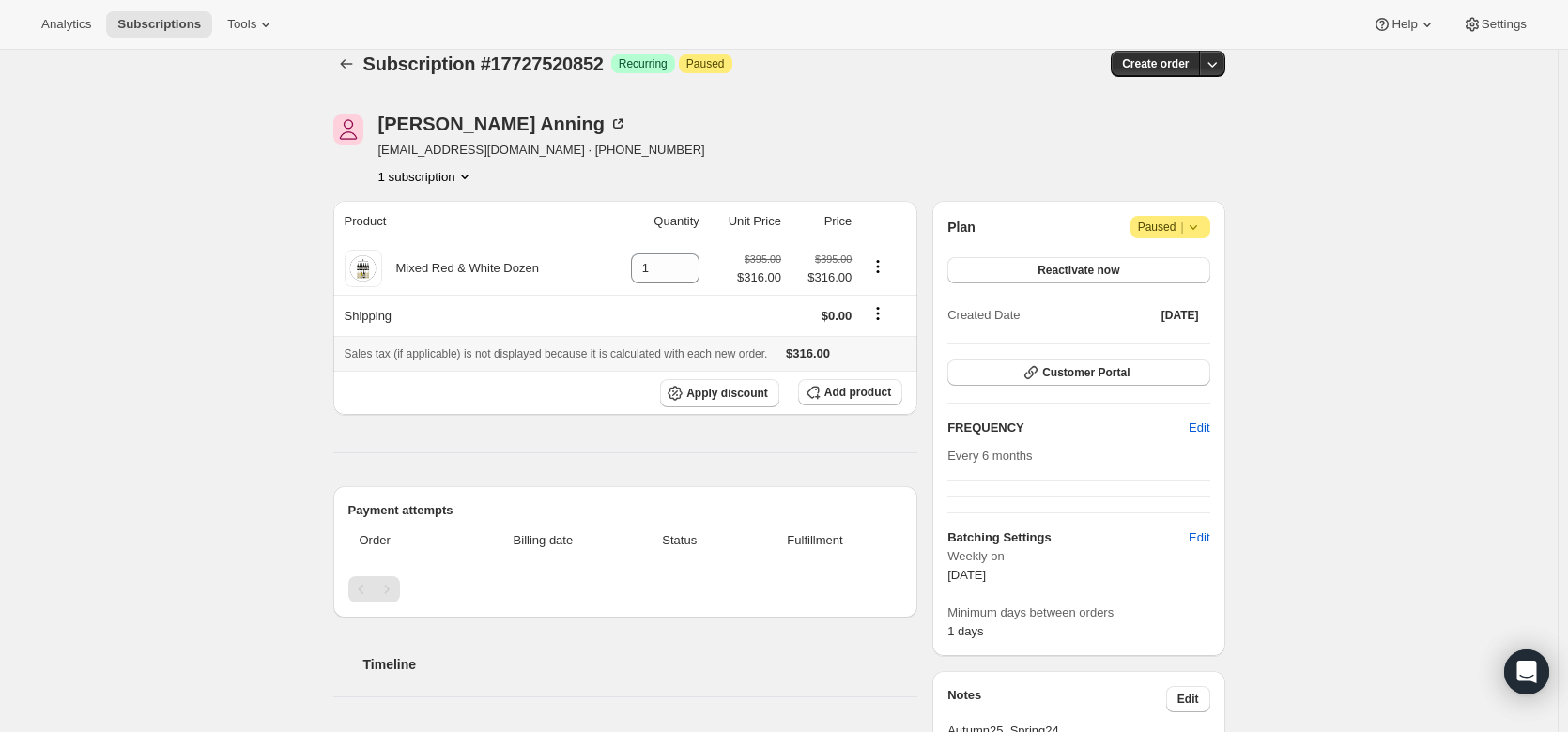
scroll to position [28, 0]
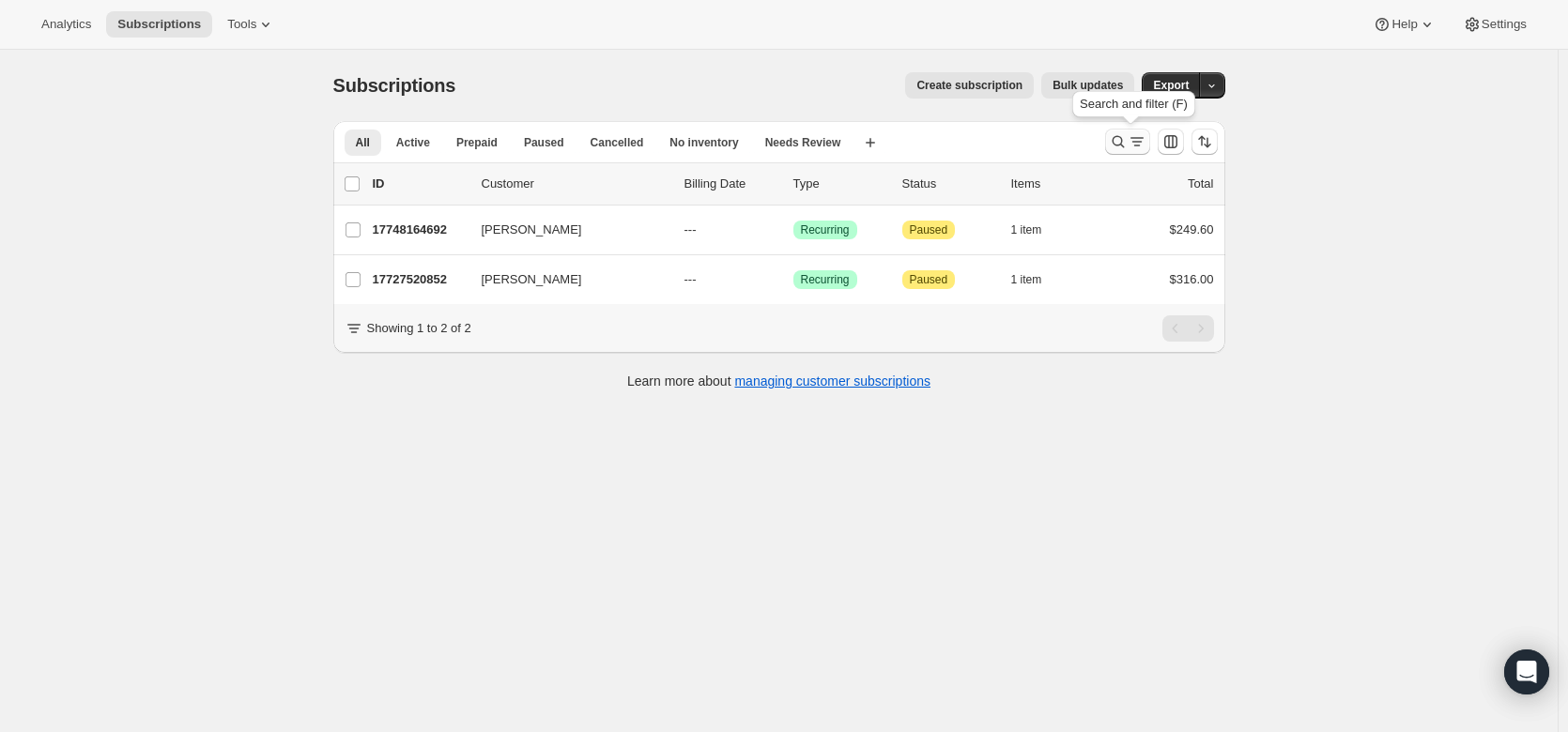
click at [1138, 141] on icon "Search and filter results" at bounding box center [1136, 141] width 18 height 18
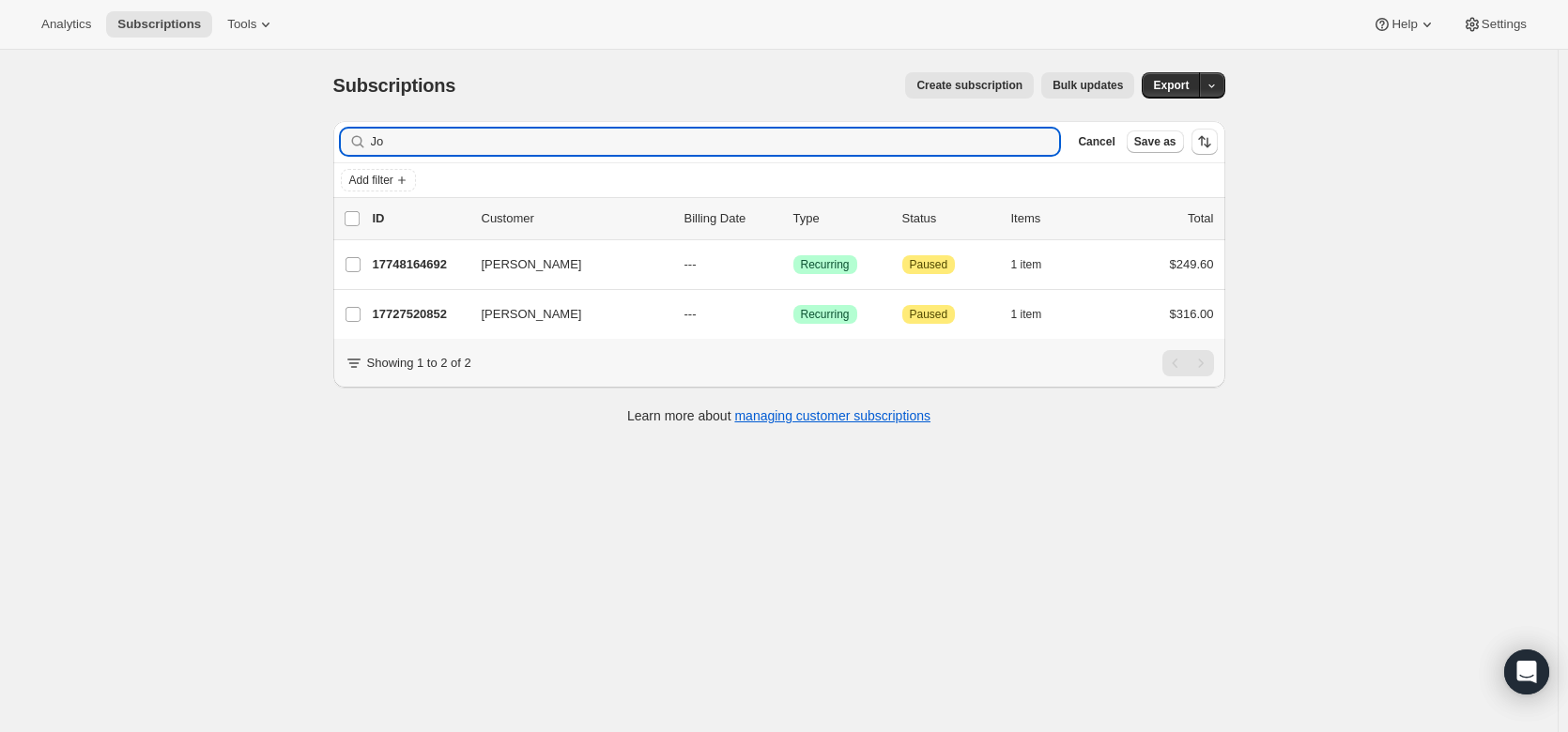
type input "J"
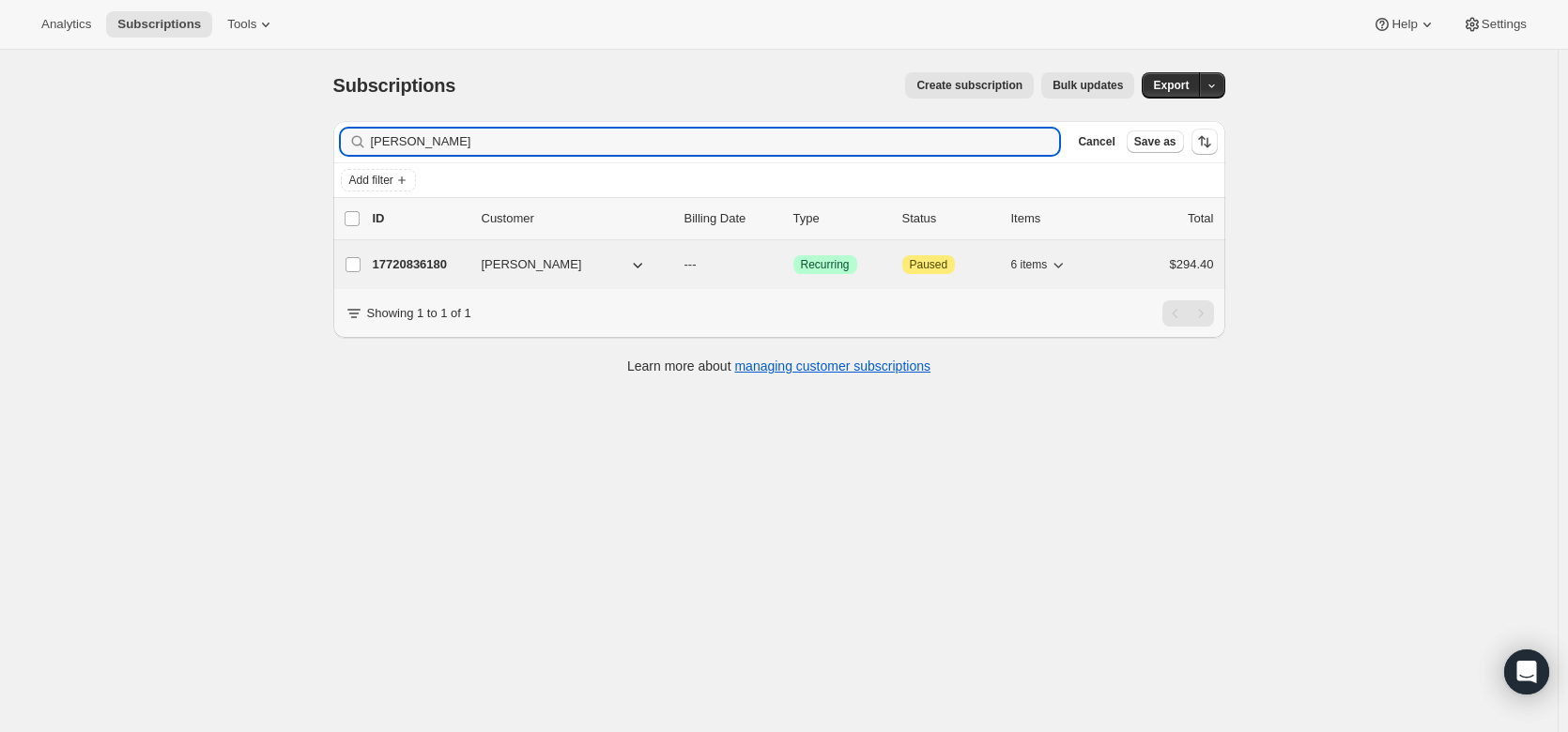
type input "[PERSON_NAME]"
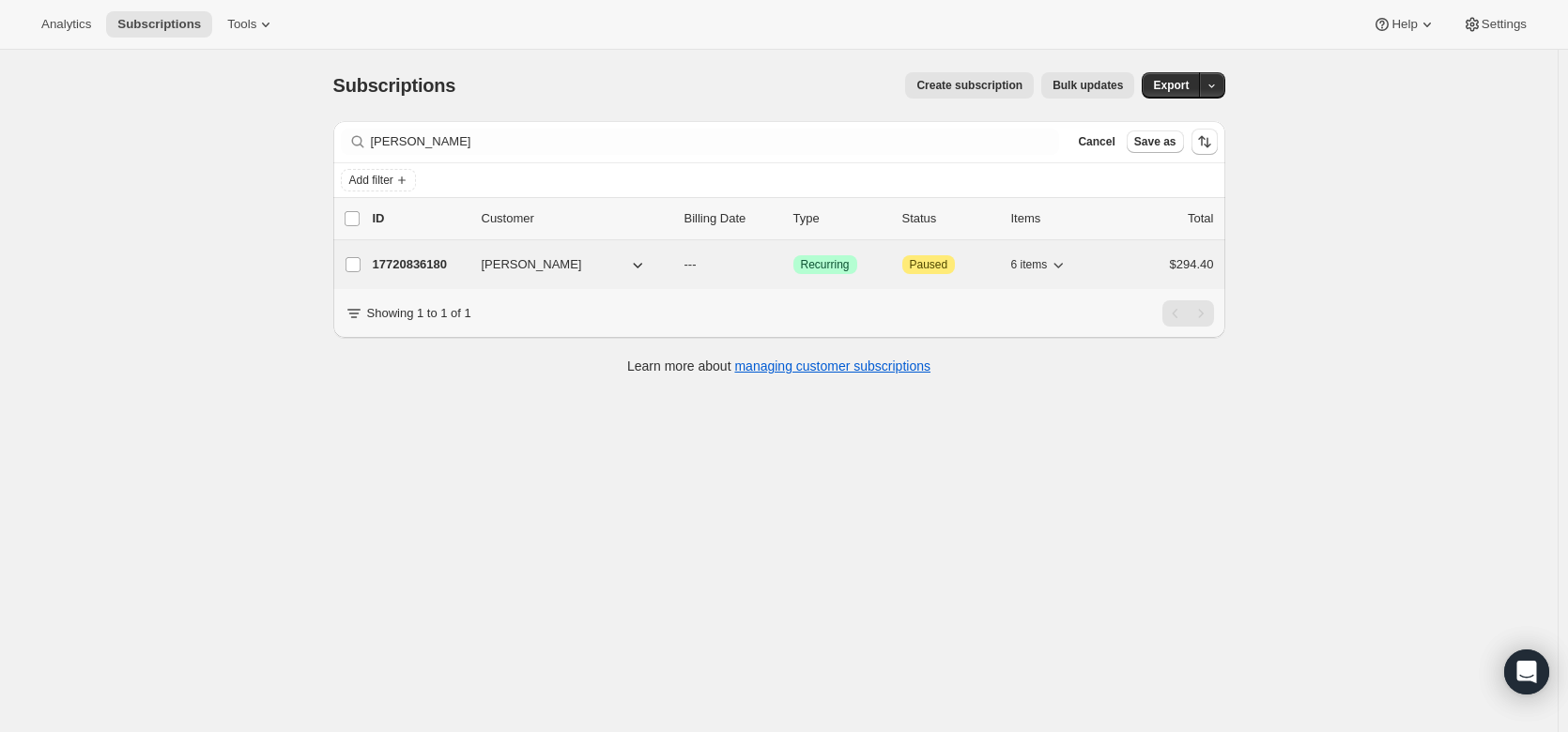
click at [422, 261] on p "17720836180" at bounding box center [419, 264] width 94 height 18
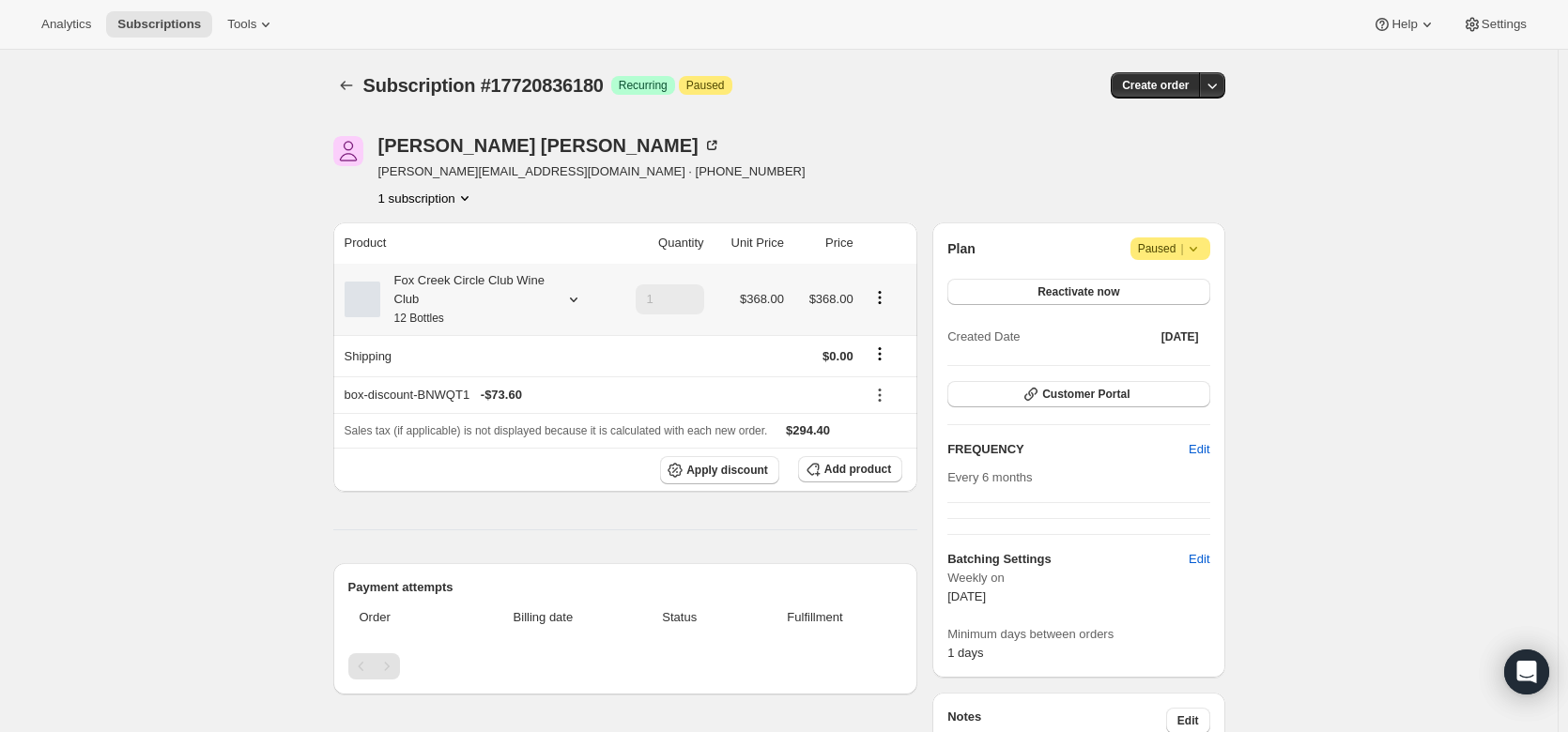
click at [583, 298] on icon at bounding box center [573, 299] width 18 height 18
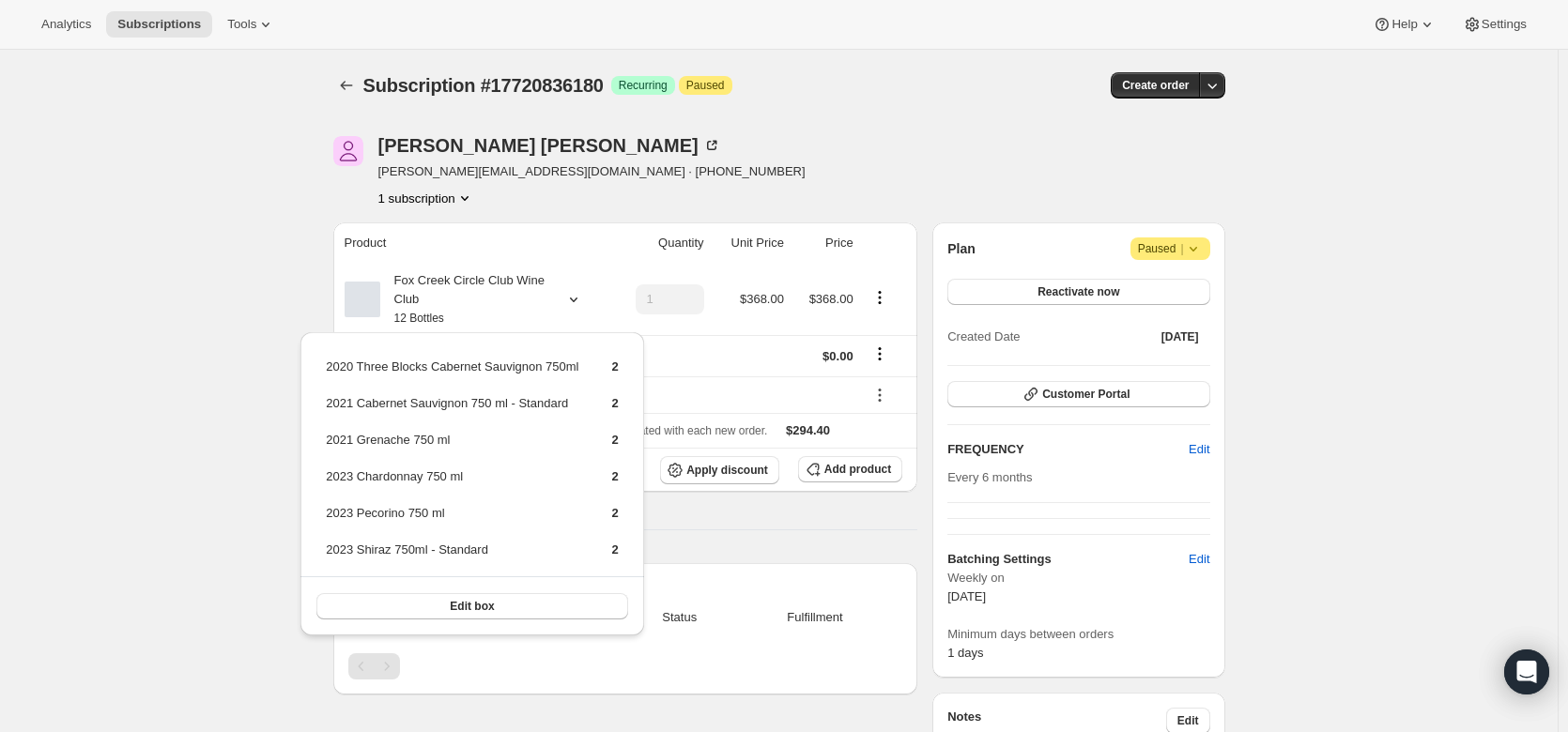
click at [291, 271] on div "Subscription #17720836180. This page is ready Subscription #17720836180 Success…" at bounding box center [779, 713] width 1557 height 1327
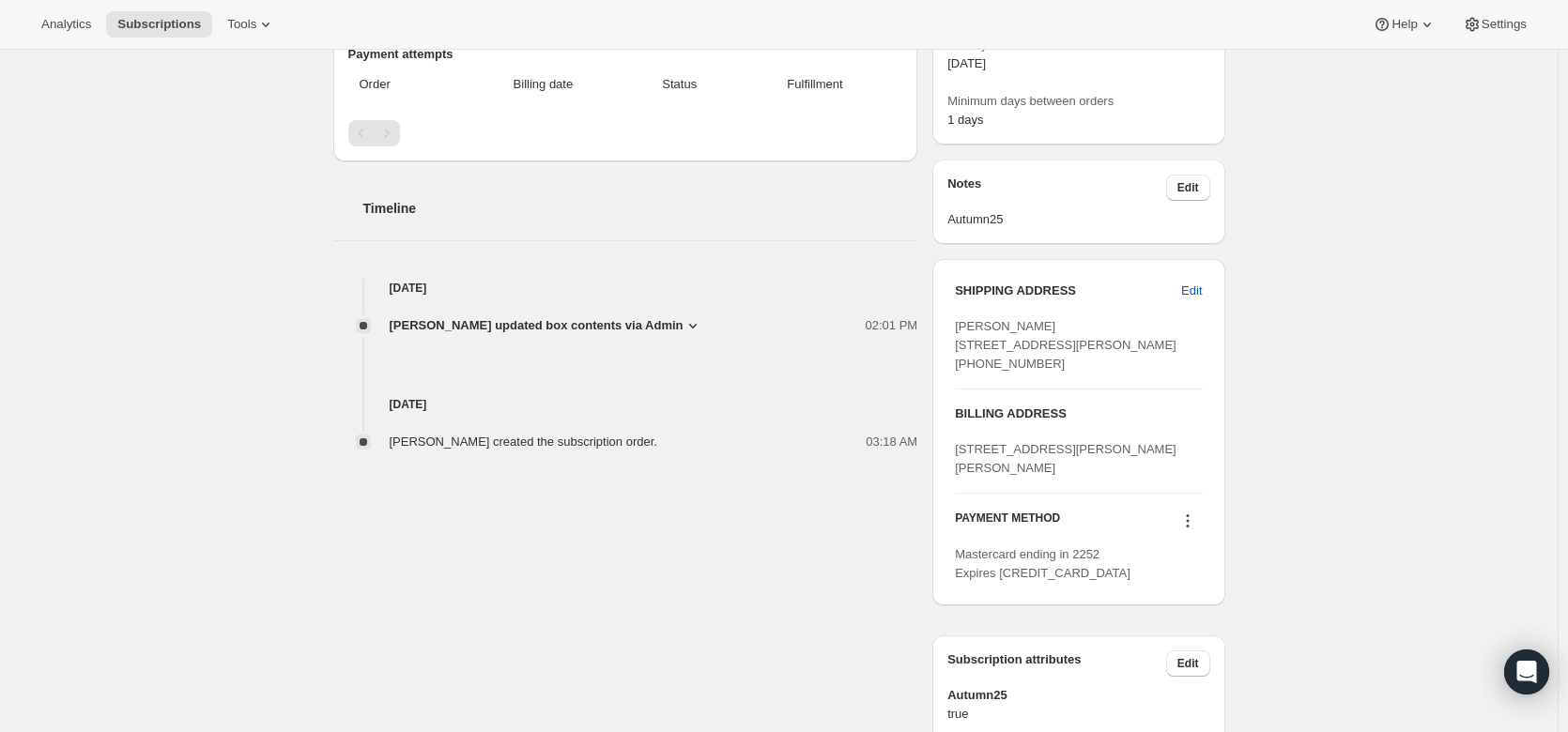
scroll to position [533, 0]
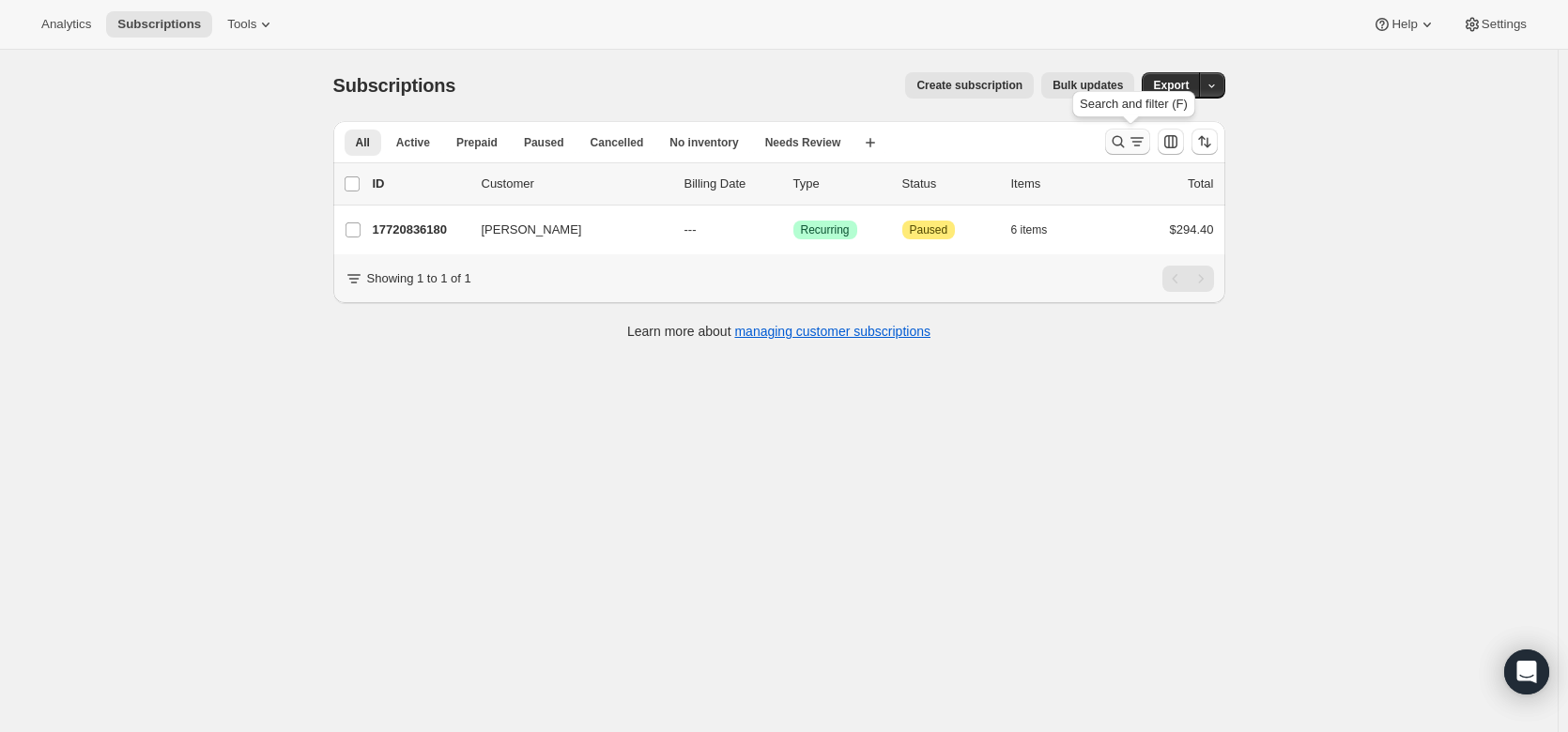
click at [1118, 142] on icon "Search and filter results" at bounding box center [1118, 142] width 13 height 13
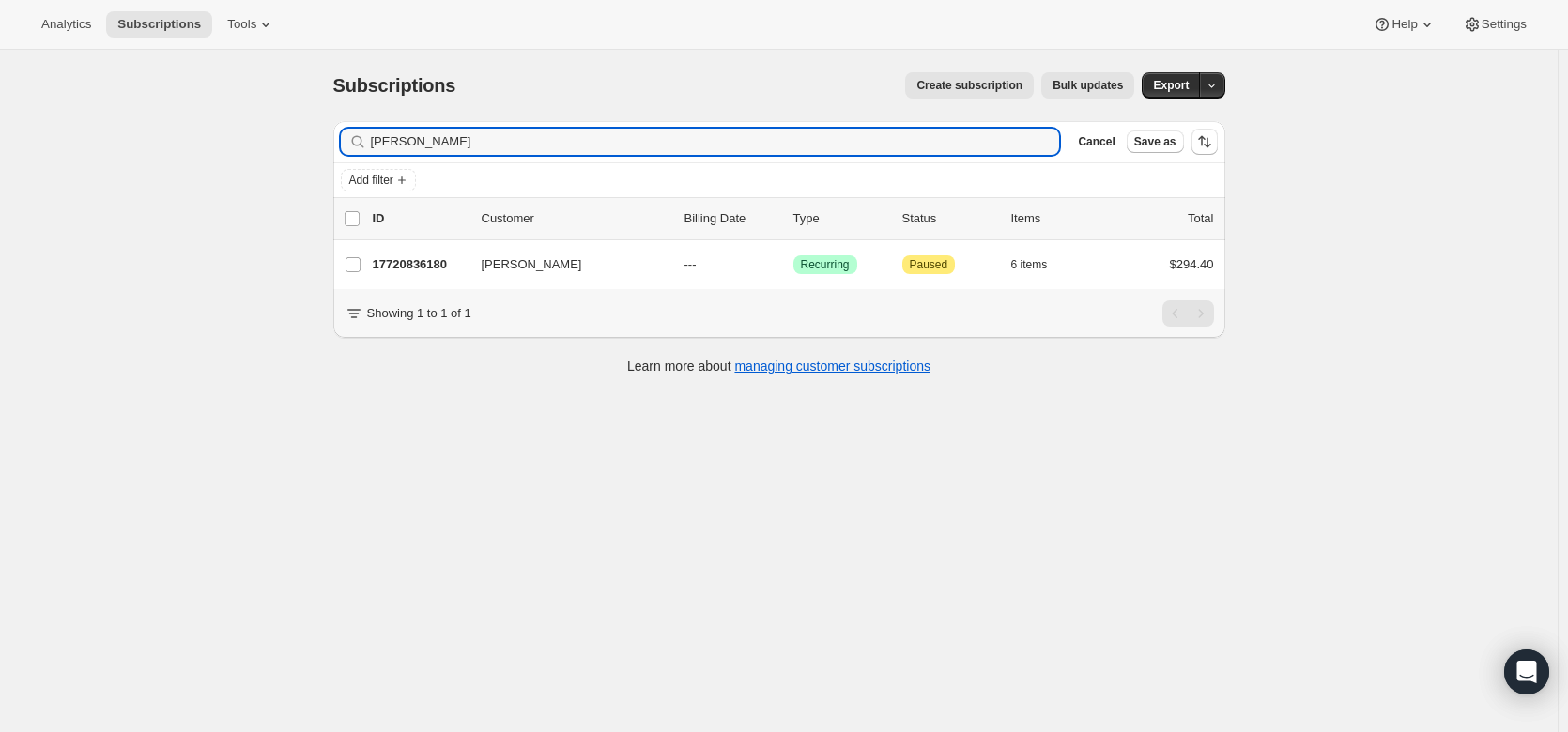
drag, startPoint x: 469, startPoint y: 142, endPoint x: 354, endPoint y: 129, distance: 115.7
click at [354, 129] on div "[PERSON_NAME] Clear" at bounding box center [700, 141] width 720 height 26
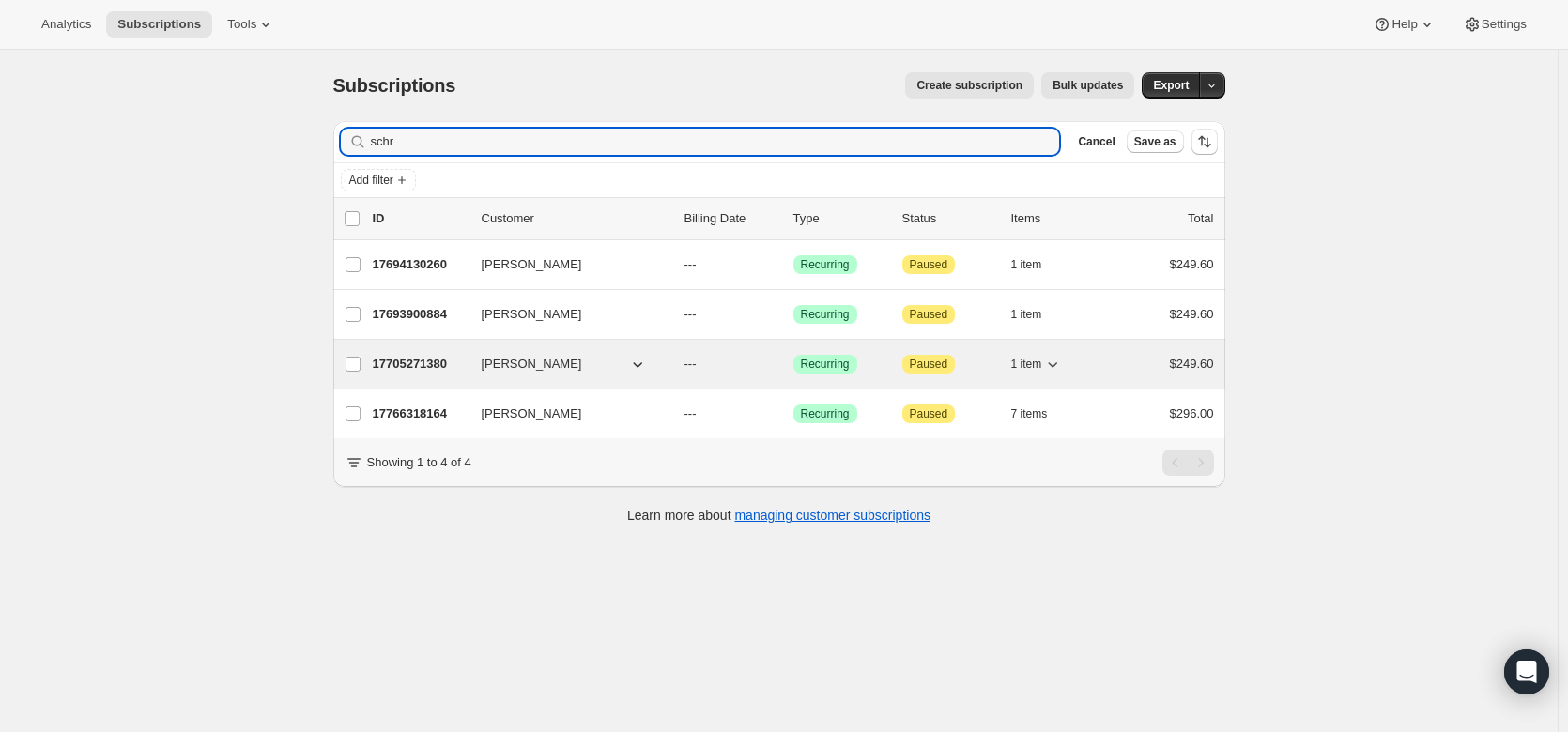
type input "schr"
click at [412, 363] on p "17705271380" at bounding box center [419, 363] width 94 height 18
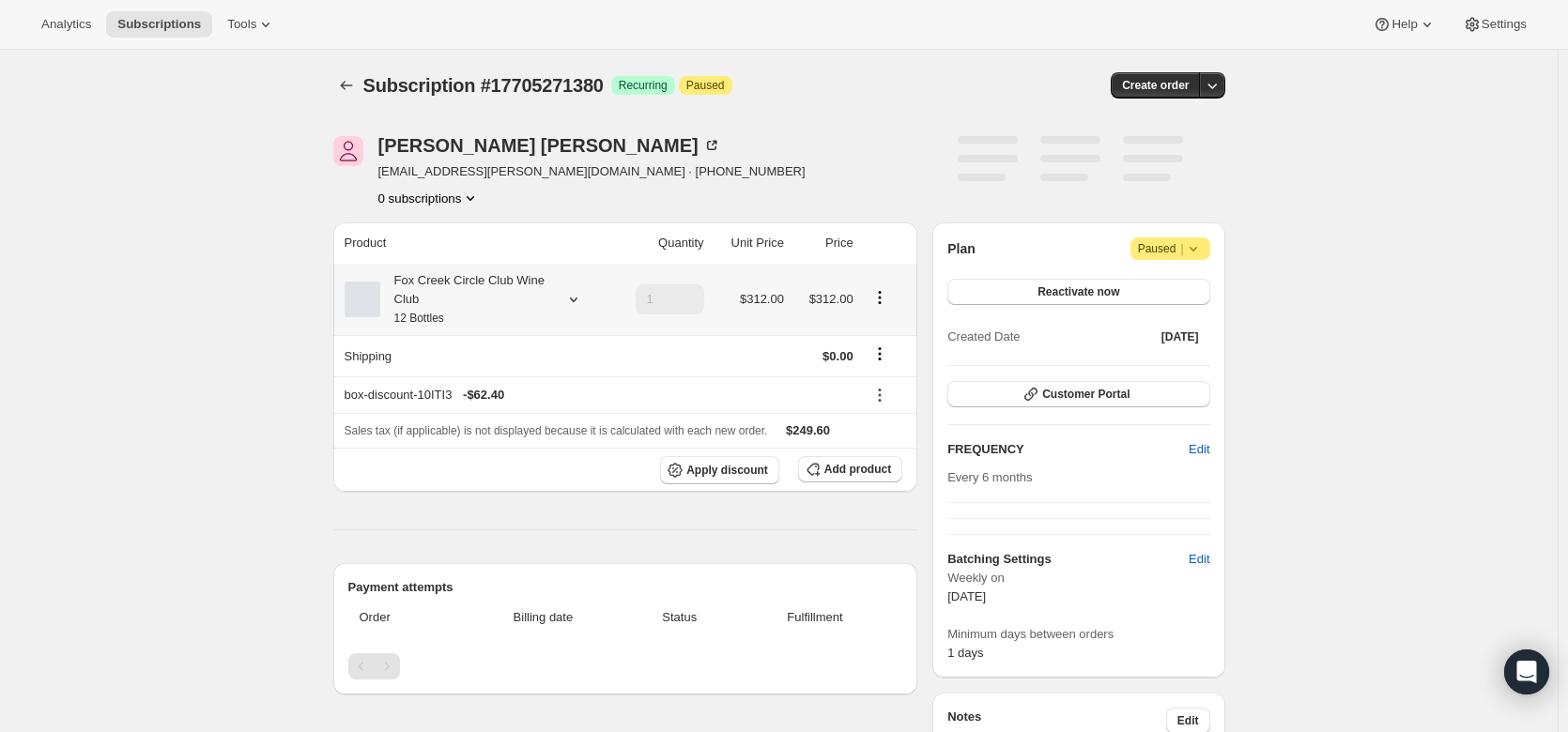
click at [564, 292] on div at bounding box center [569, 299] width 26 height 18
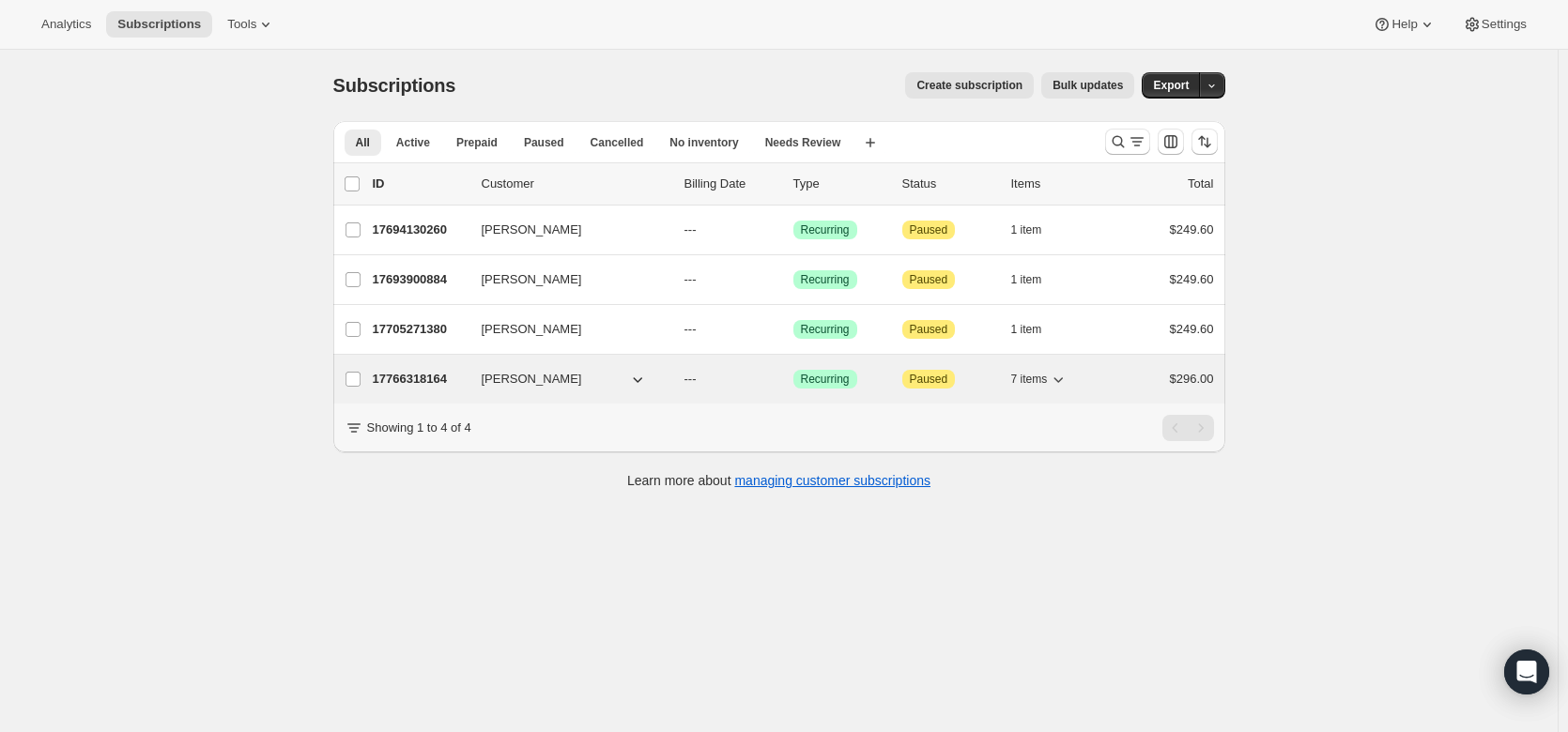
click at [434, 378] on p "17766318164" at bounding box center [419, 379] width 94 height 18
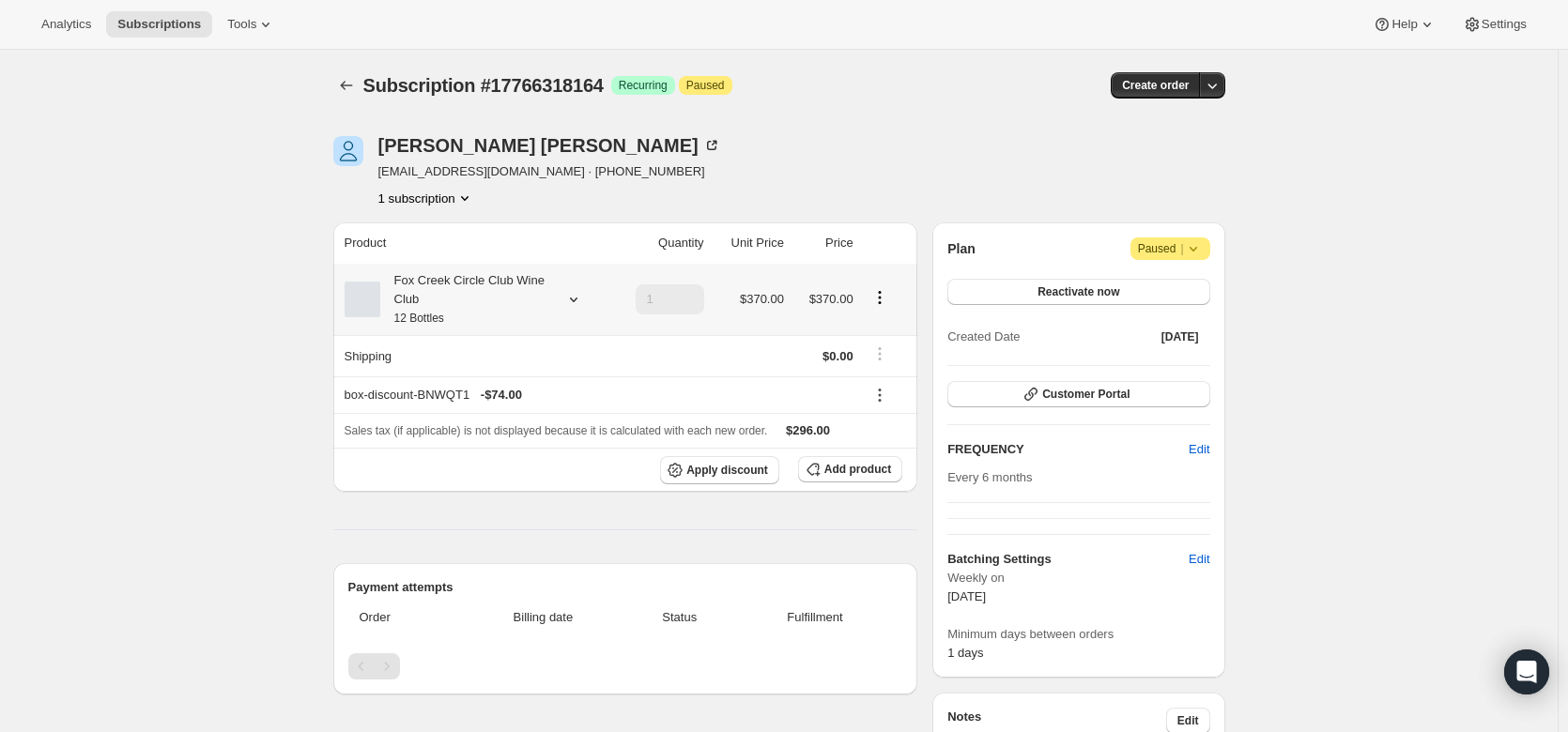
click at [582, 296] on icon at bounding box center [573, 299] width 18 height 18
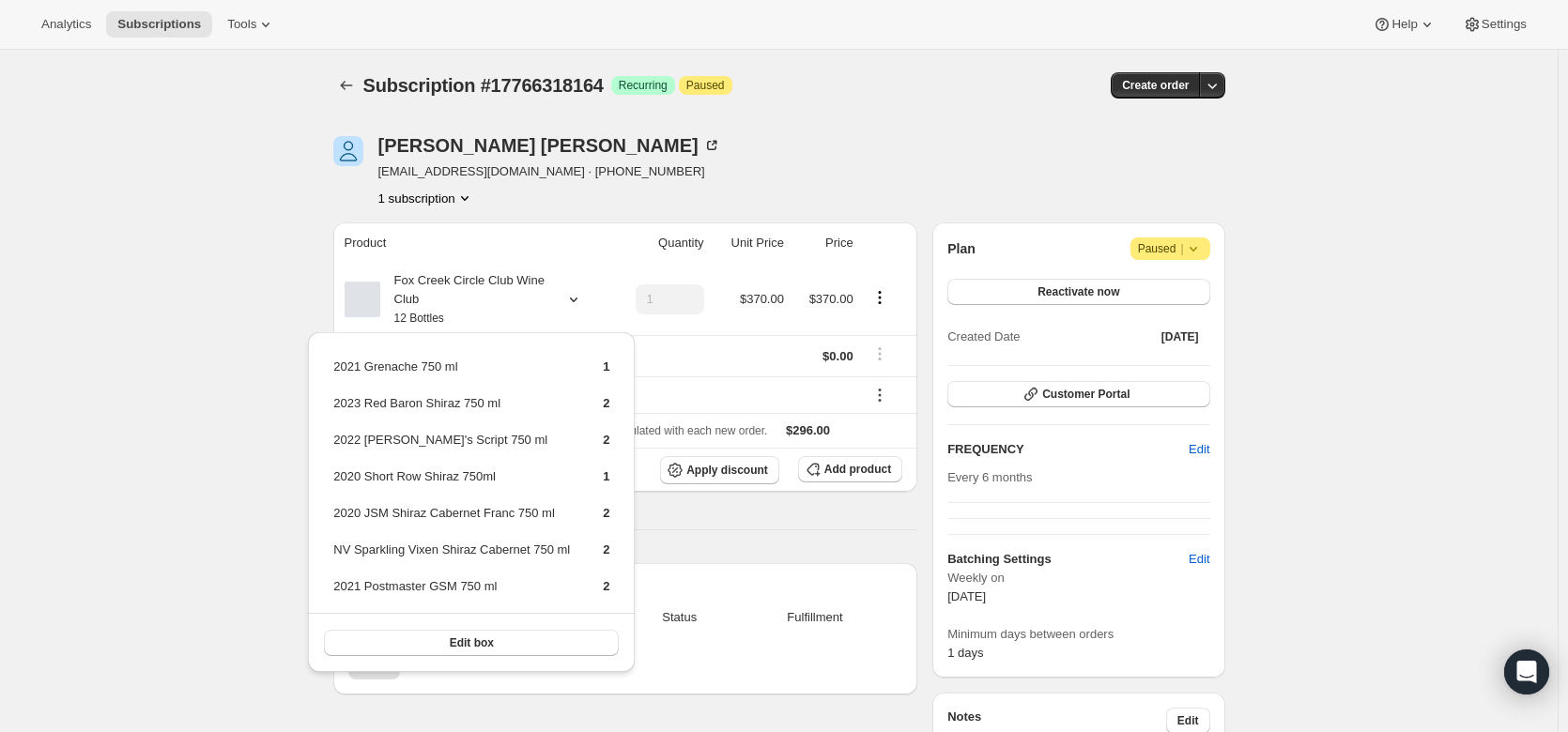
click at [281, 280] on div "Subscription #17766318164. This page is ready Subscription #17766318164 Success…" at bounding box center [779, 685] width 1557 height 1271
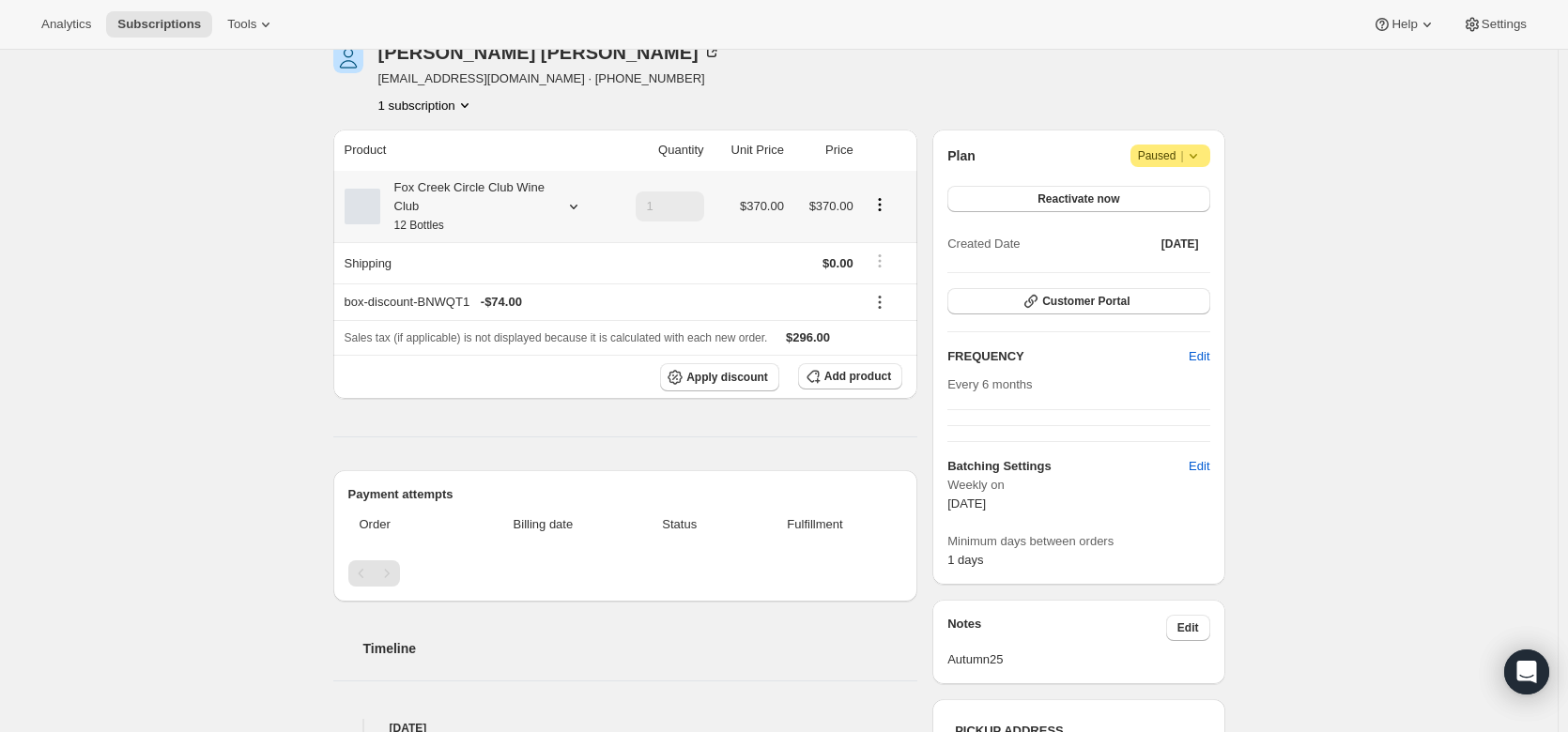
scroll to position [79, 0]
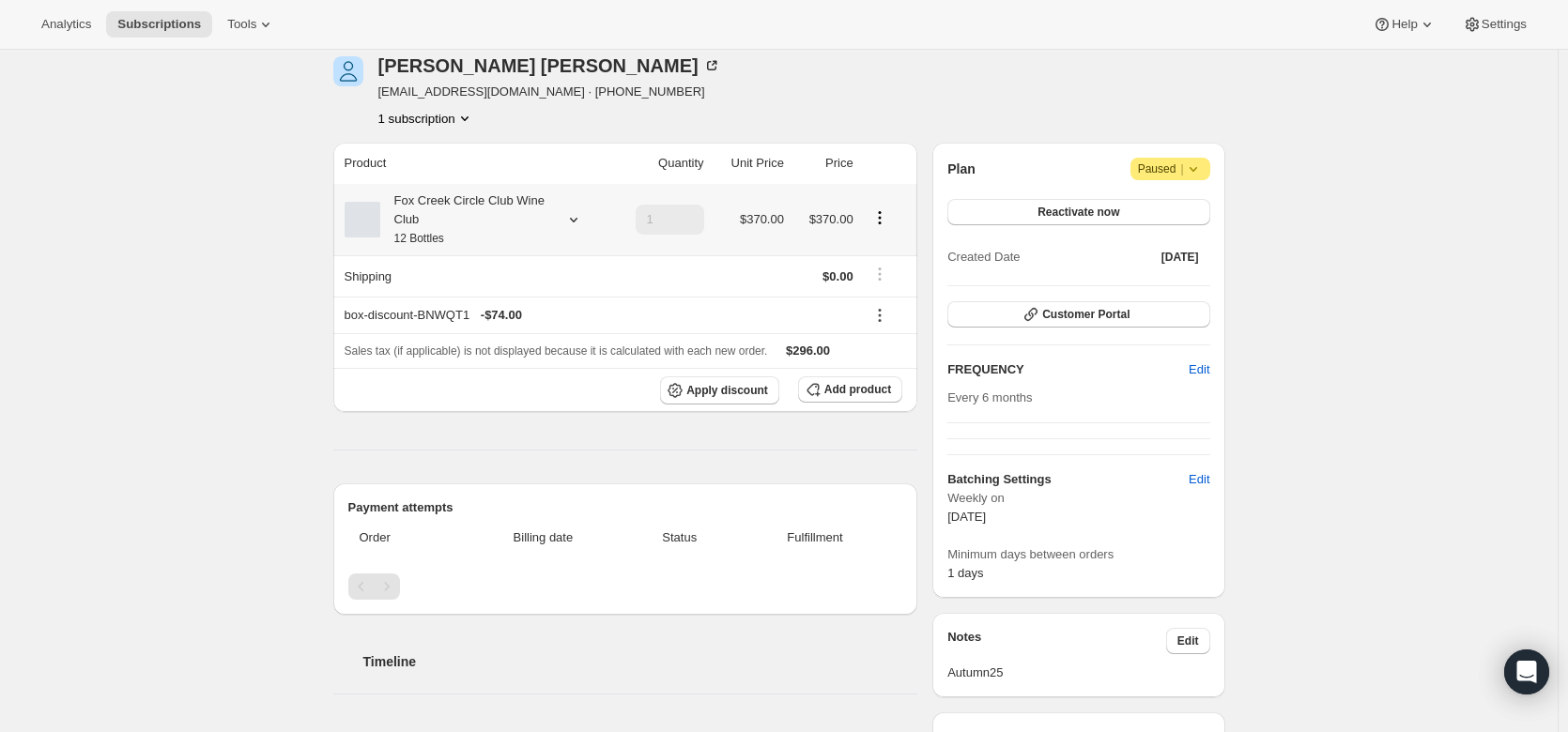
click at [560, 220] on div "Fox Creek Circle Club Wine Club 12 Bottles" at bounding box center [475, 220] width 261 height 56
click at [574, 215] on icon at bounding box center [573, 219] width 18 height 18
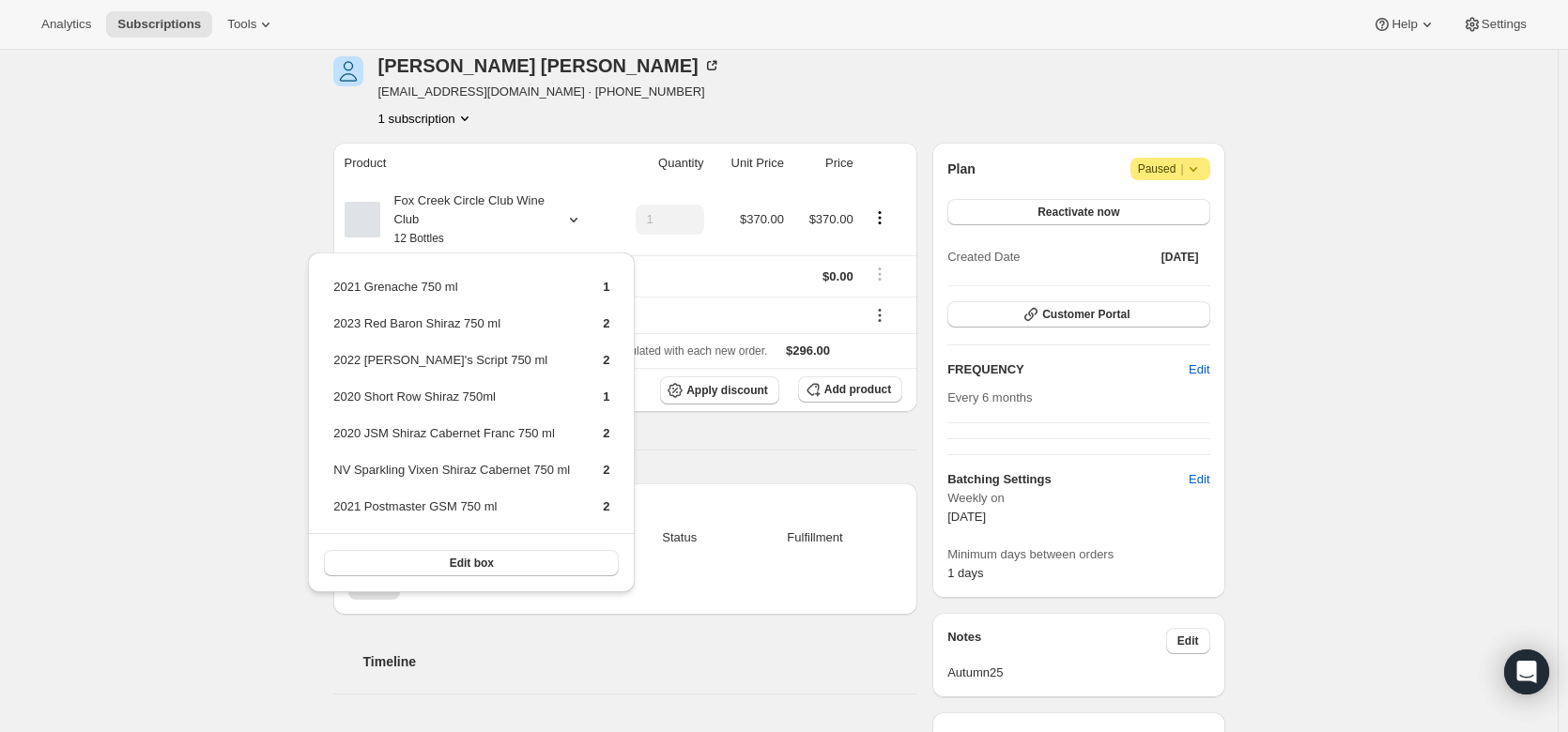
click at [203, 352] on div "Subscription #17766318164. This page is ready Subscription #17766318164 Success…" at bounding box center [779, 605] width 1557 height 1271
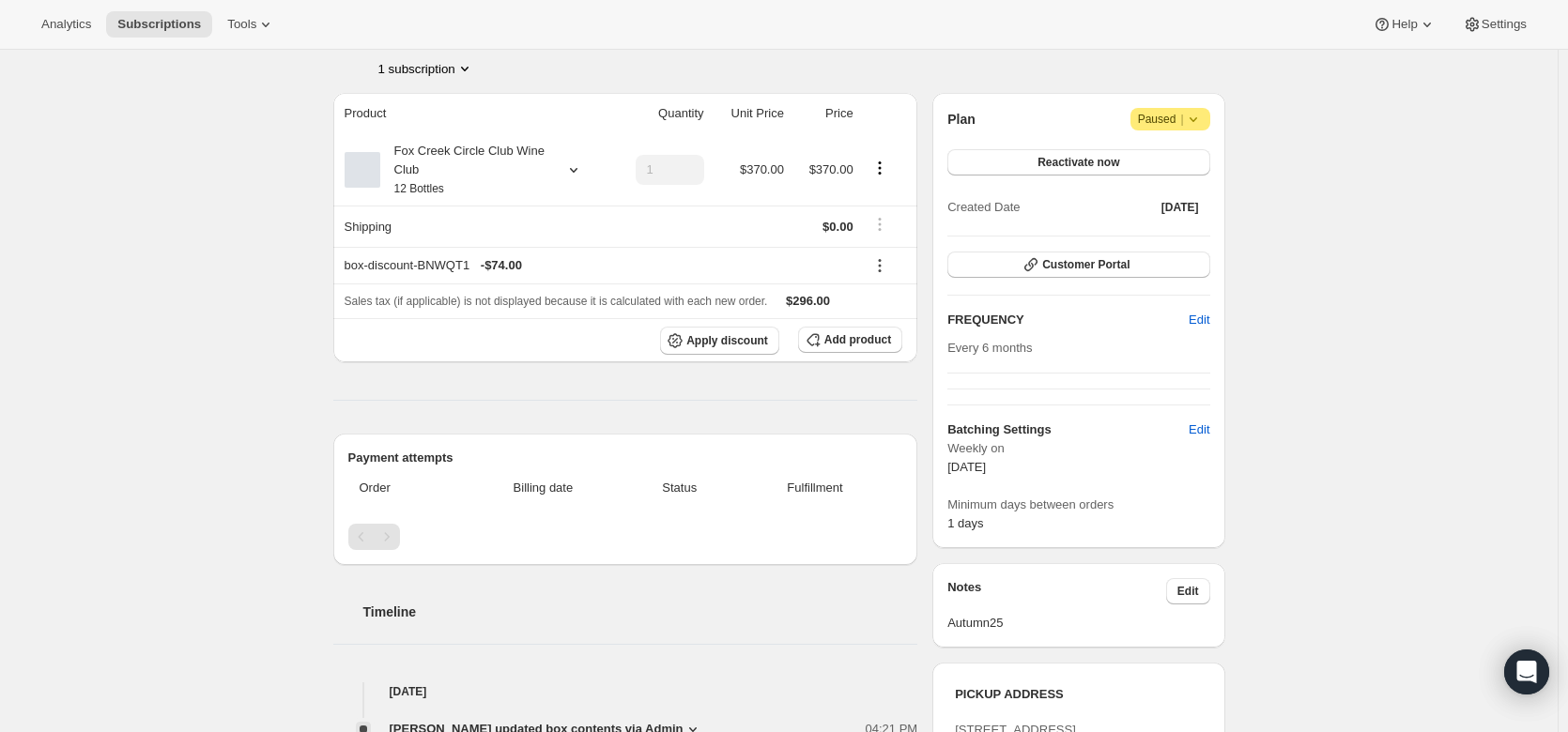
scroll to position [0, 0]
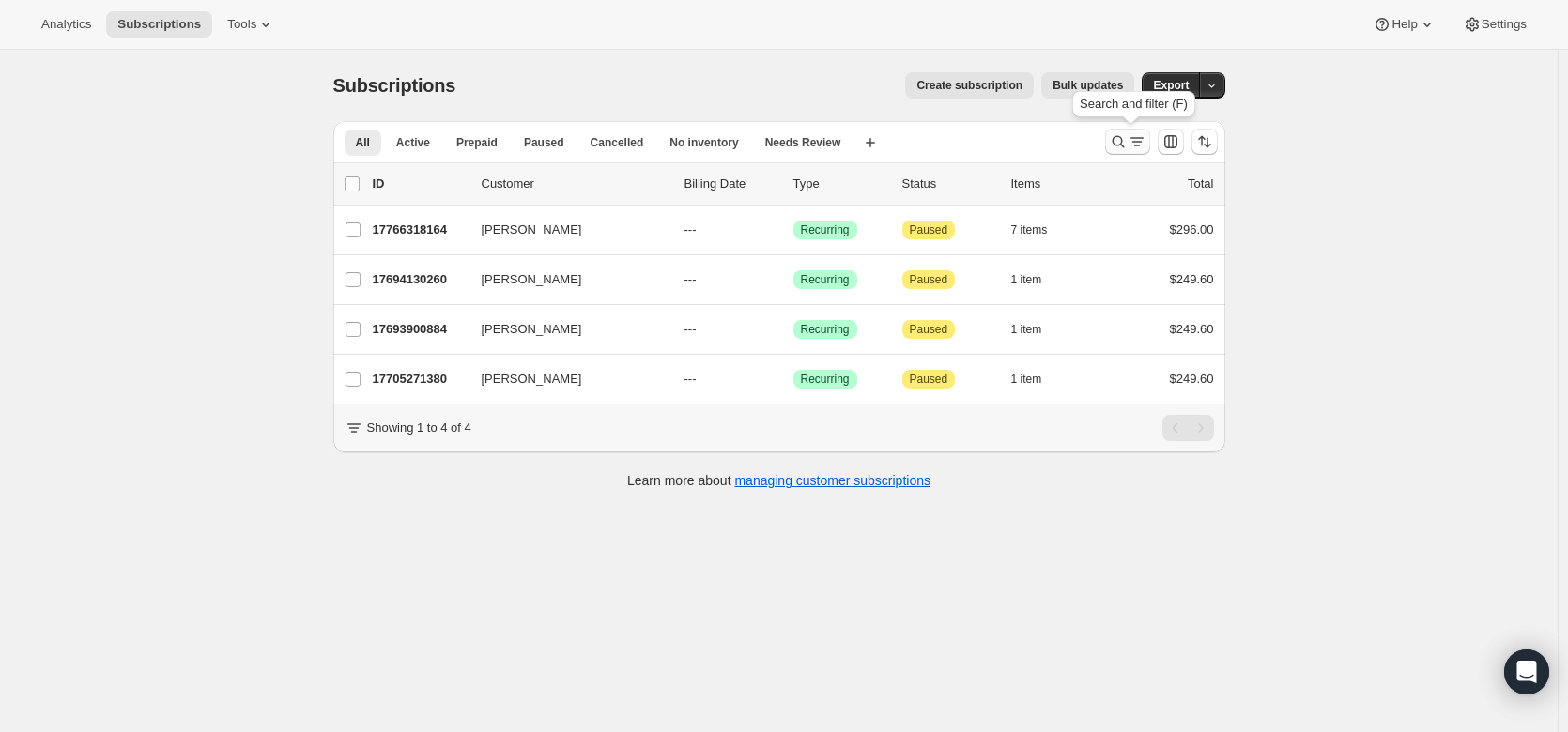
click at [1136, 139] on icon "Search and filter results" at bounding box center [1136, 141] width 18 height 18
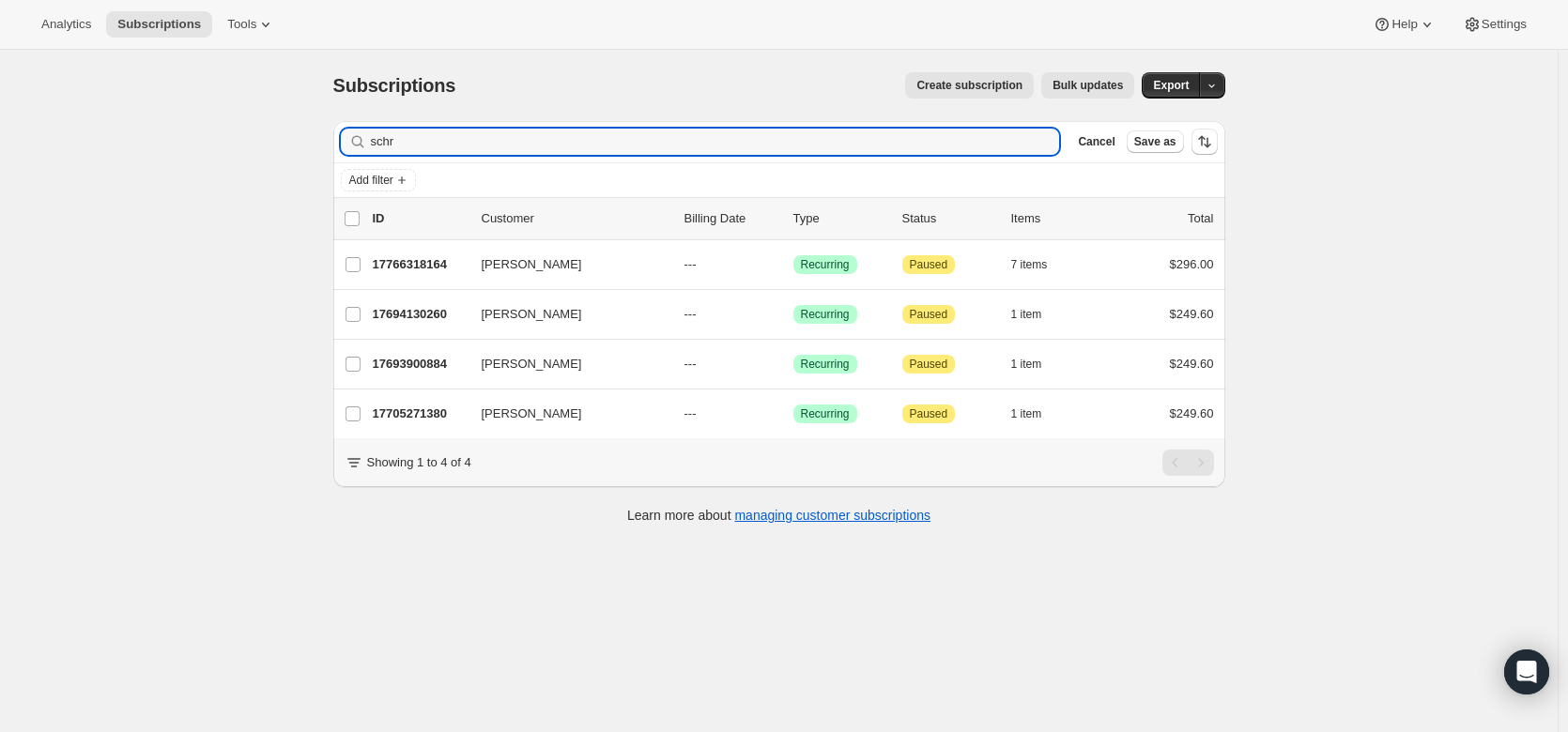
drag, startPoint x: 489, startPoint y: 140, endPoint x: 341, endPoint y: 136, distance: 148.1
click at [341, 136] on div "Filter subscribers schr Clear Cancel Save as" at bounding box center [779, 141] width 892 height 42
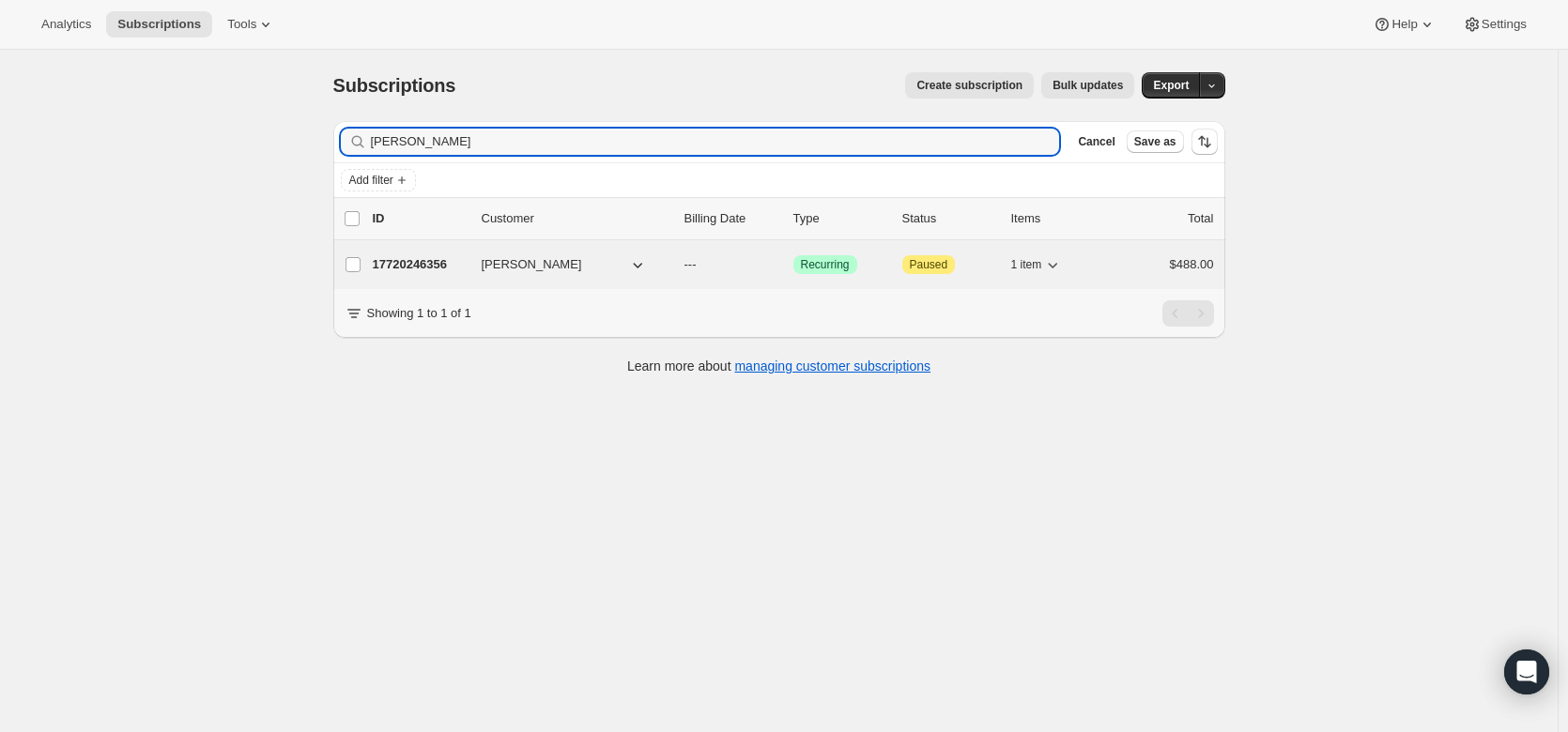
type input "[PERSON_NAME]"
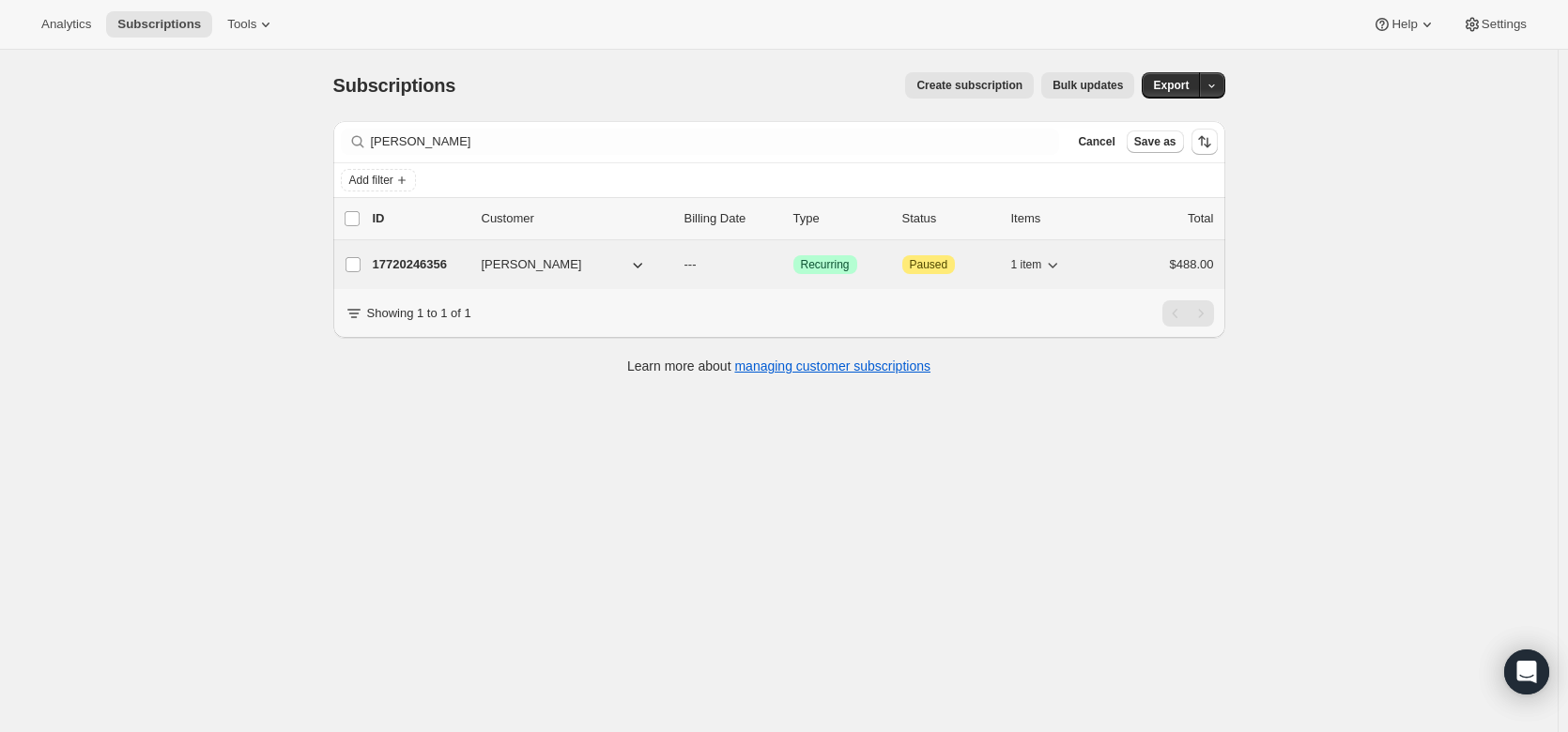
click at [400, 267] on p "17720246356" at bounding box center [419, 264] width 94 height 18
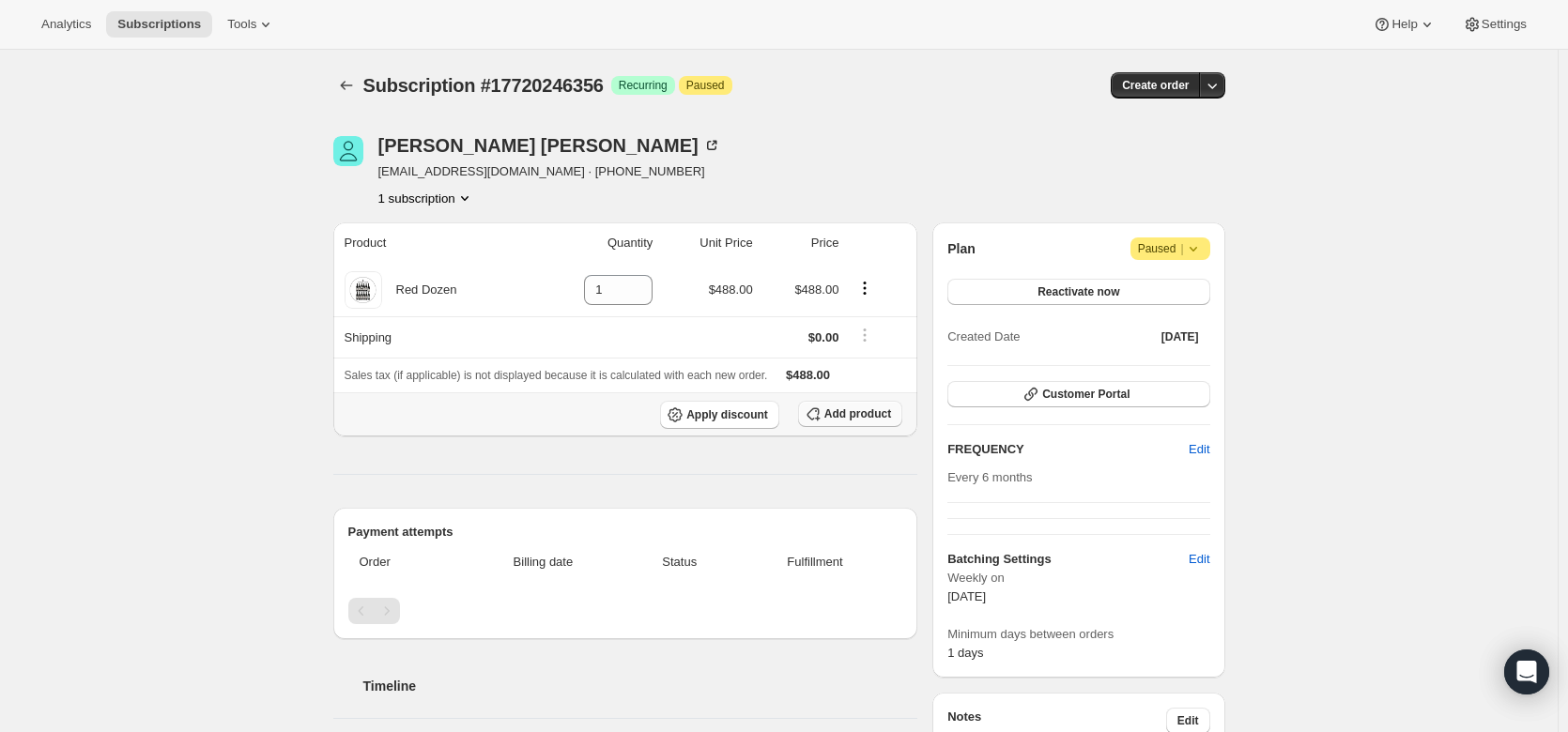
click at [857, 412] on span "Add product" at bounding box center [857, 414] width 67 height 15
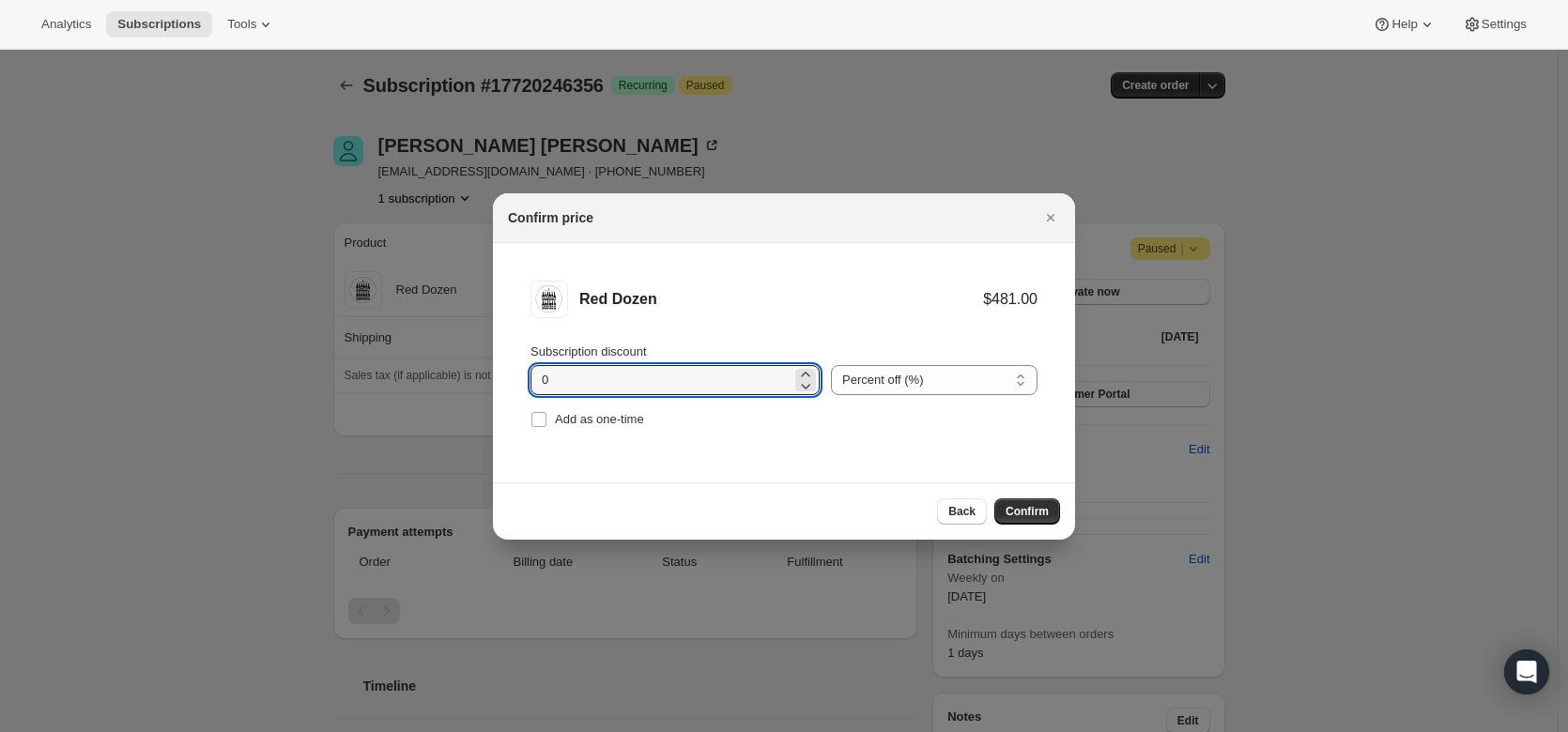
drag, startPoint x: 572, startPoint y: 377, endPoint x: 472, endPoint y: 373, distance: 100.1
type input "20"
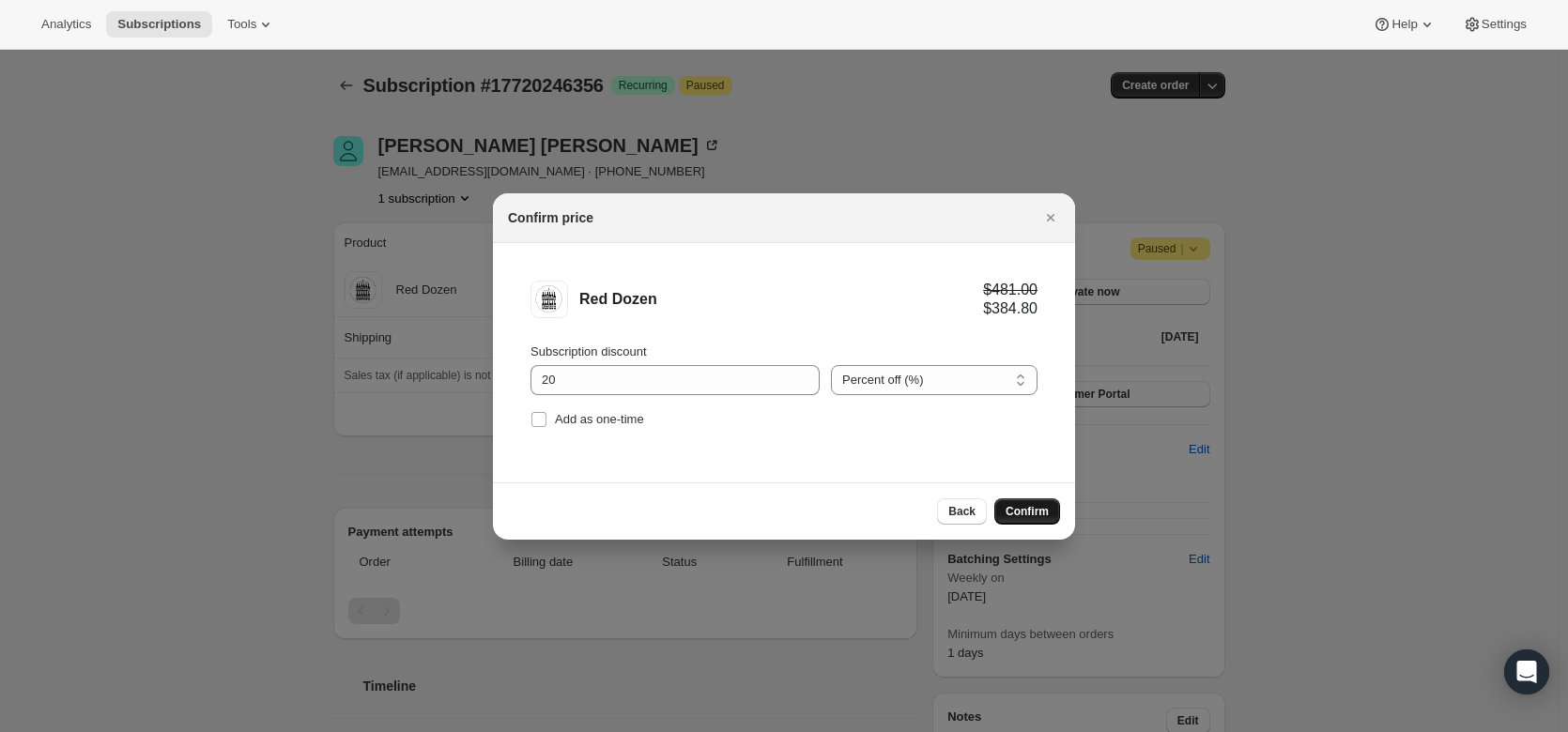
click at [1016, 507] on span "Confirm" at bounding box center [1027, 512] width 44 height 15
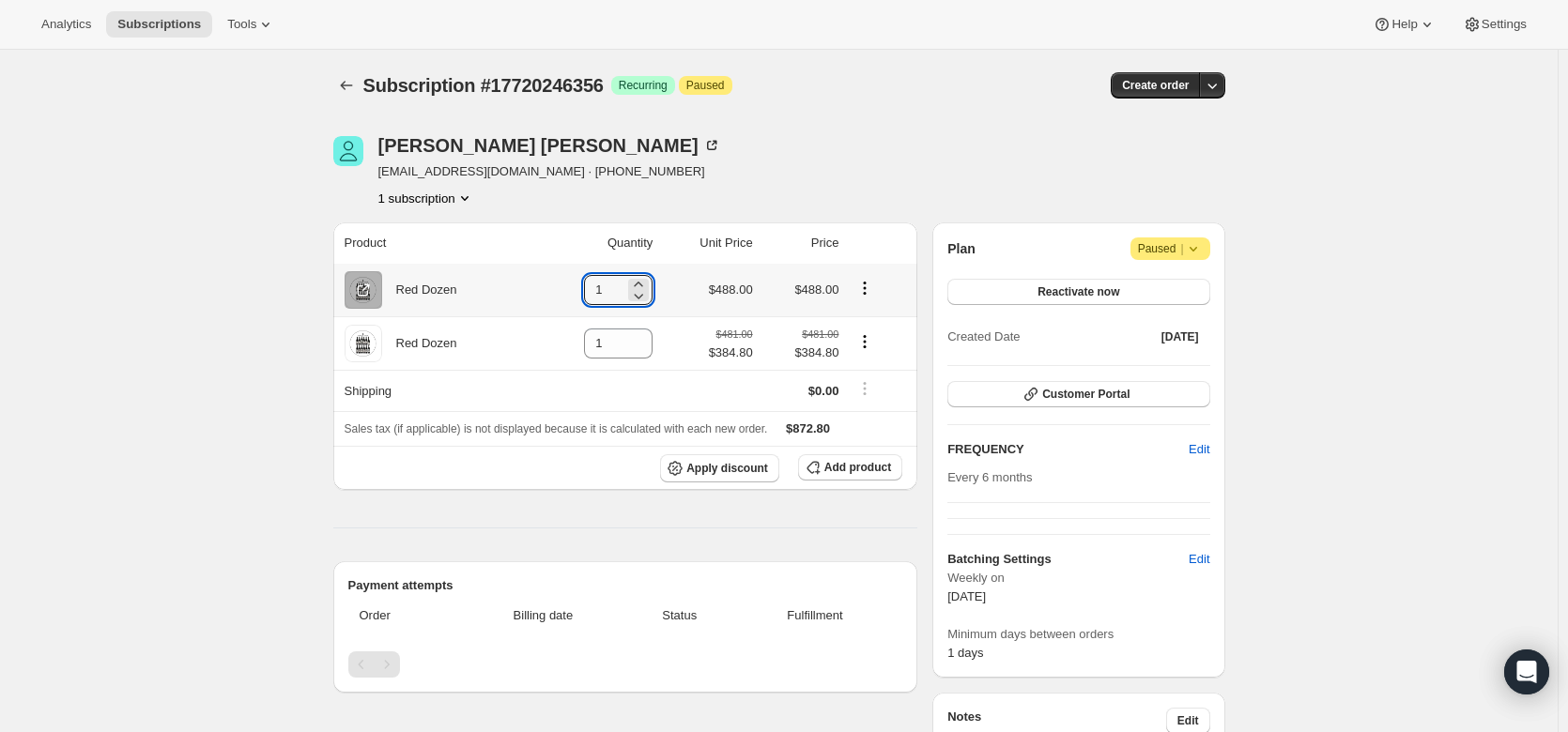
drag, startPoint x: 615, startPoint y: 284, endPoint x: 572, endPoint y: 282, distance: 43.0
click at [572, 282] on td "1" at bounding box center [597, 290] width 124 height 52
type input "0"
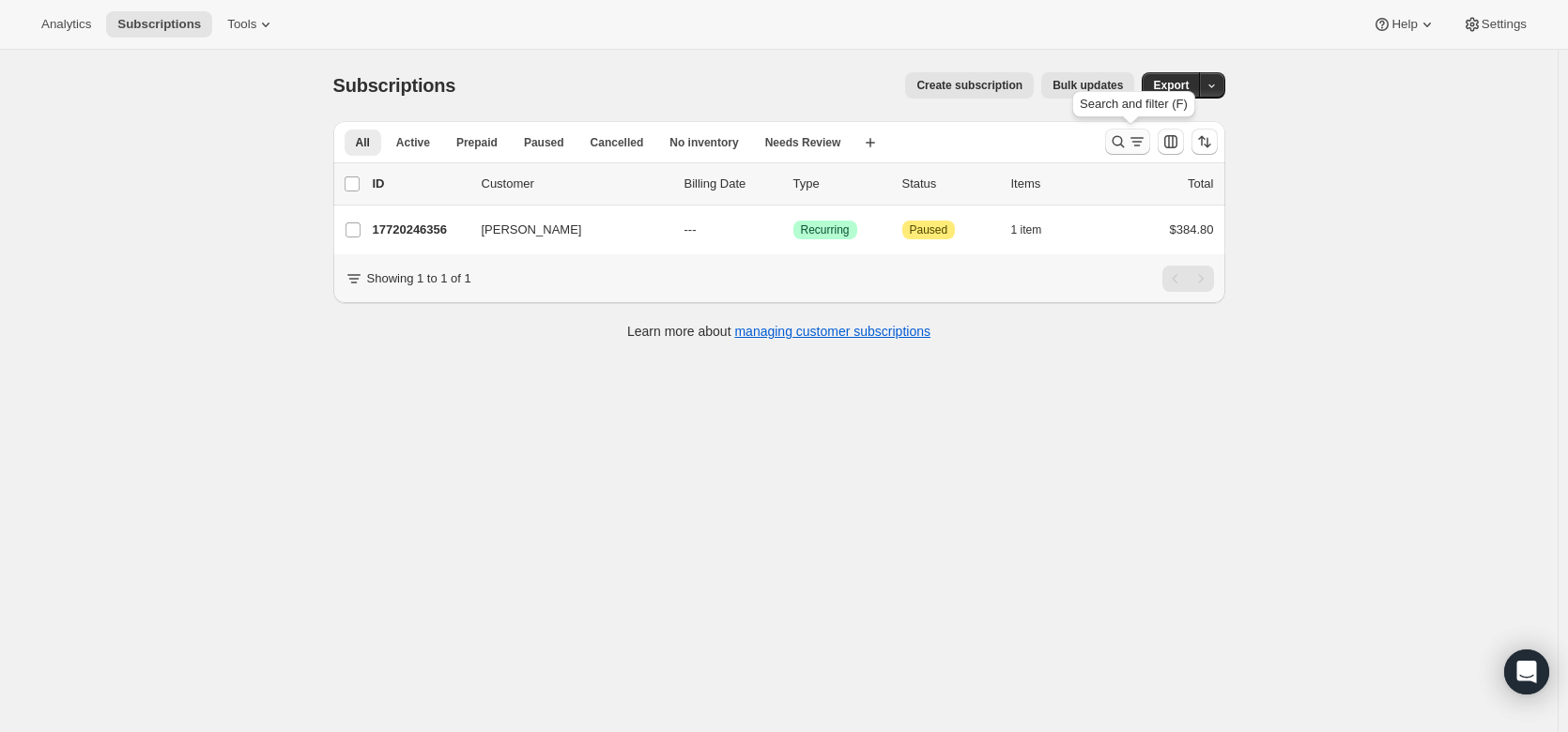
click at [1122, 134] on icon "Search and filter results" at bounding box center [1118, 141] width 18 height 18
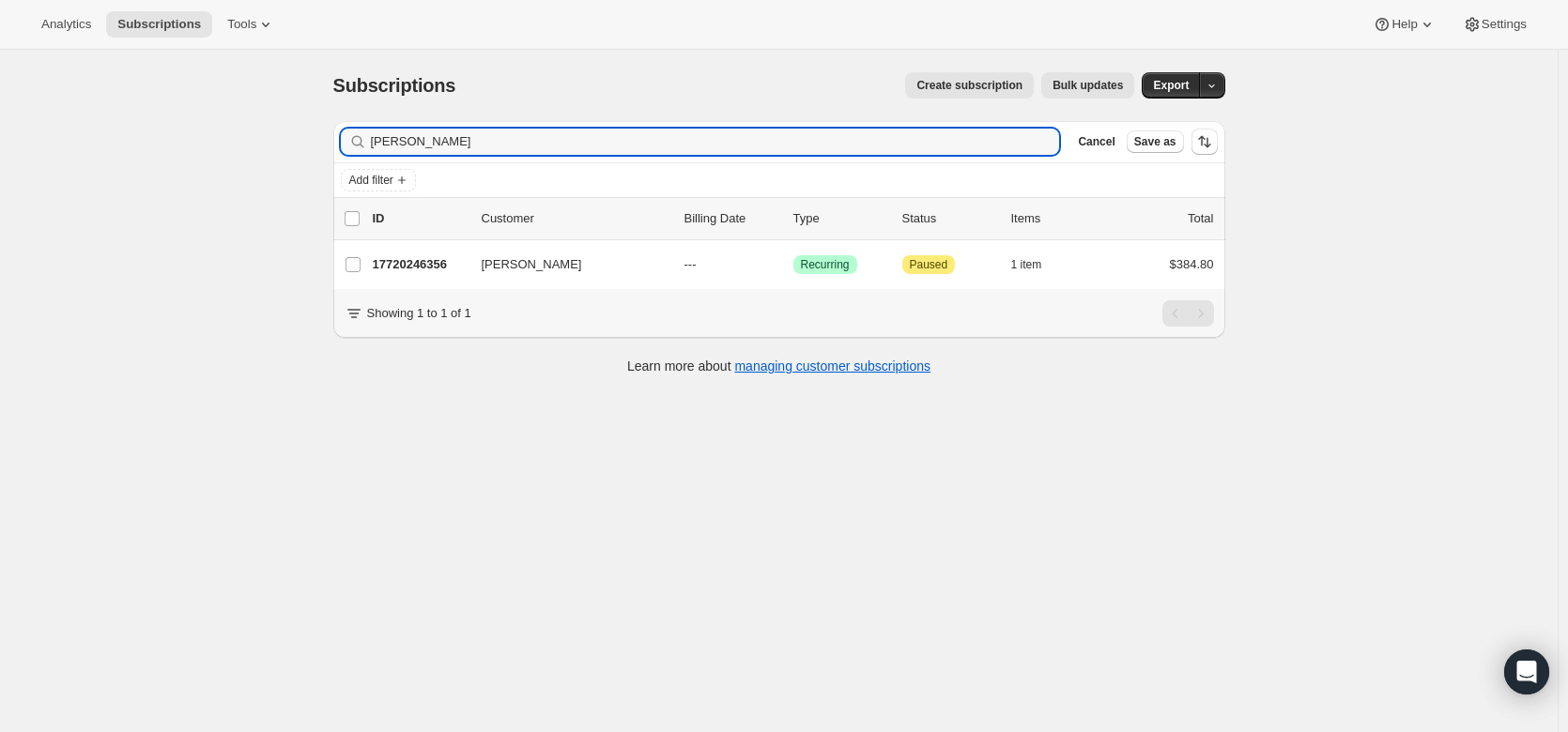
drag, startPoint x: 487, startPoint y: 142, endPoint x: 338, endPoint y: 127, distance: 149.8
click at [338, 127] on div "Filter subscribers [PERSON_NAME] Clear Cancel Save as" at bounding box center [779, 141] width 892 height 42
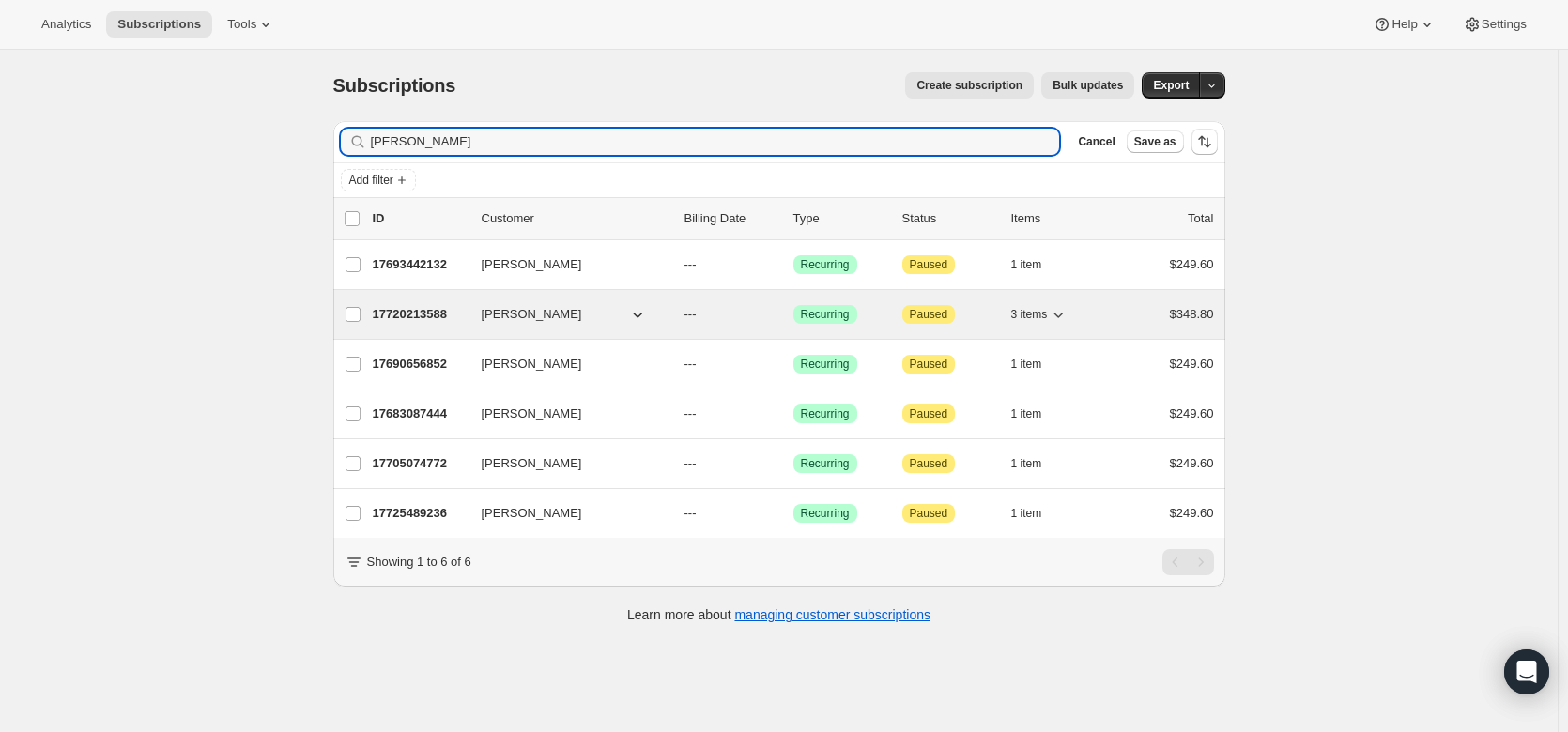
type input "[PERSON_NAME]"
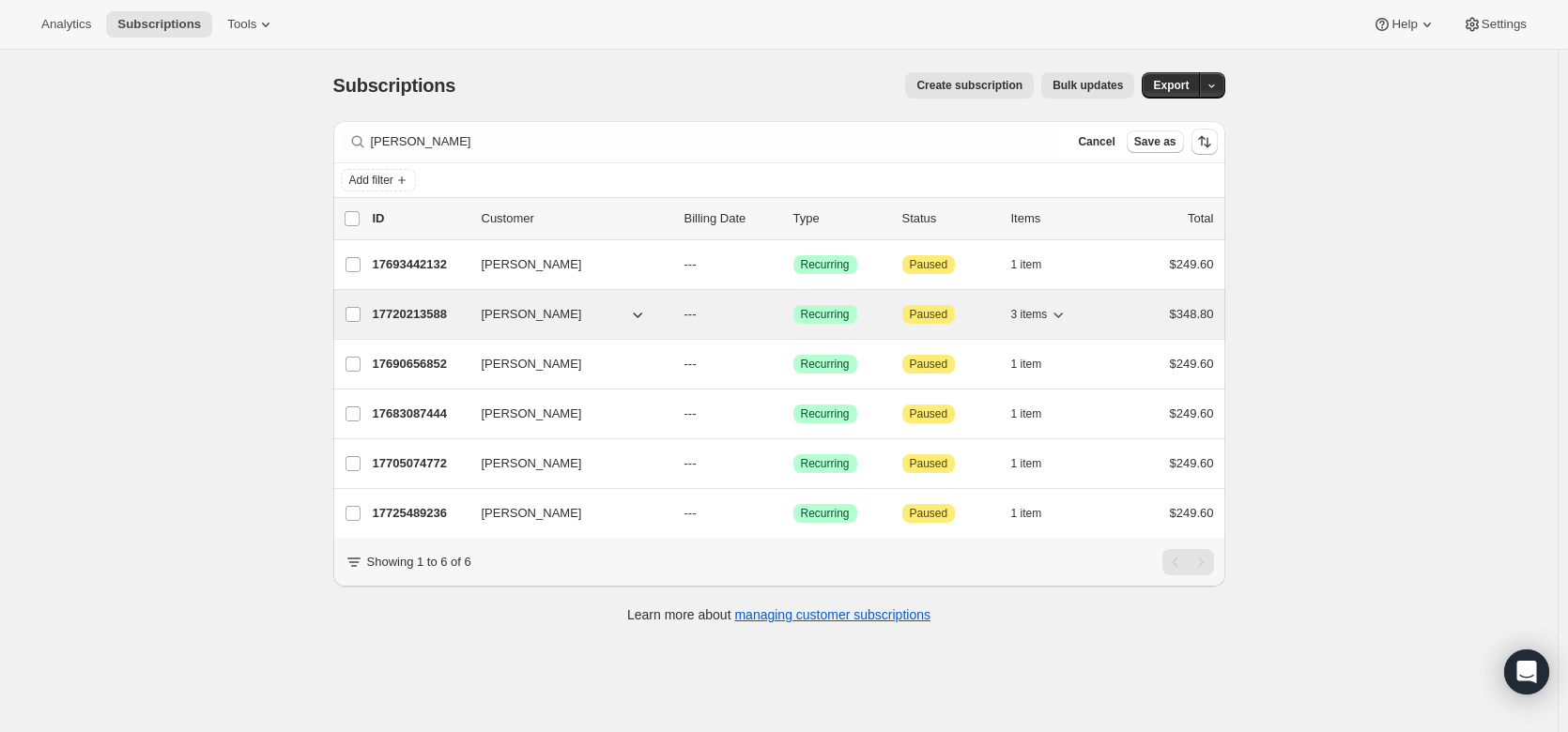
click at [415, 314] on p "17720213588" at bounding box center [419, 314] width 94 height 18
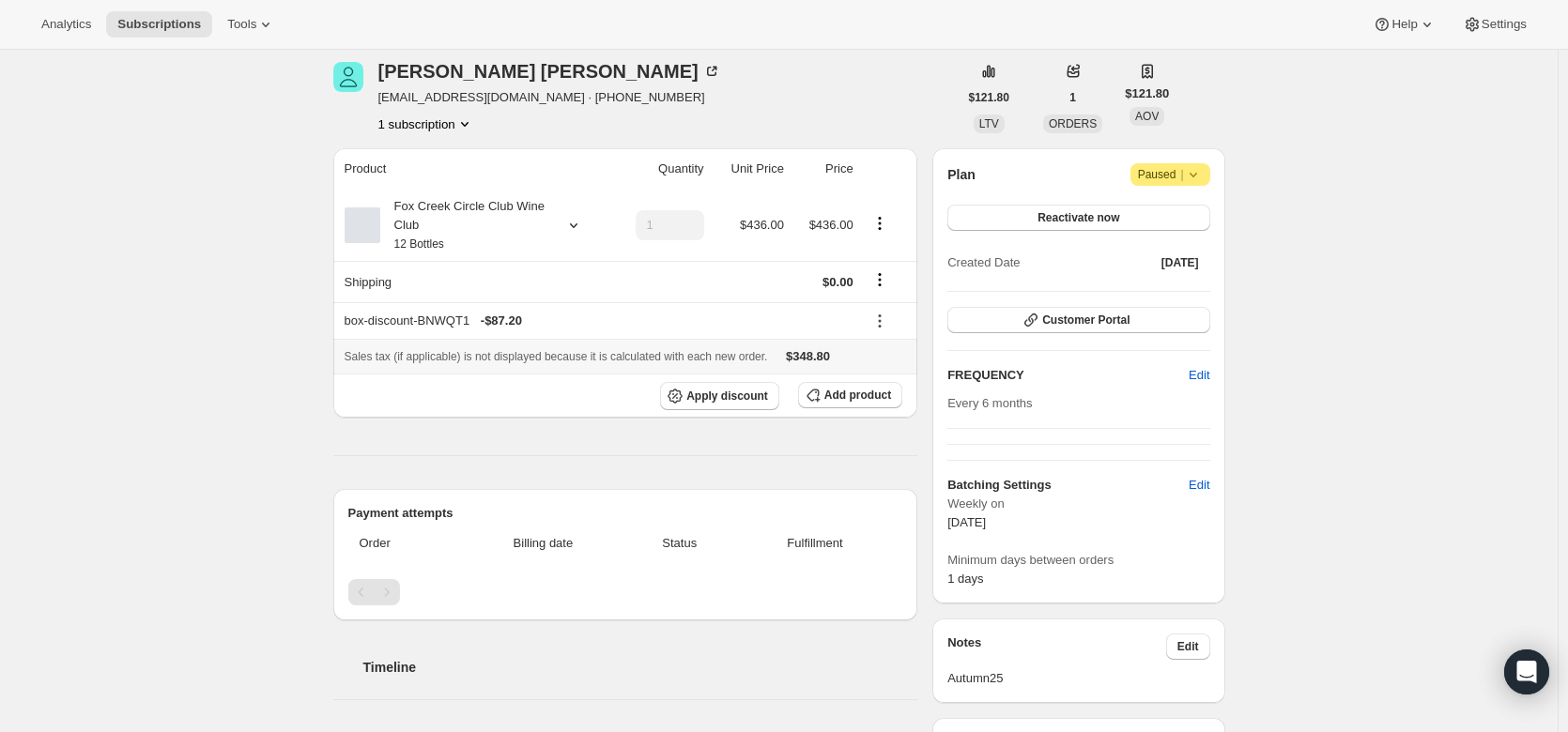
scroll to position [72, 0]
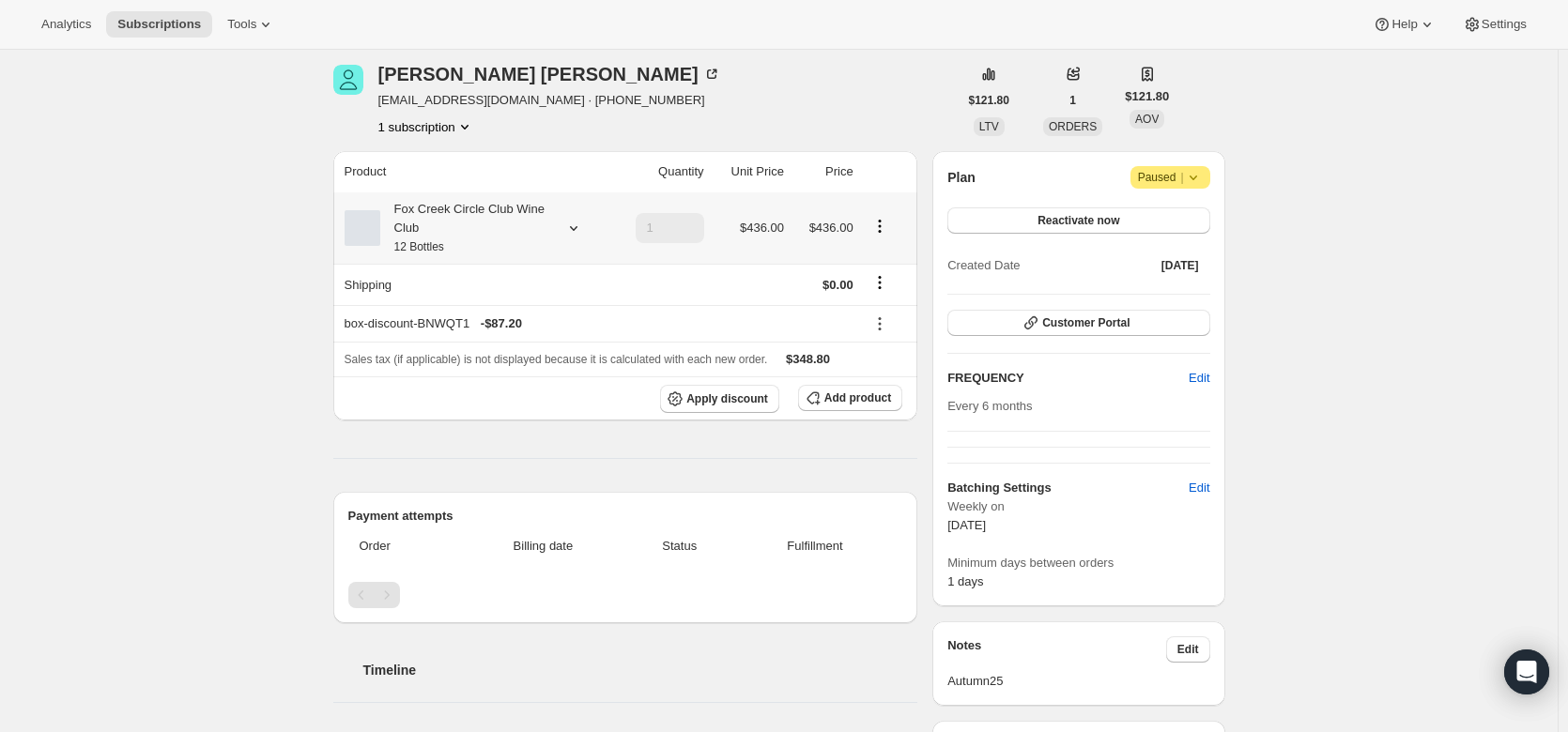
click at [578, 226] on icon at bounding box center [573, 228] width 18 height 18
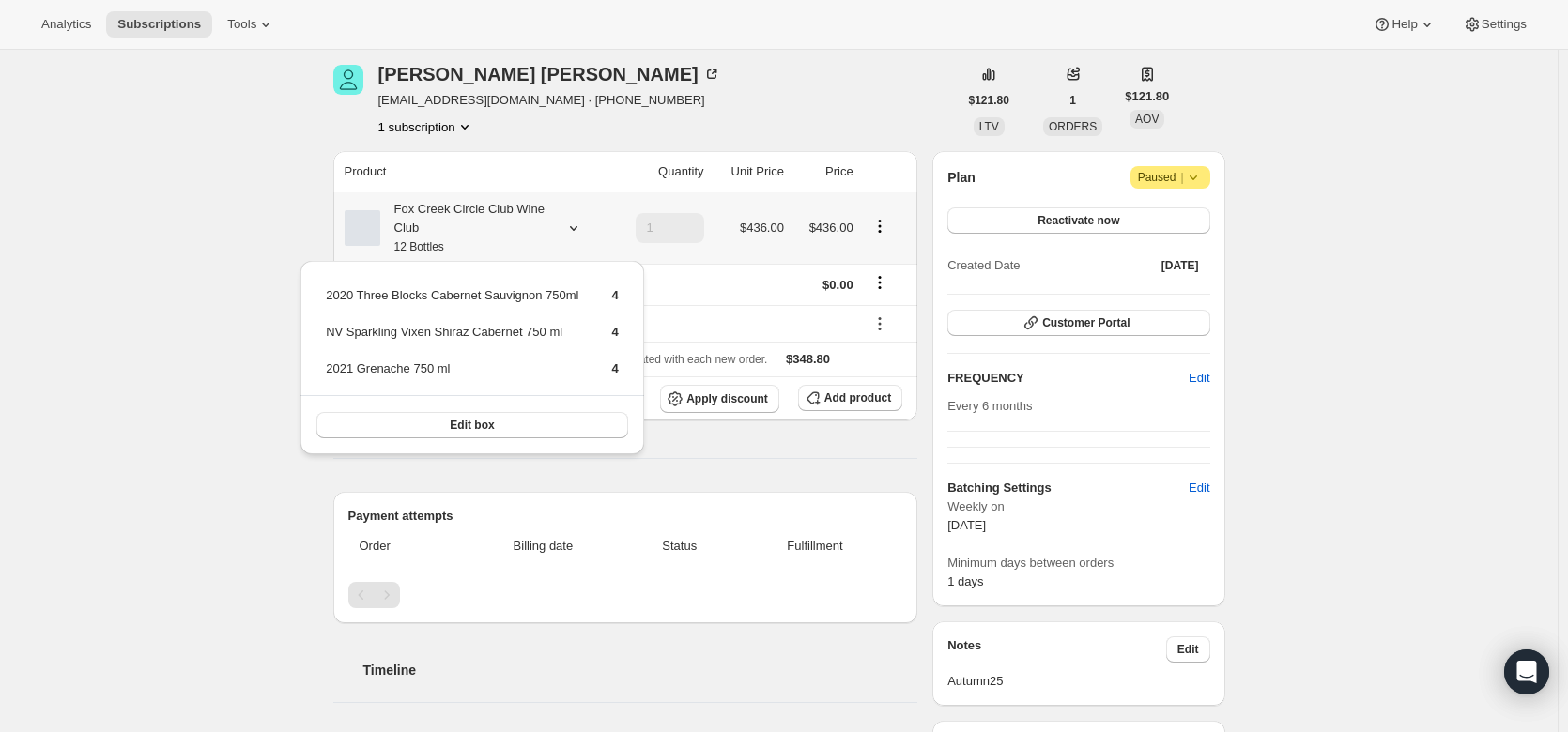
click at [578, 226] on icon at bounding box center [573, 228] width 18 height 18
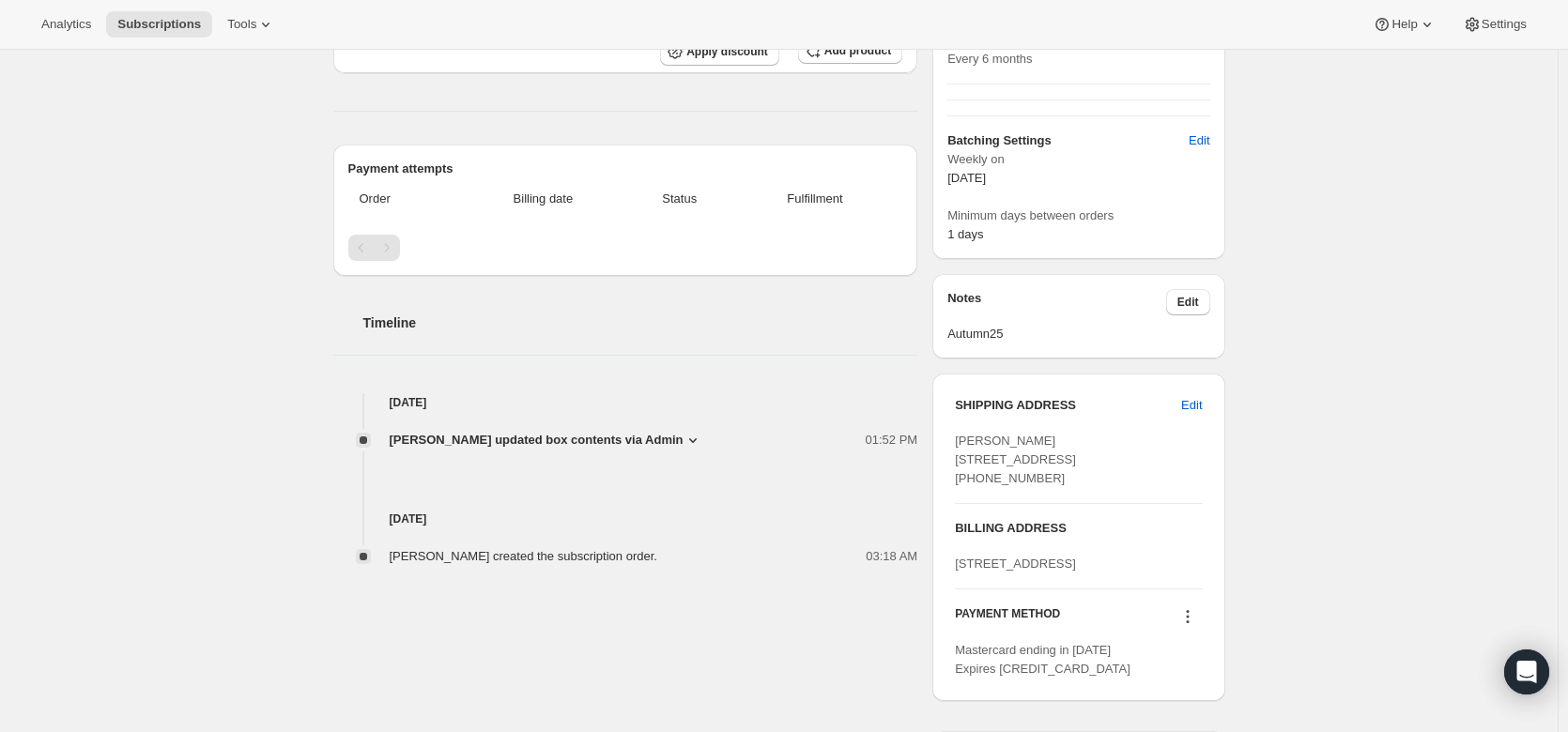
scroll to position [0, 0]
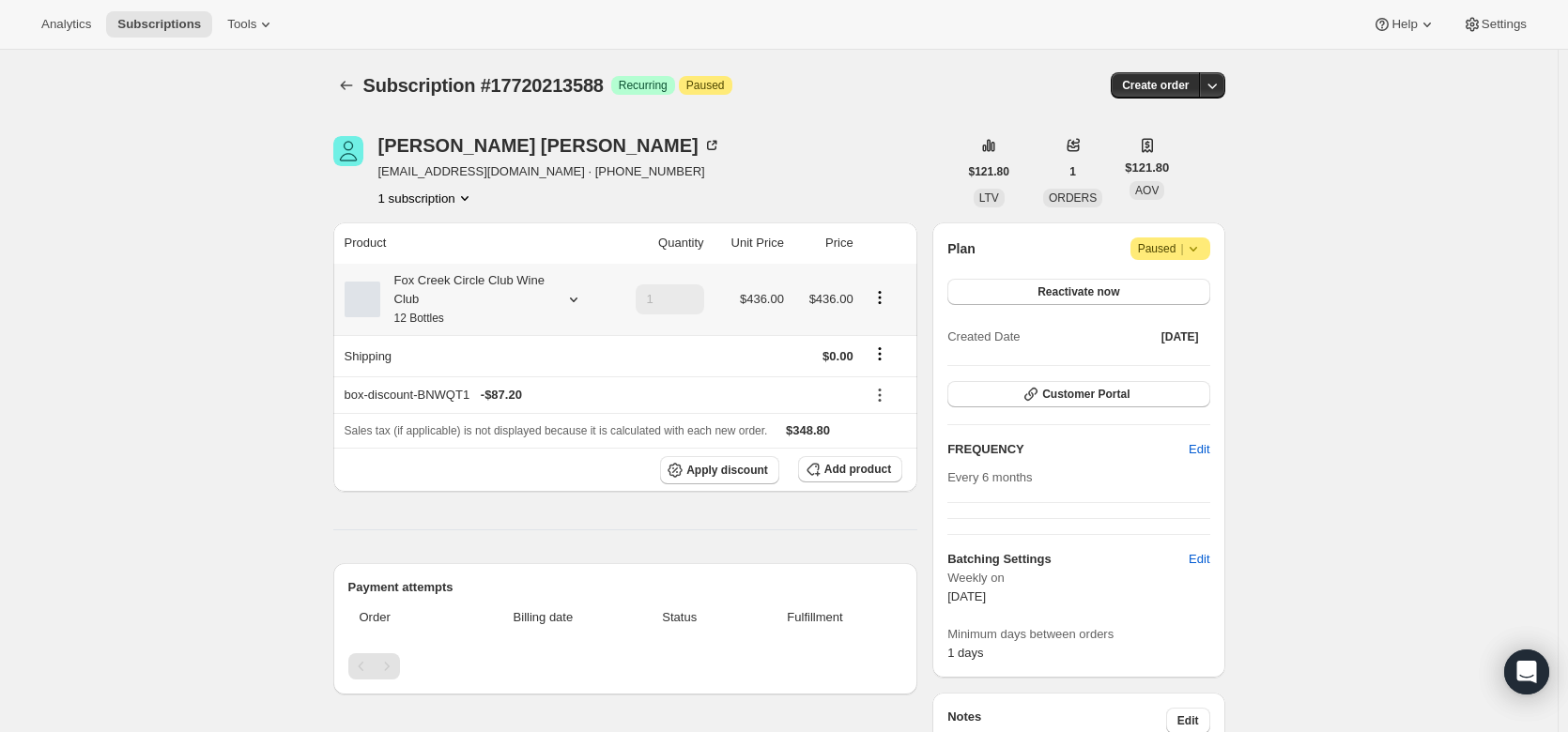
click at [572, 297] on icon at bounding box center [573, 299] width 18 height 18
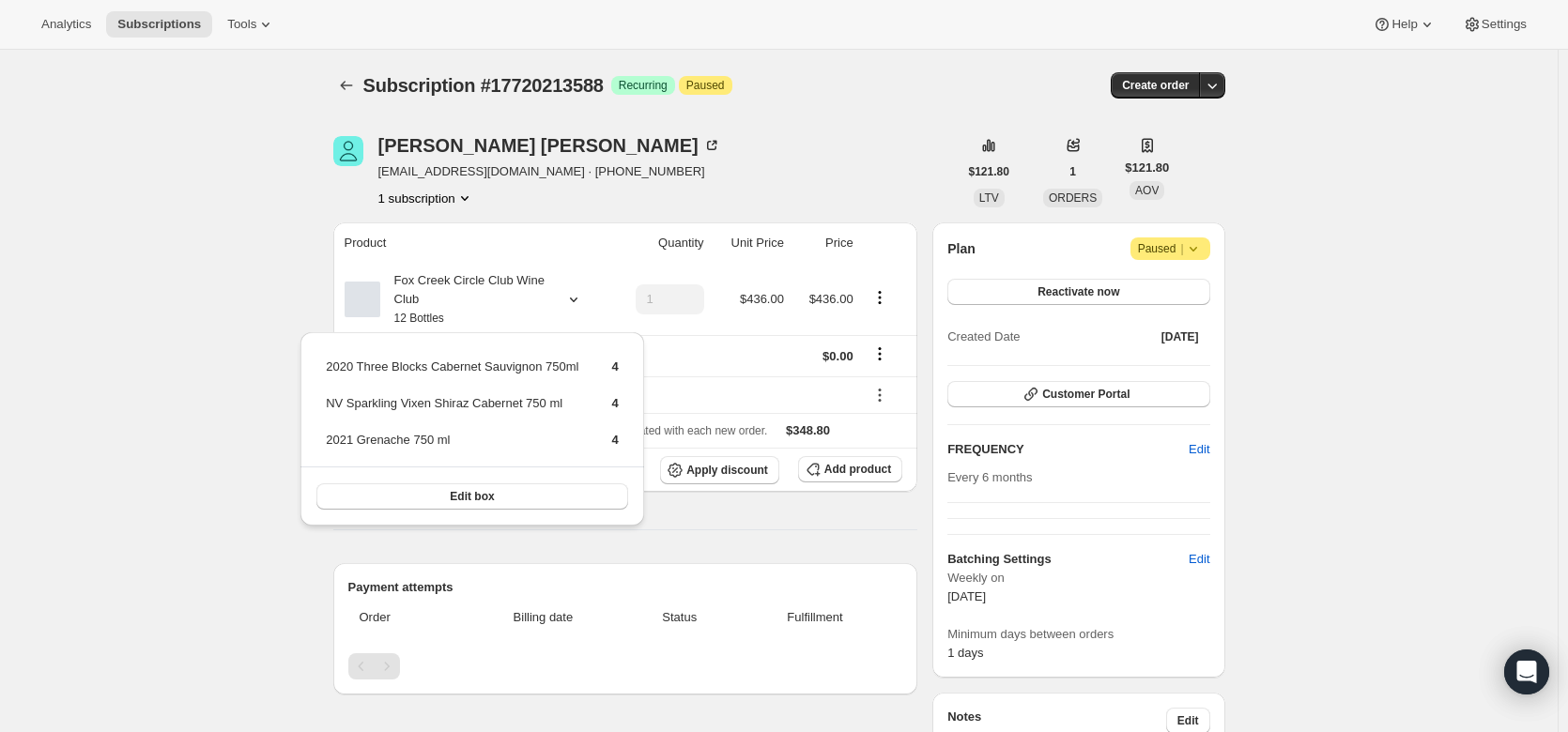
click at [269, 322] on div "Subscription #17720213588. This page is ready Subscription #17720213588 Success…" at bounding box center [779, 703] width 1557 height 1308
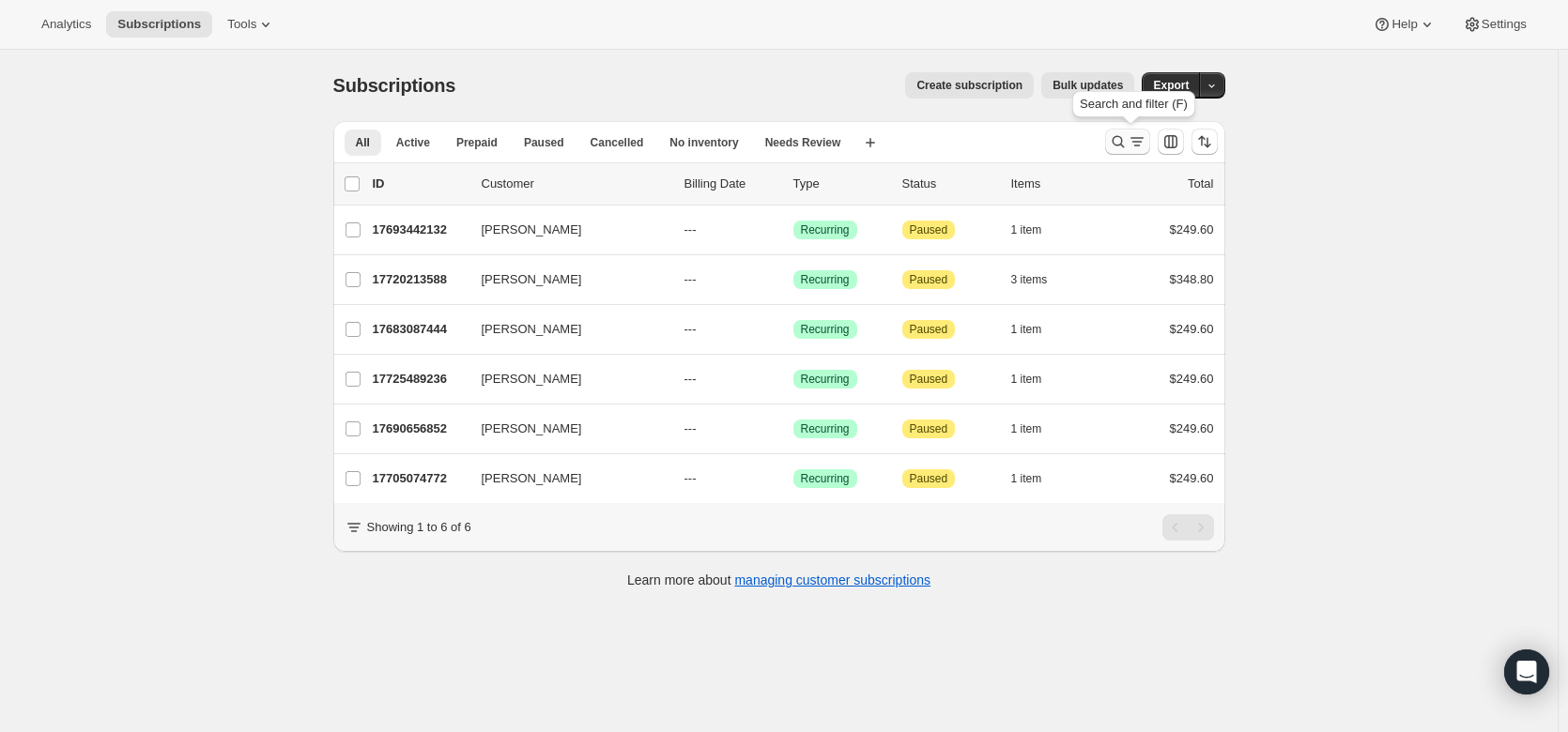
click at [1119, 143] on icon "Search and filter results" at bounding box center [1118, 142] width 13 height 13
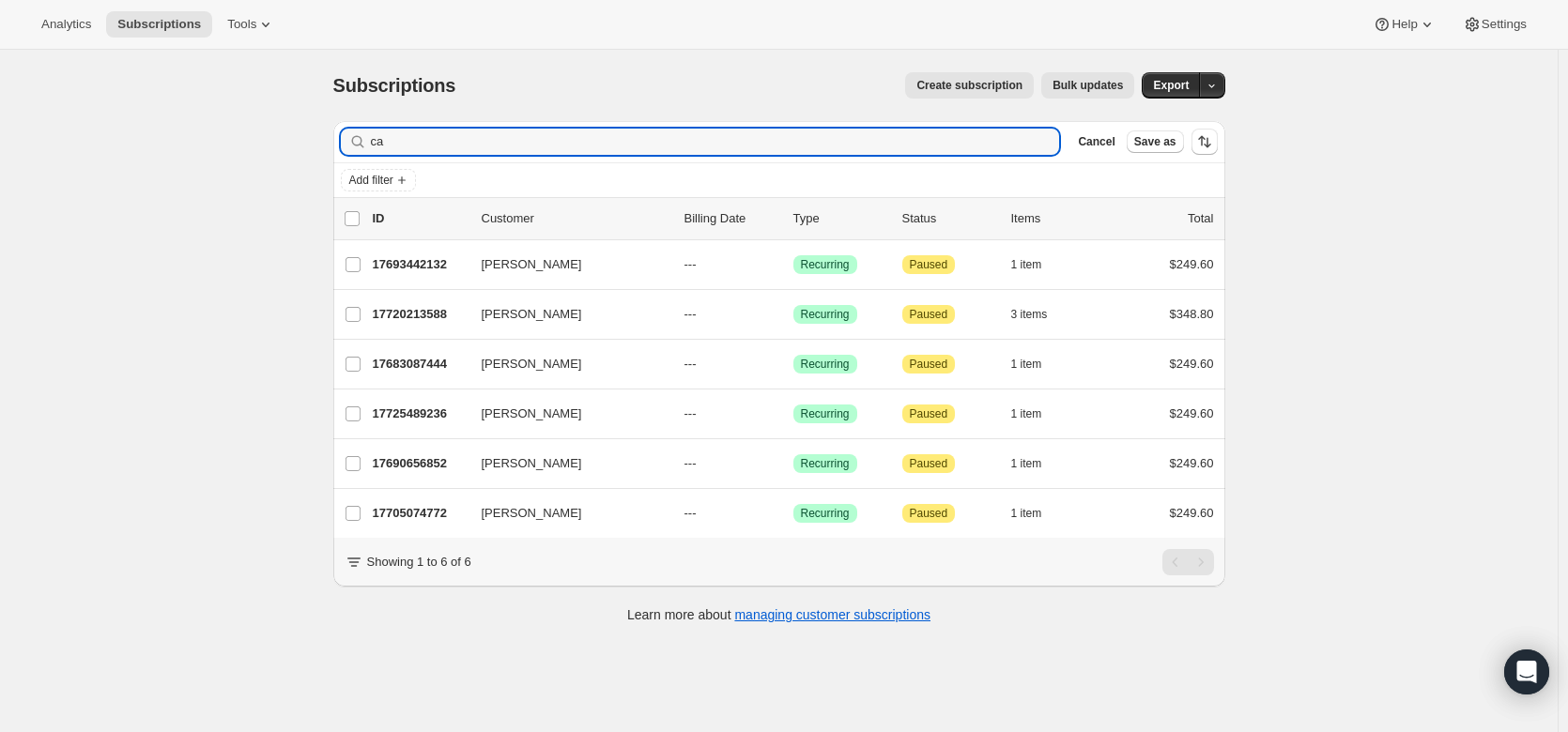
type input "c"
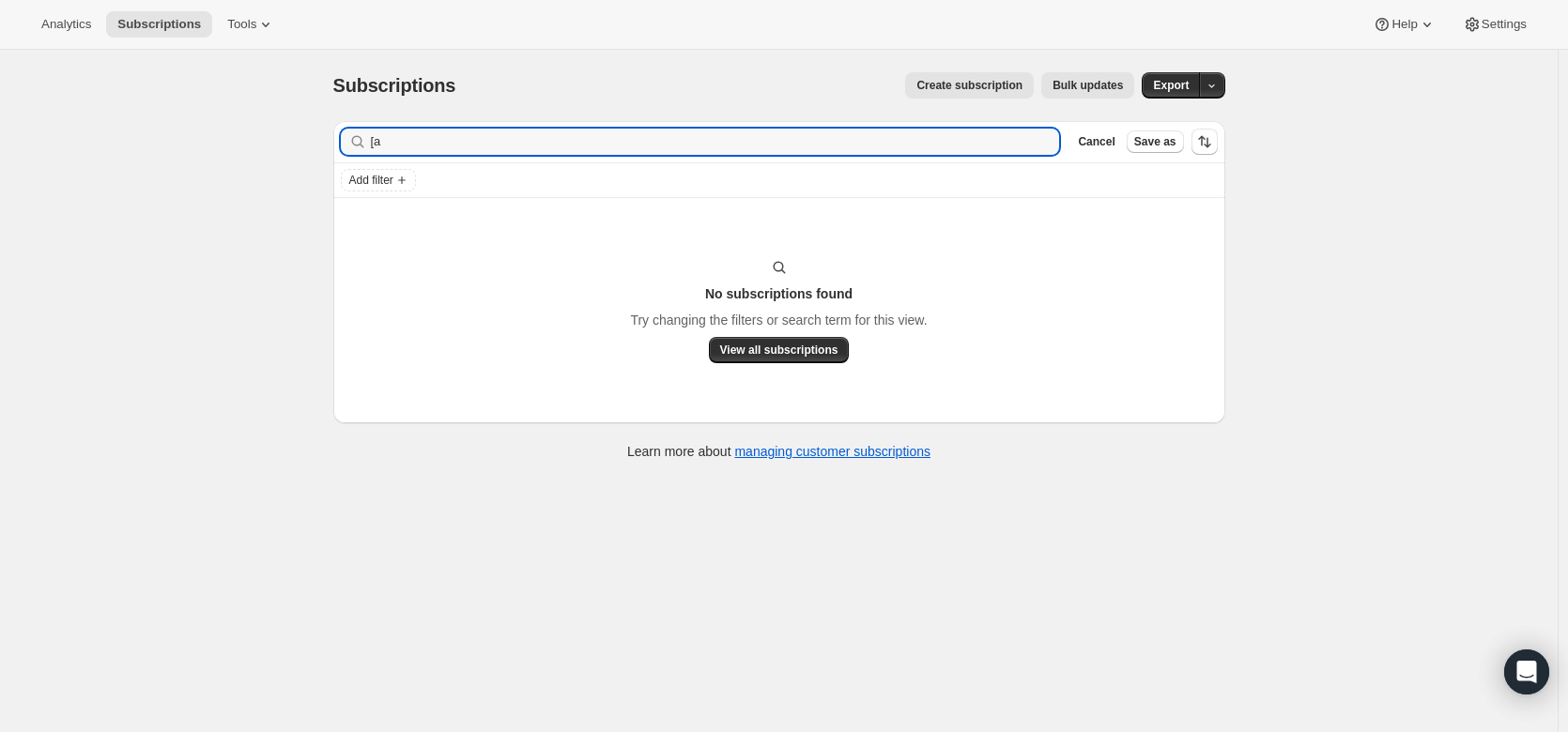
type input "["
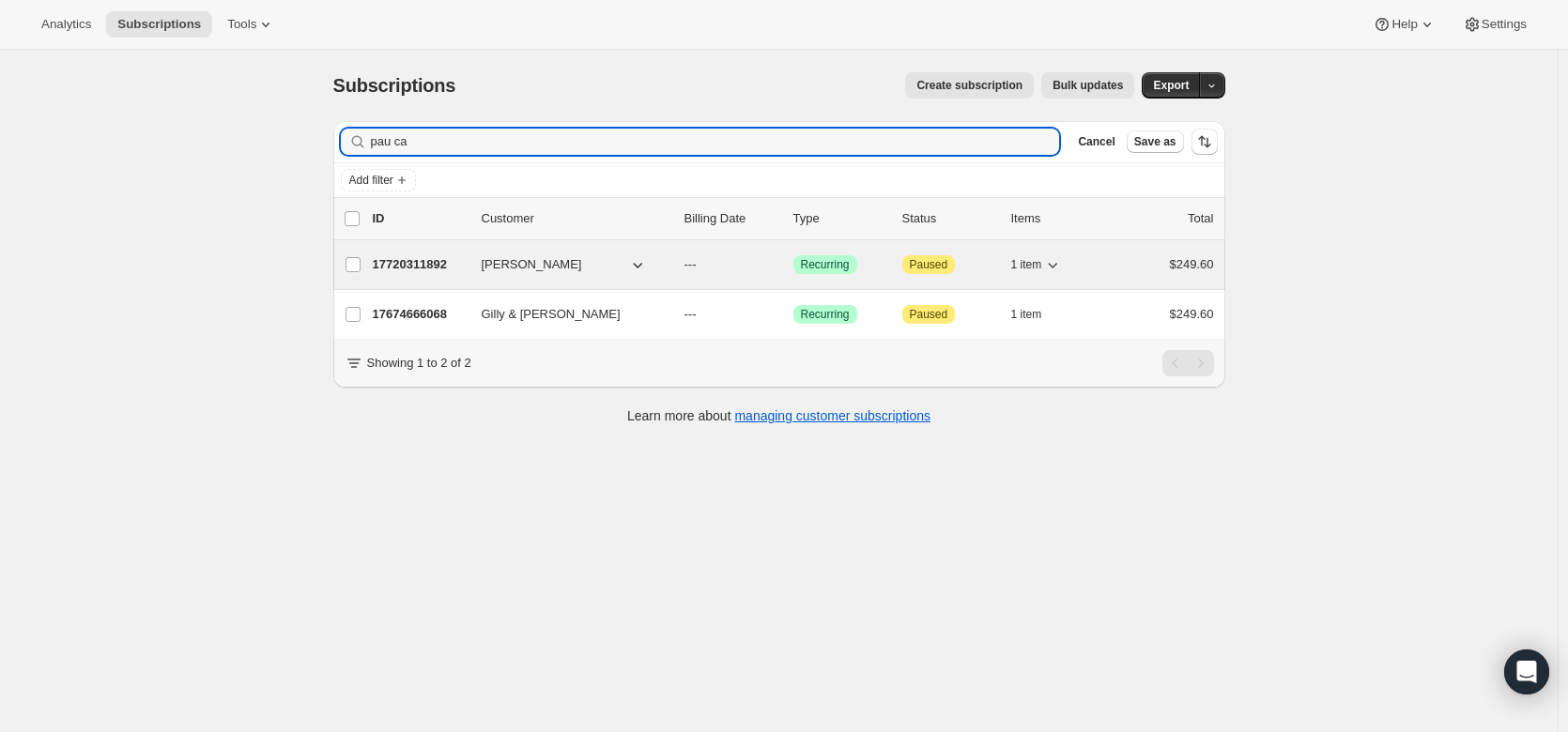
type input "pau ca"
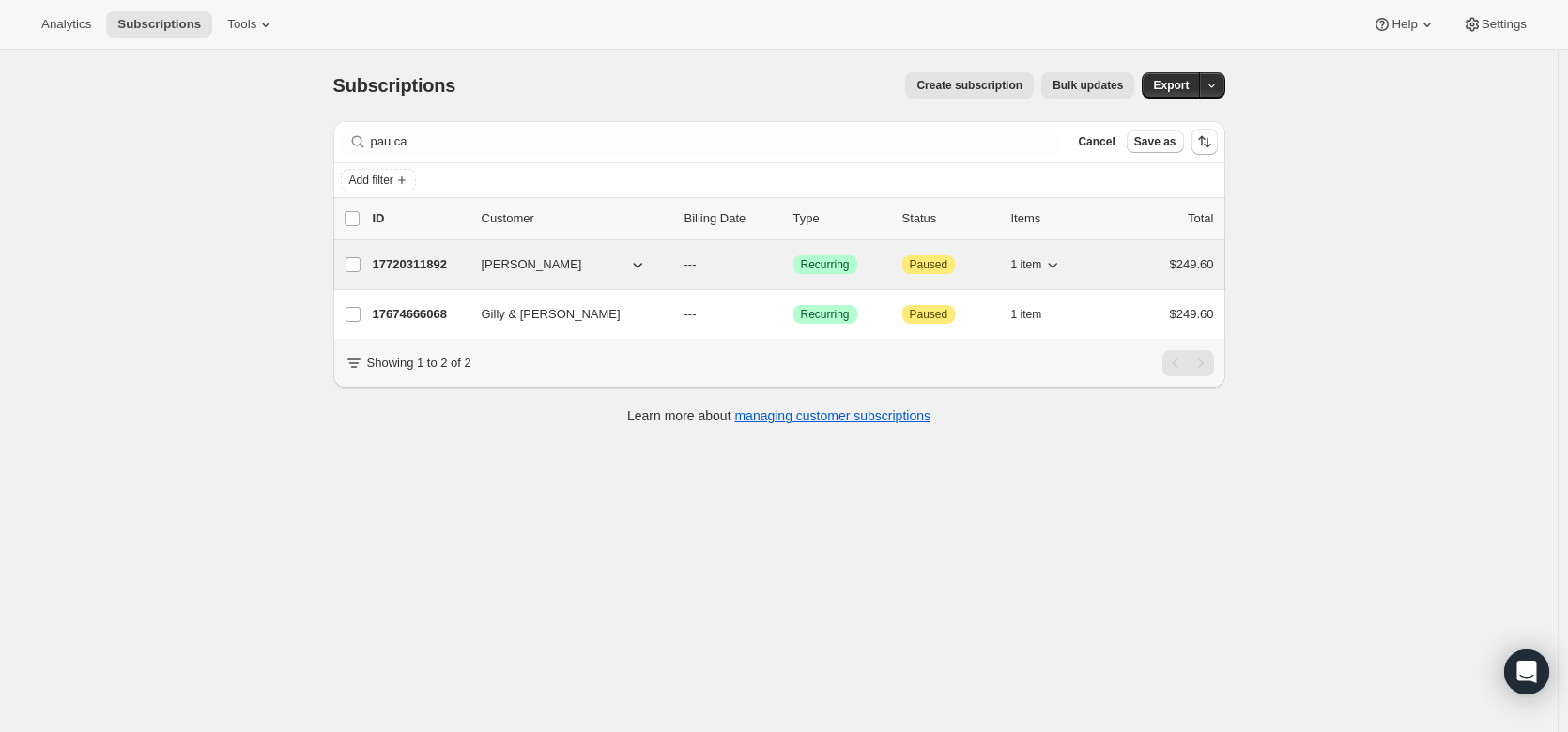
click at [418, 267] on p "17720311892" at bounding box center [419, 264] width 94 height 18
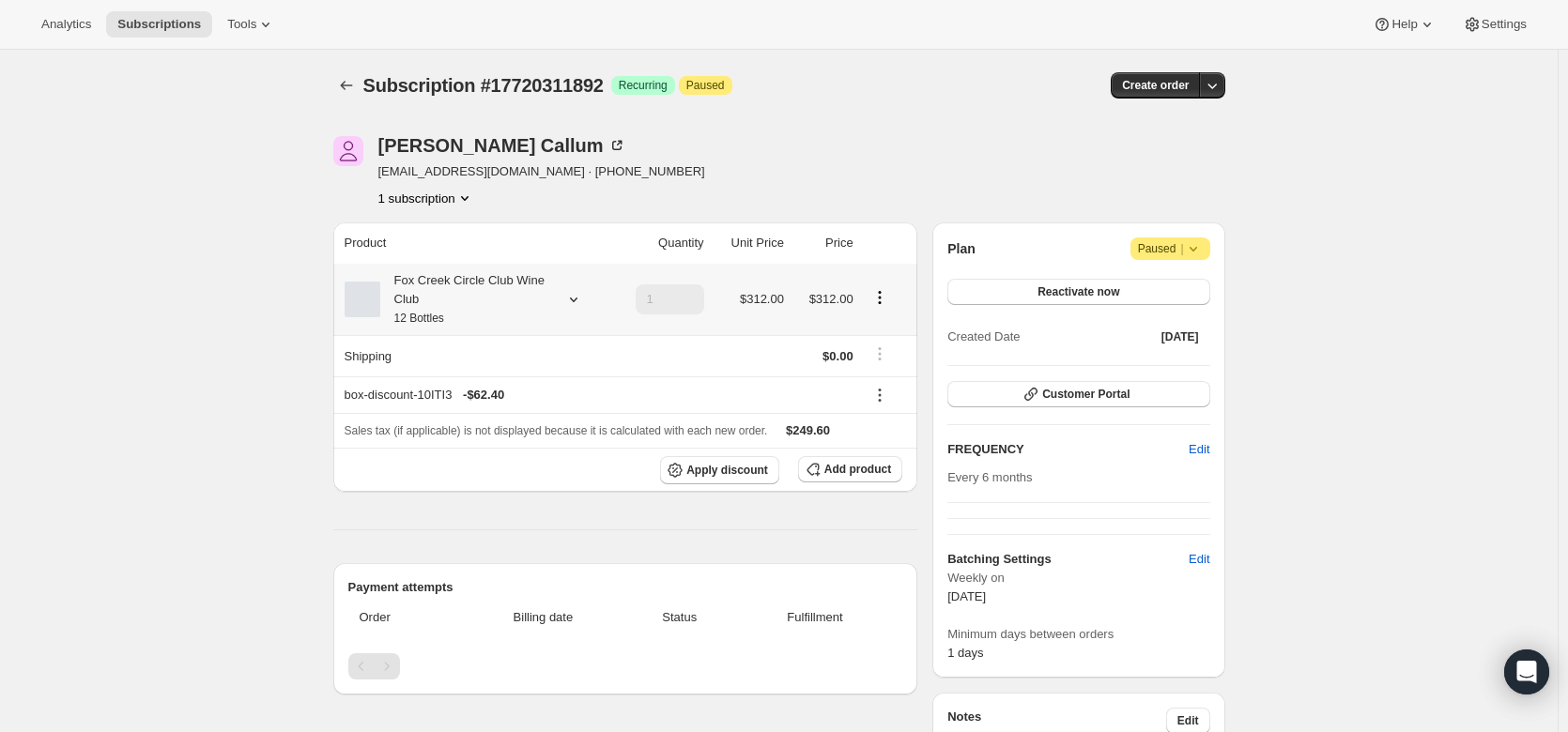
click at [576, 296] on icon at bounding box center [573, 299] width 18 height 18
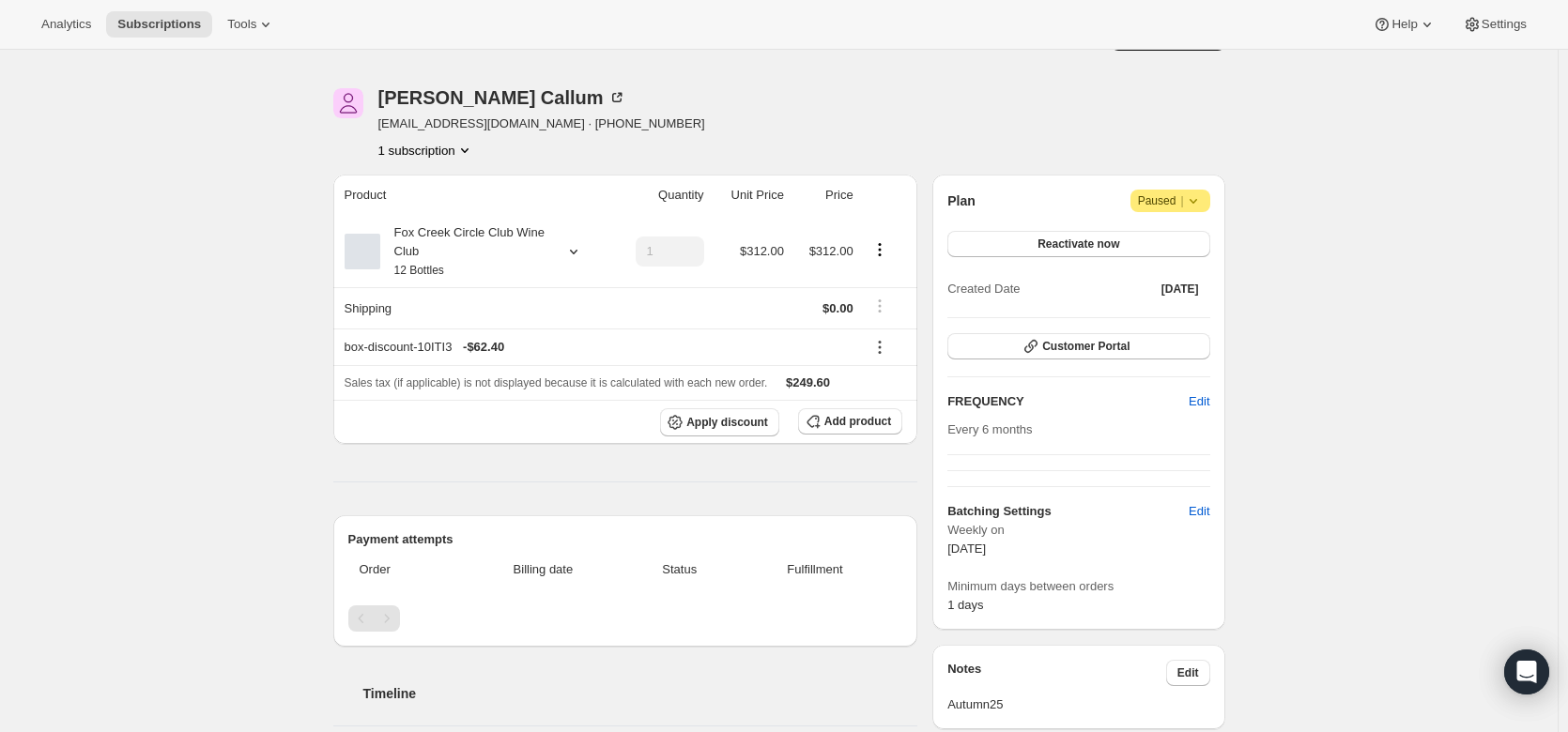
scroll to position [48, 0]
click at [561, 257] on div at bounding box center [569, 250] width 26 height 18
click at [536, 363] on button "Edit box" at bounding box center [471, 374] width 184 height 26
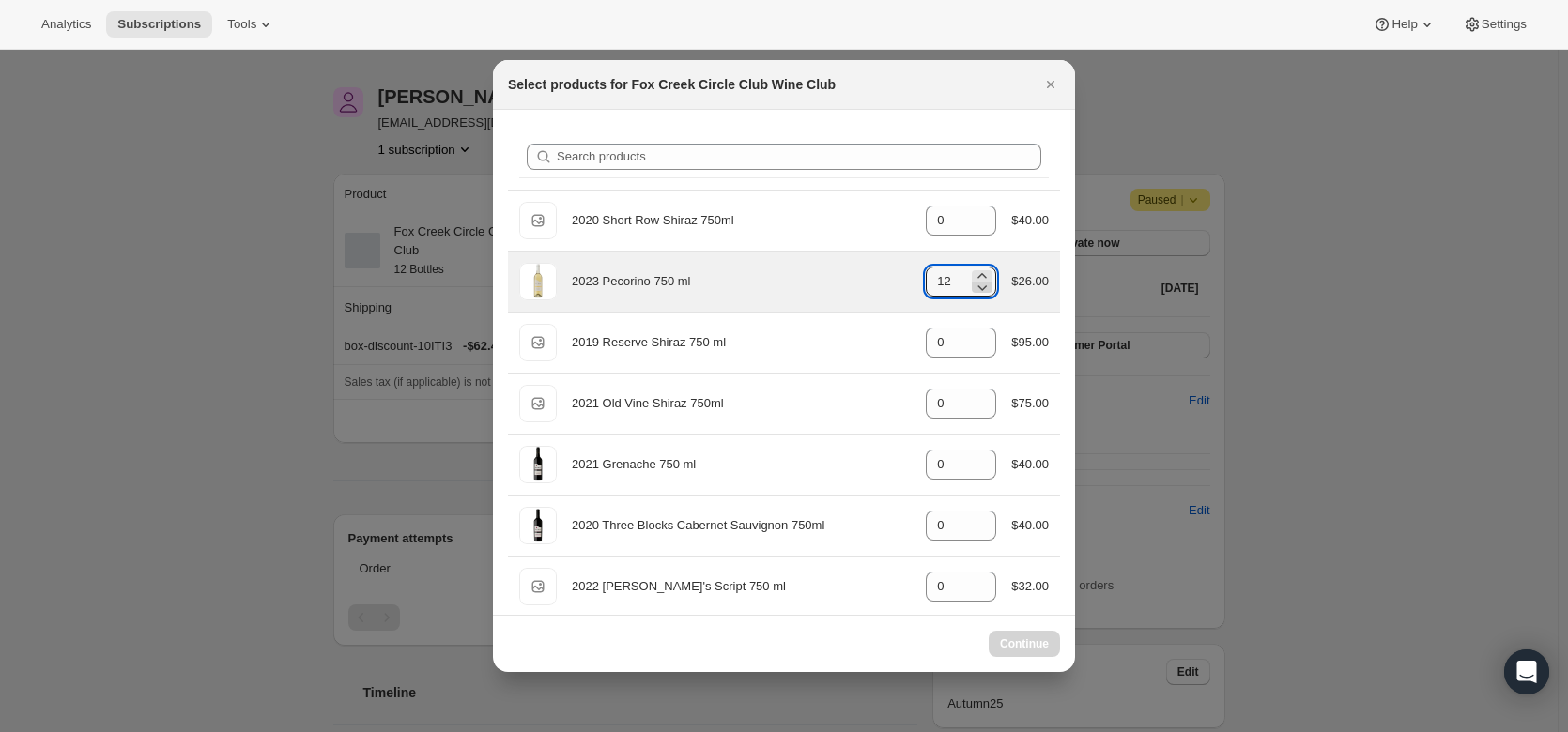
click at [982, 291] on icon ":r1rd:" at bounding box center [981, 287] width 18 height 18
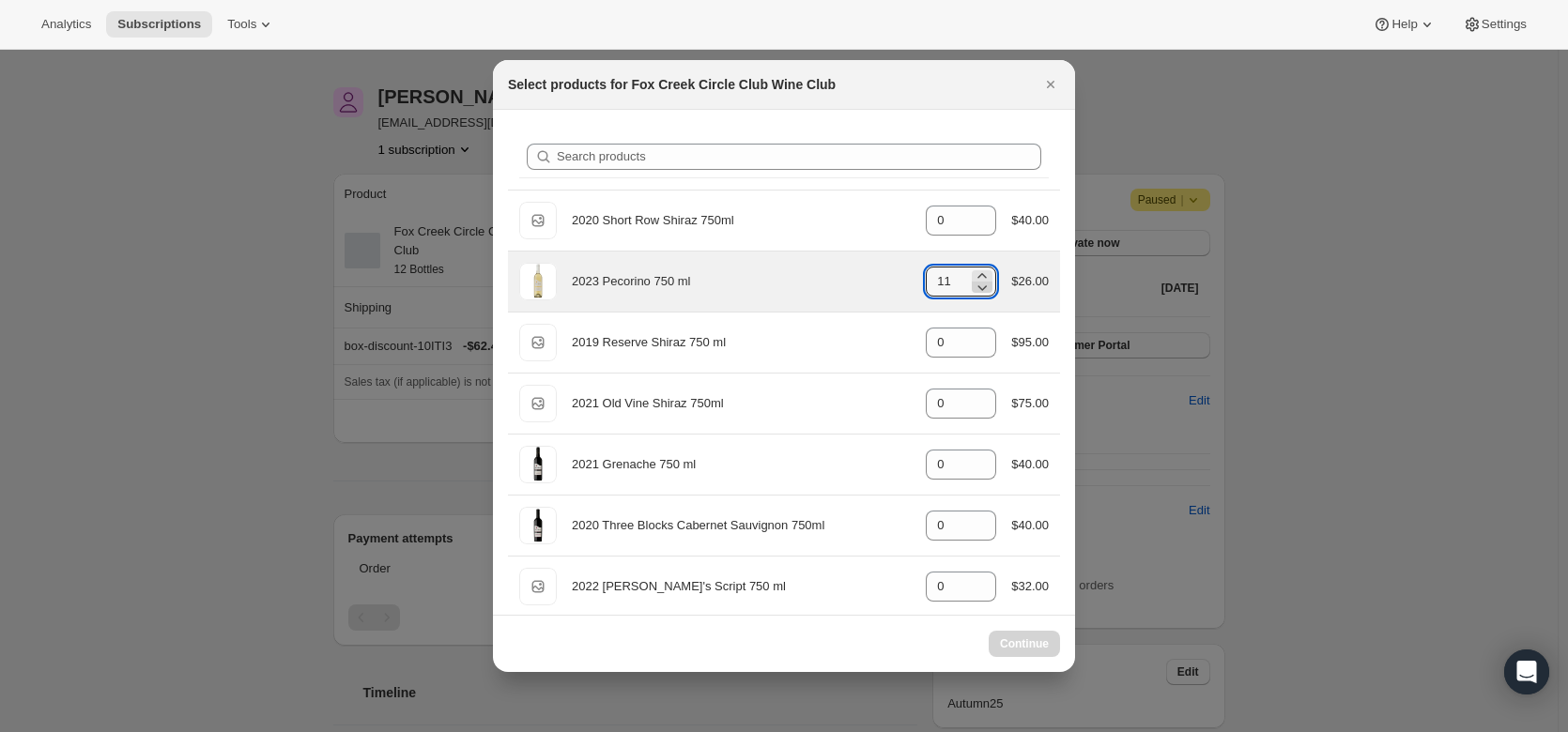
click at [982, 291] on icon ":r1rd:" at bounding box center [981, 287] width 18 height 18
click at [978, 294] on icon ":r1rd:" at bounding box center [981, 287] width 18 height 18
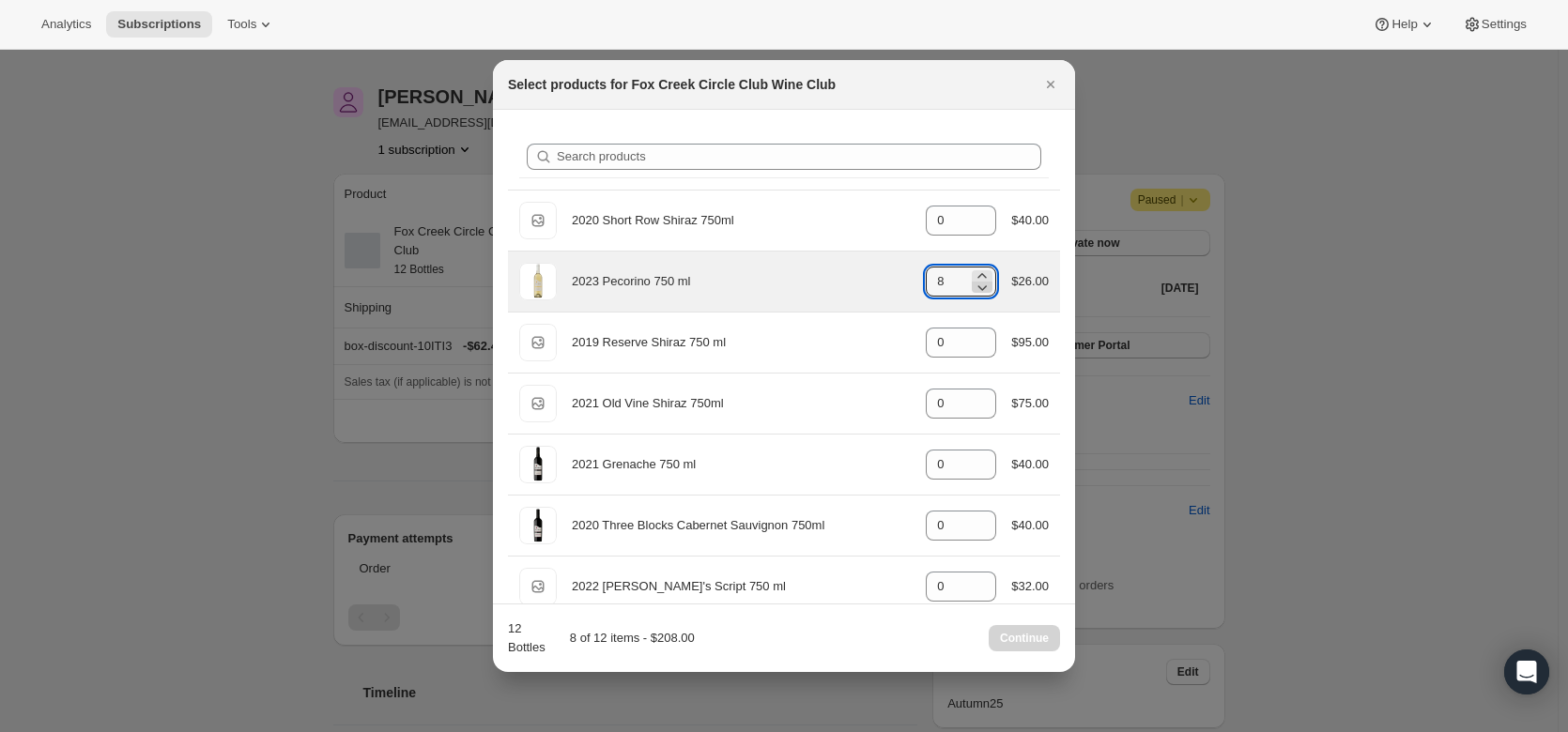
click at [978, 294] on icon ":r1rd:" at bounding box center [981, 287] width 18 height 18
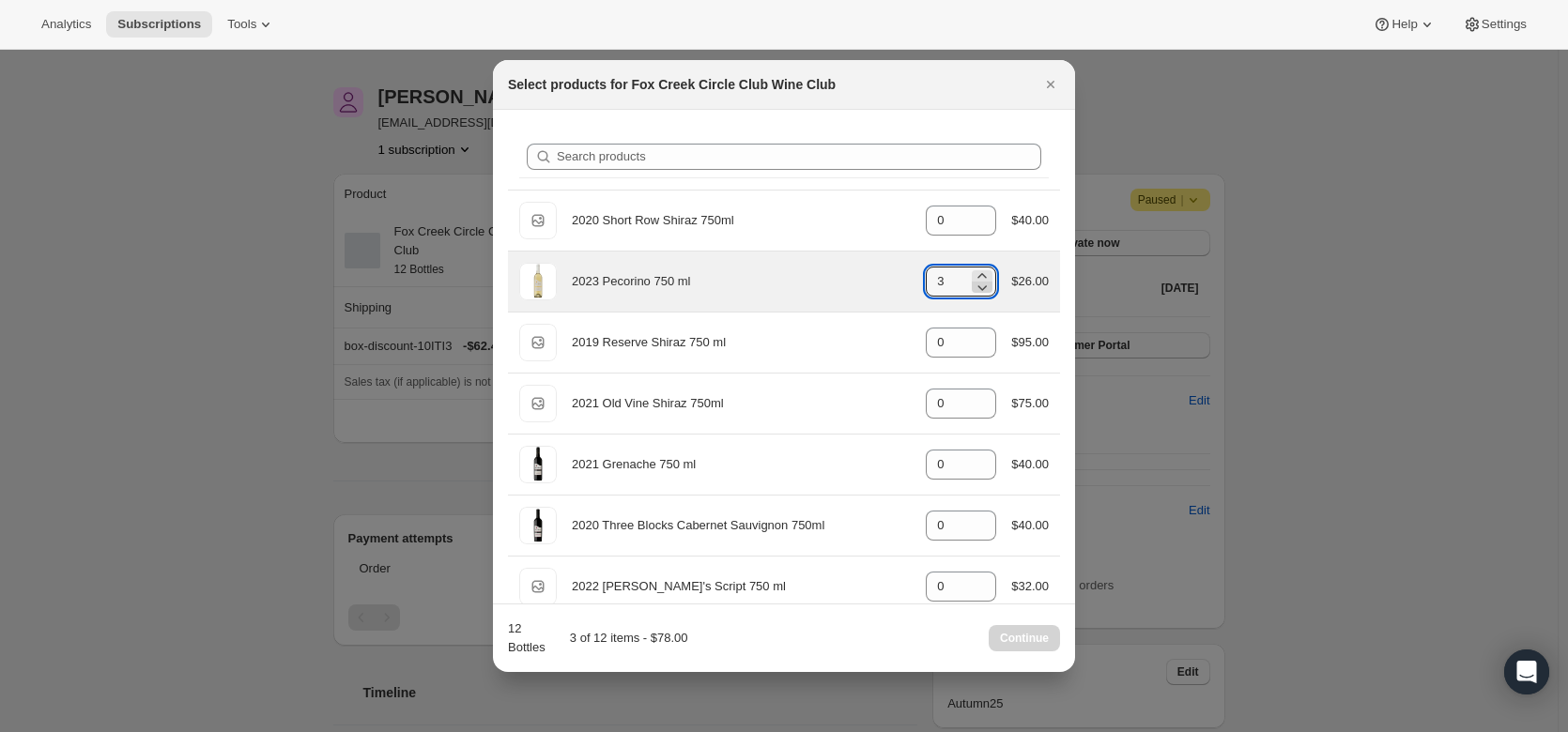
click at [978, 294] on icon ":r1rd:" at bounding box center [981, 287] width 18 height 18
type input "0"
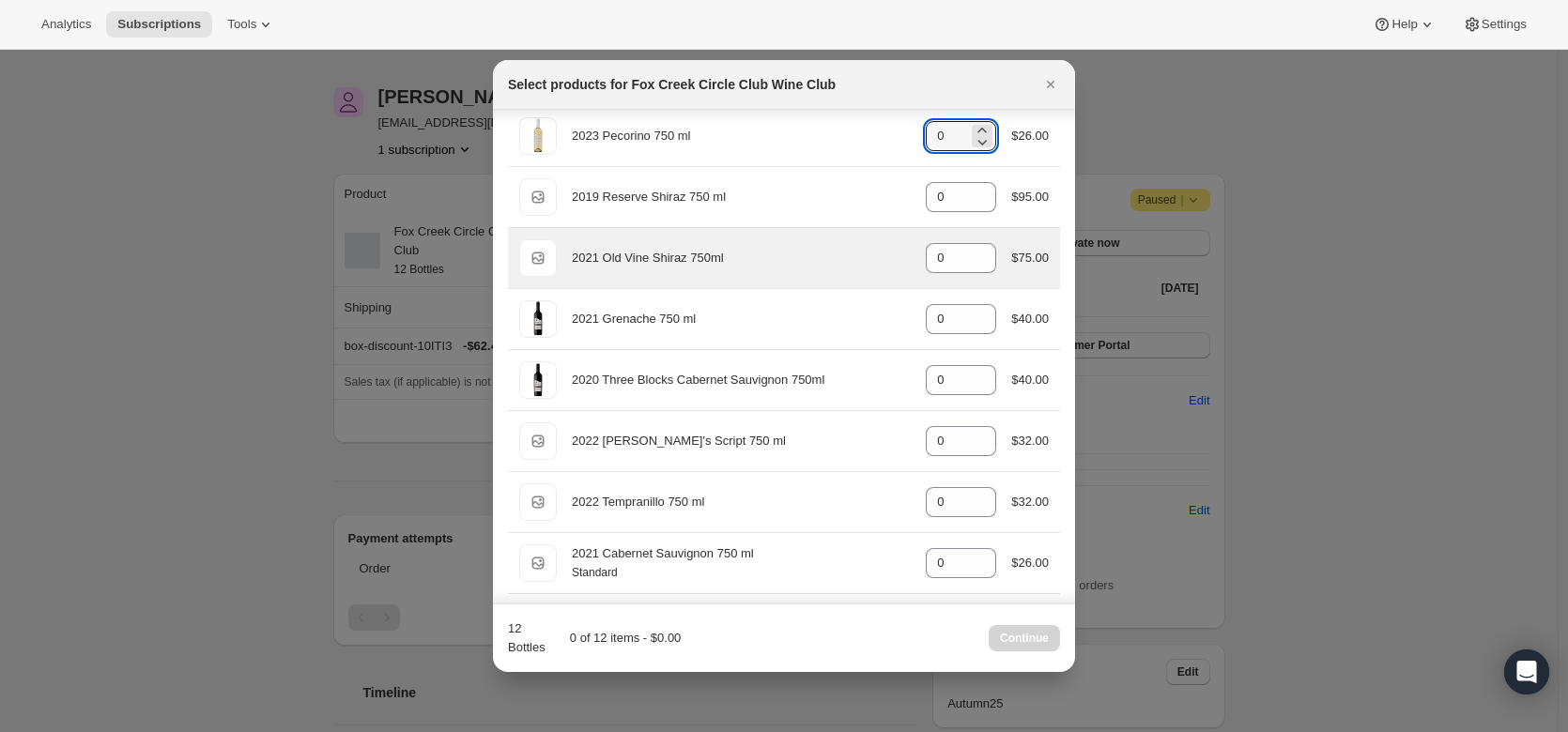
scroll to position [146, 0]
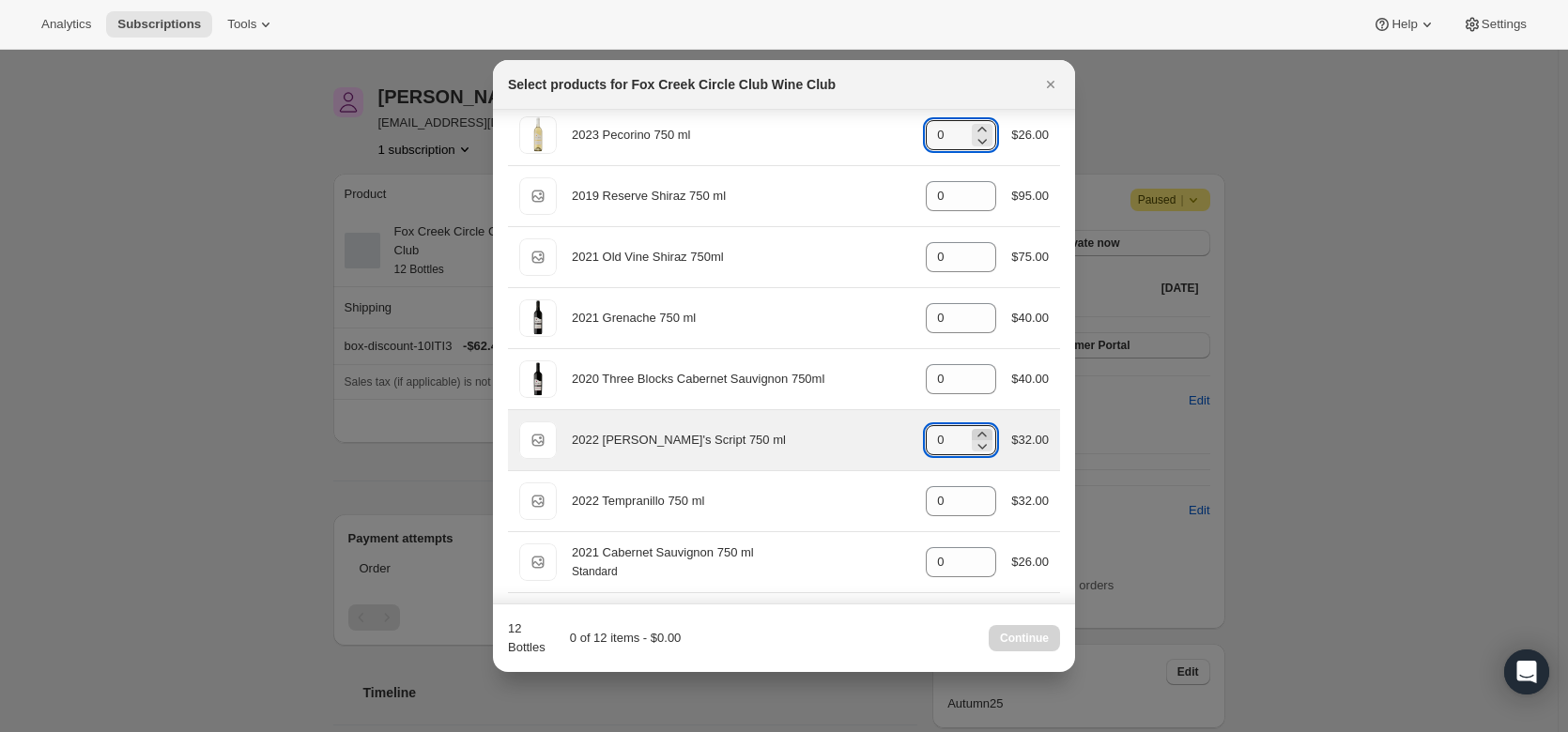
click at [978, 434] on icon ":r1rd:" at bounding box center [981, 434] width 18 height 18
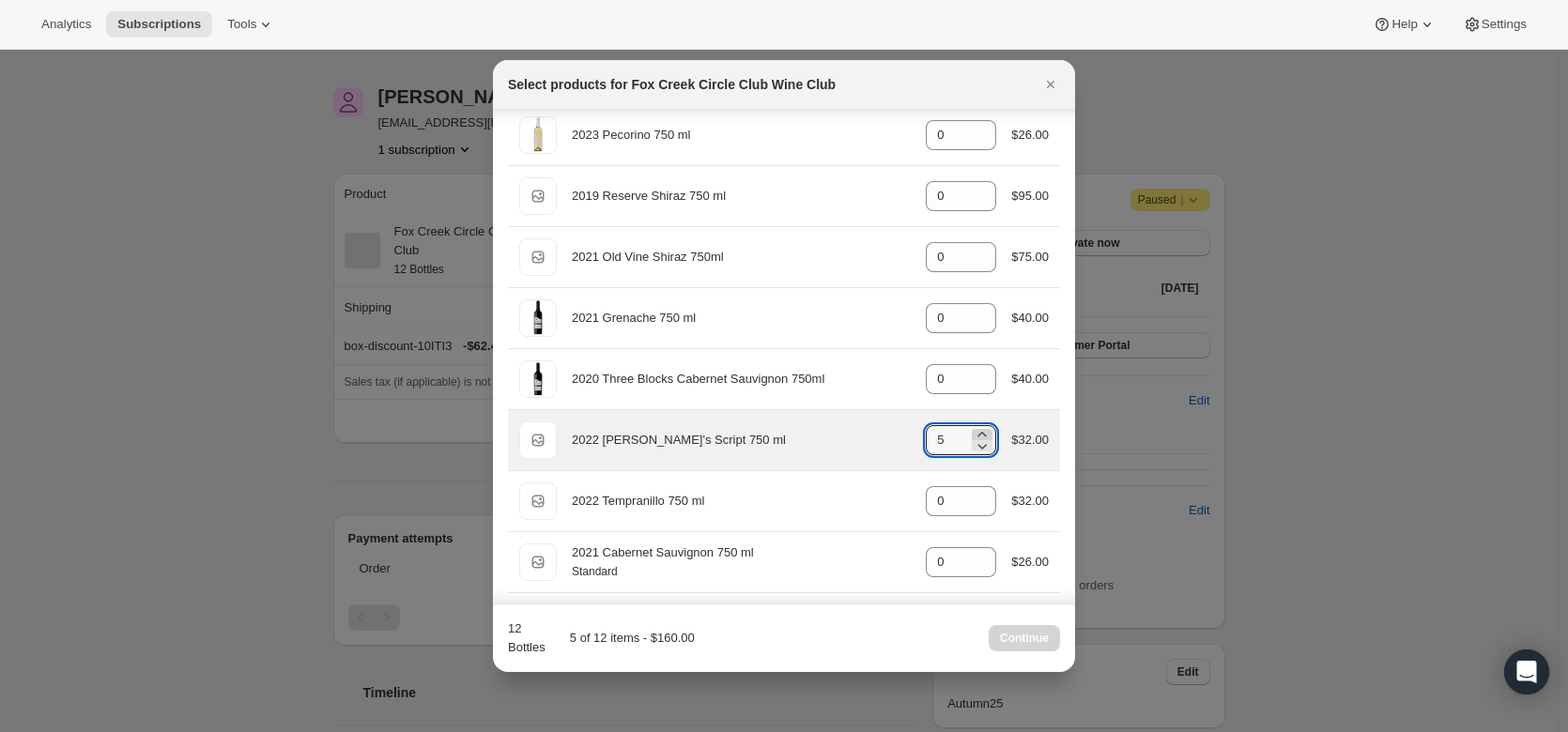
click at [978, 434] on icon ":r1rd:" at bounding box center [981, 434] width 18 height 18
type input "6"
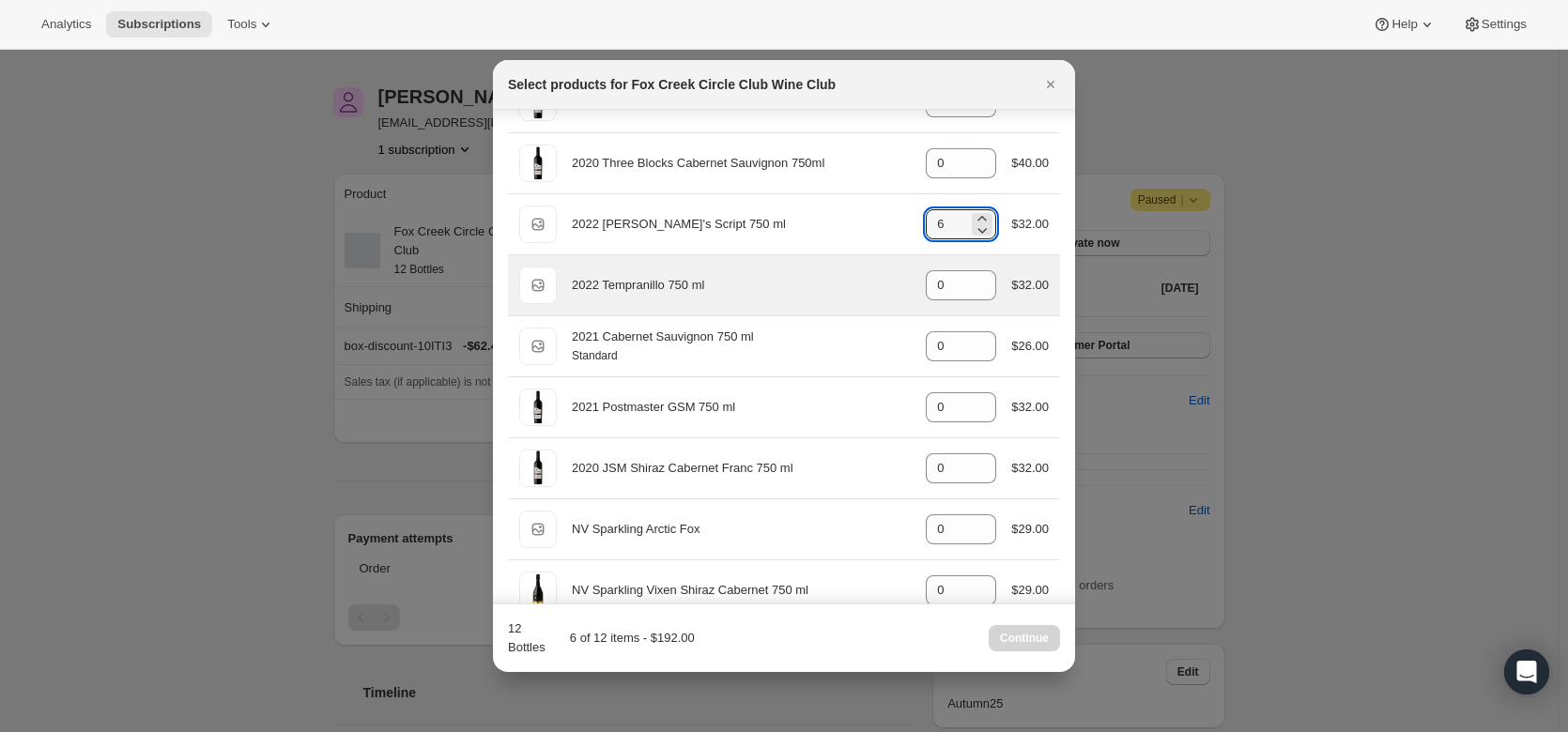
scroll to position [363, 0]
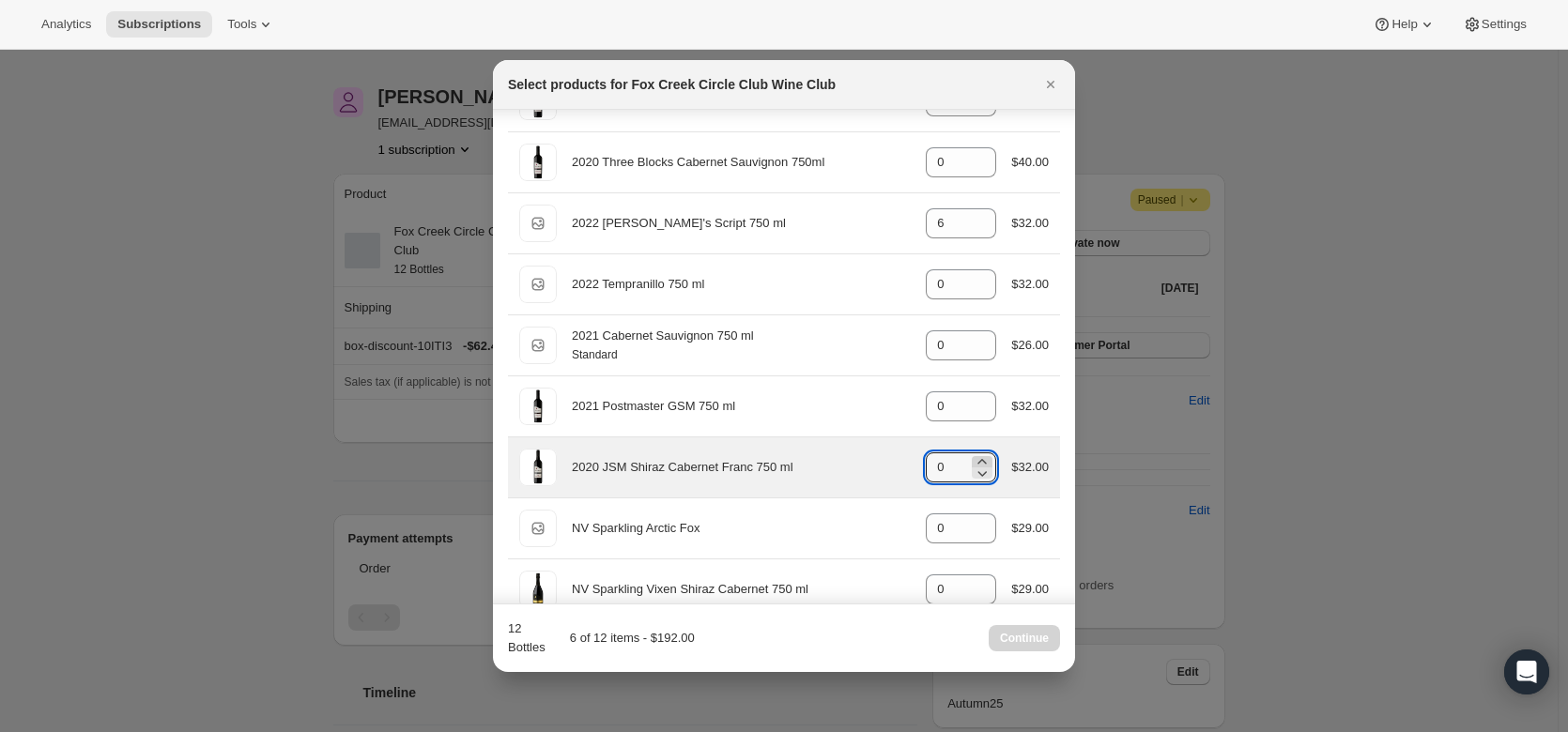
click at [979, 458] on icon ":r1rd:" at bounding box center [981, 461] width 18 height 18
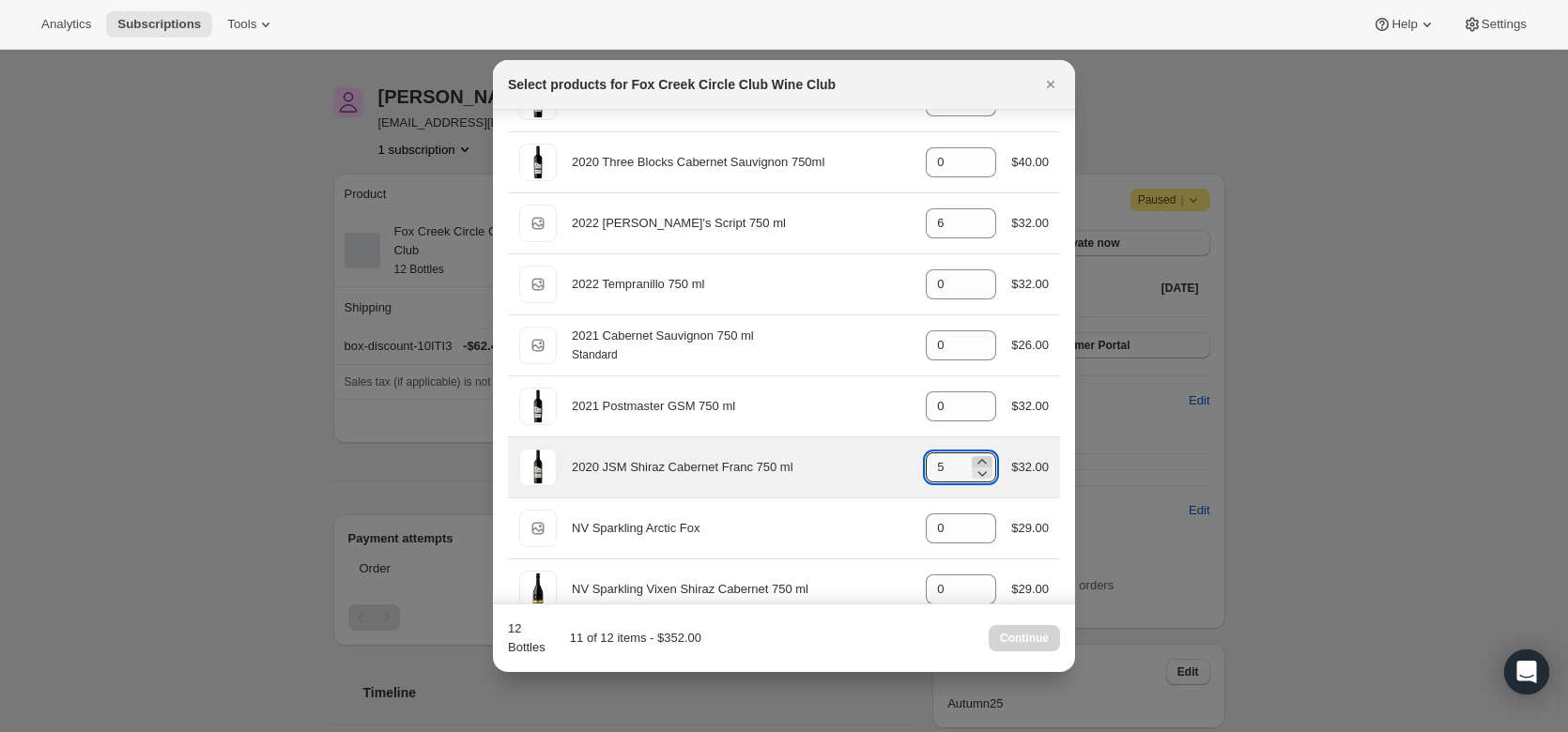
click at [979, 458] on icon ":r1rd:" at bounding box center [981, 461] width 18 height 18
type input "6"
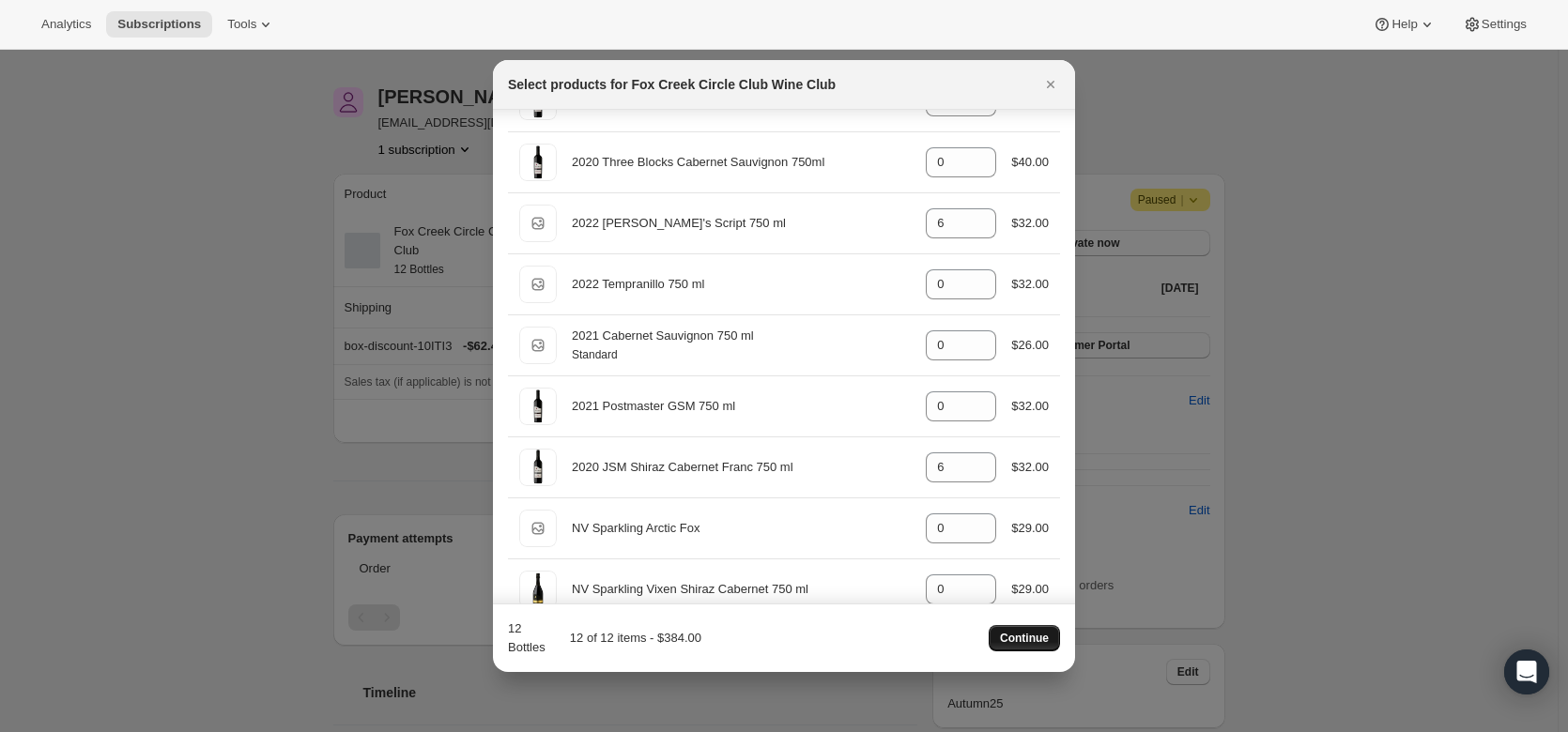
click at [1030, 636] on span "Continue" at bounding box center [1024, 638] width 48 height 15
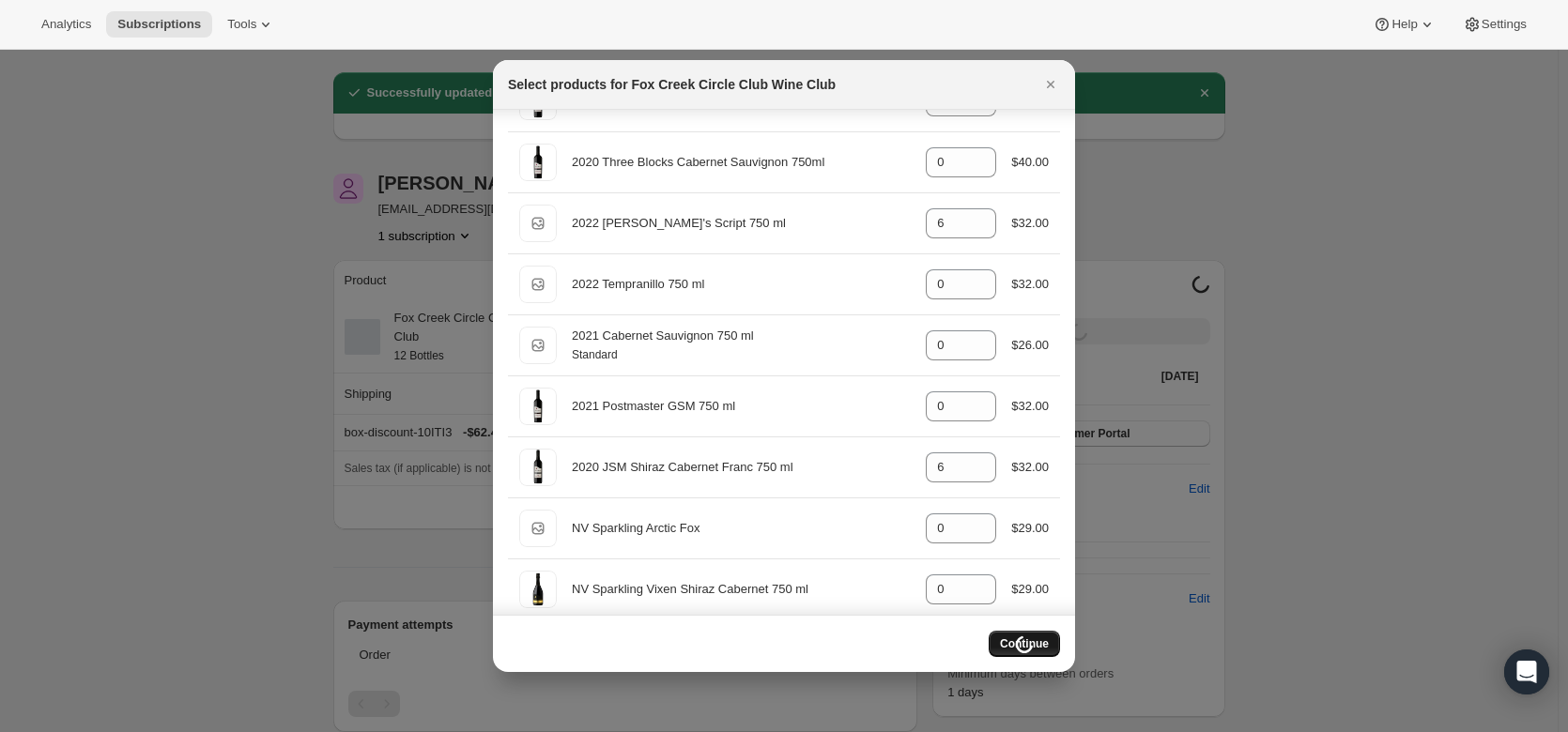
scroll to position [48, 0]
